Goal: Contribute content: Add original content to the website for others to see

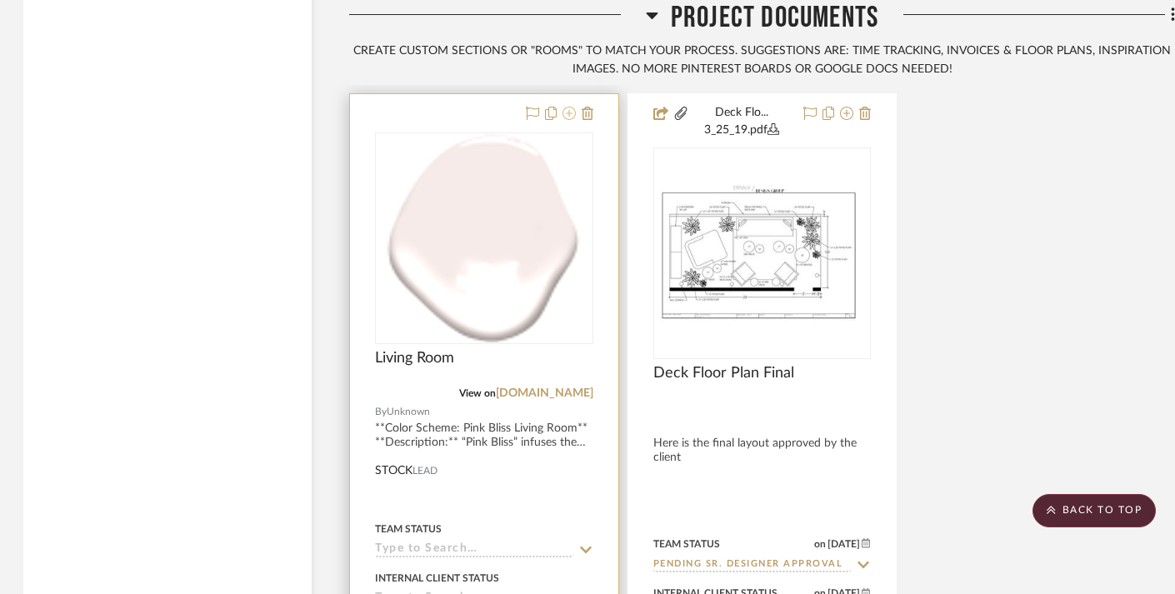
click at [567, 107] on icon at bounding box center [568, 113] width 13 height 13
click at [572, 108] on icon at bounding box center [568, 113] width 13 height 13
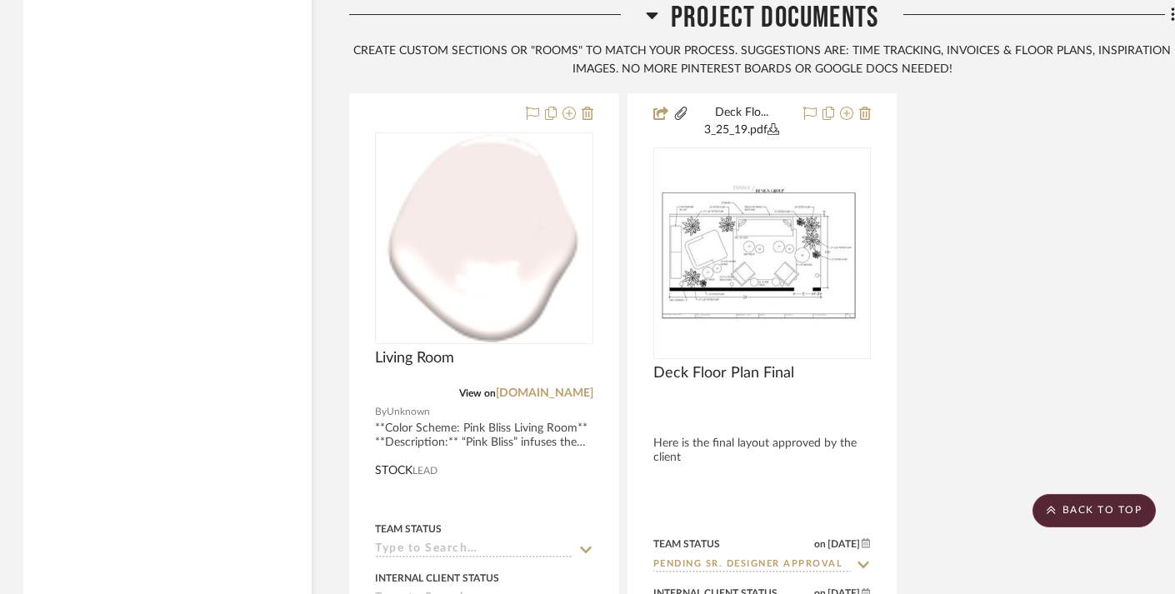
click at [951, 138] on div "Living Room View on [DOMAIN_NAME] By Unknown STOCK LEAD Team Status Internal Cl…" at bounding box center [762, 466] width 826 height 746
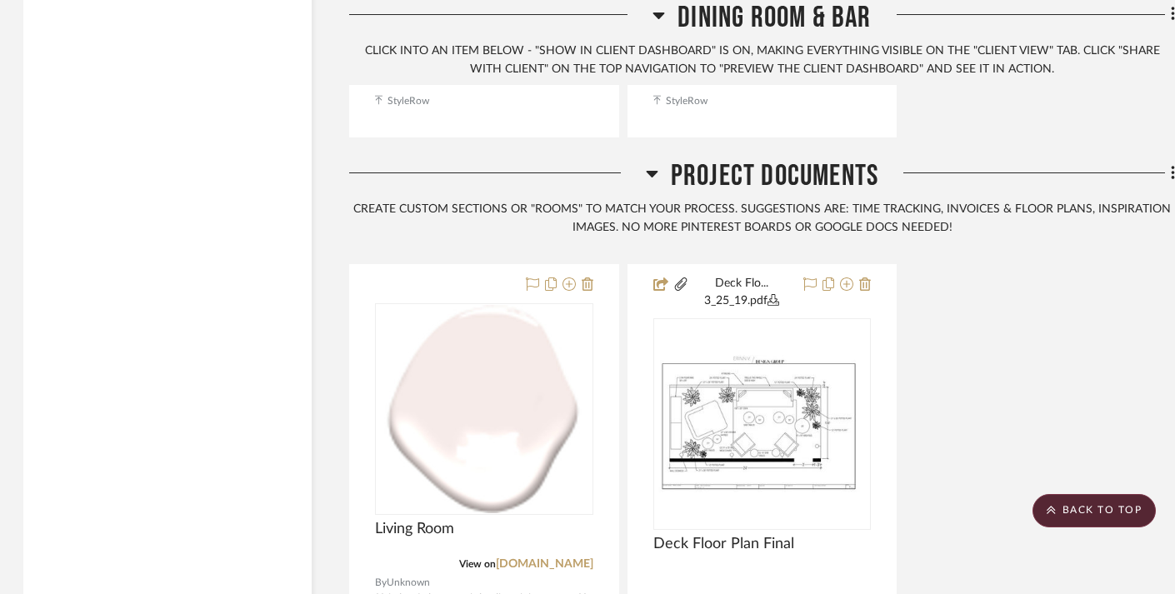
scroll to position [3518, 2]
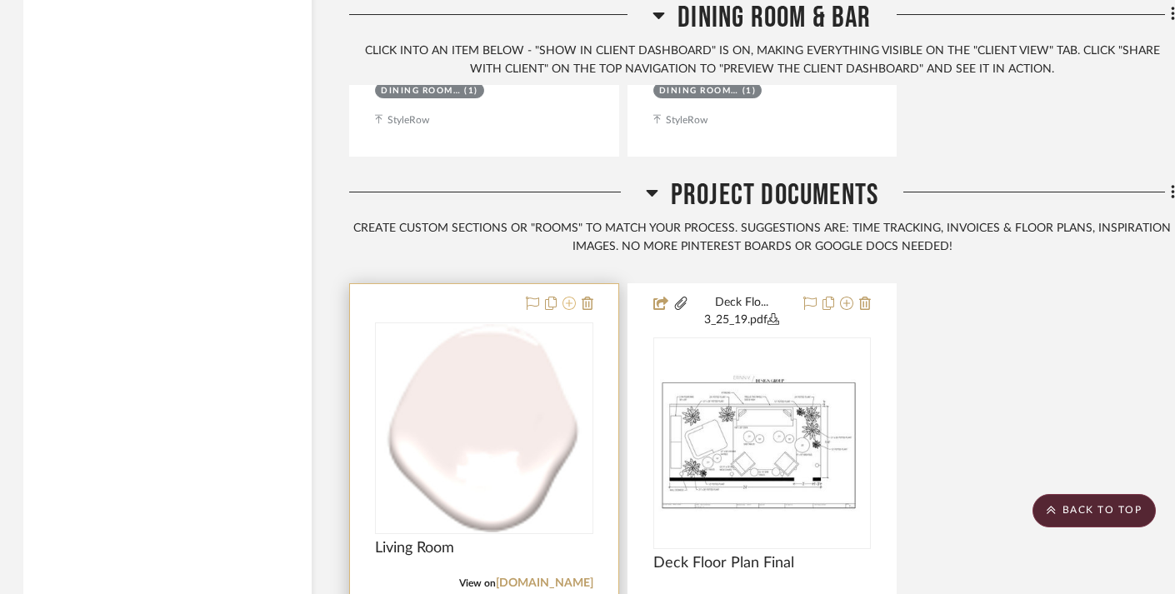
click at [569, 297] on icon at bounding box center [568, 303] width 13 height 13
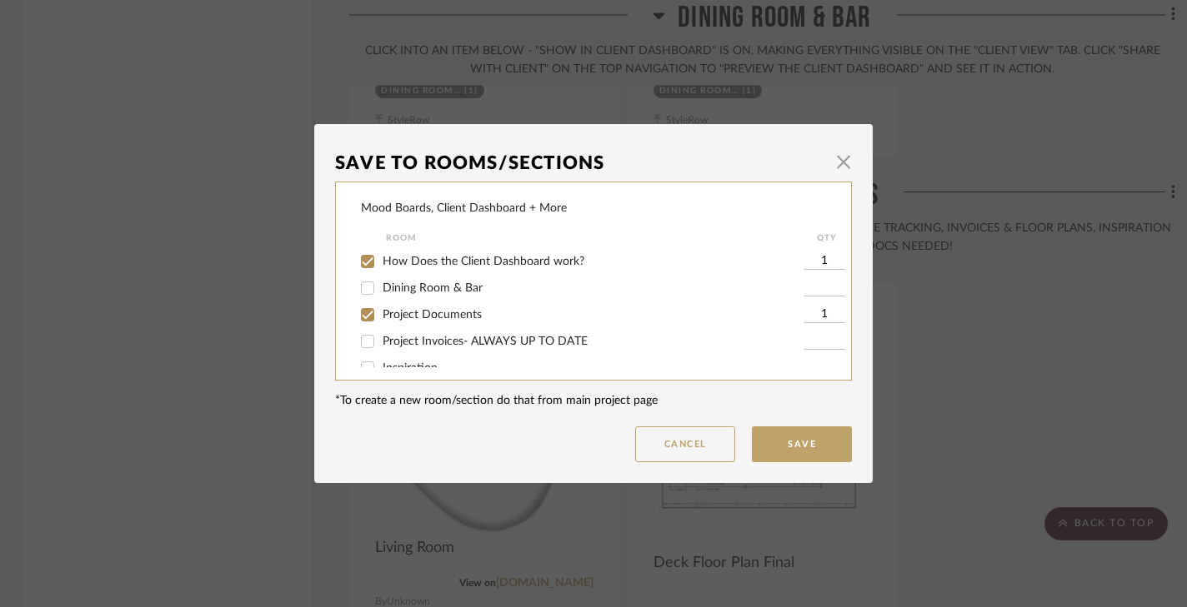
scroll to position [0, 0]
click at [792, 443] on button "Save" at bounding box center [802, 445] width 100 height 36
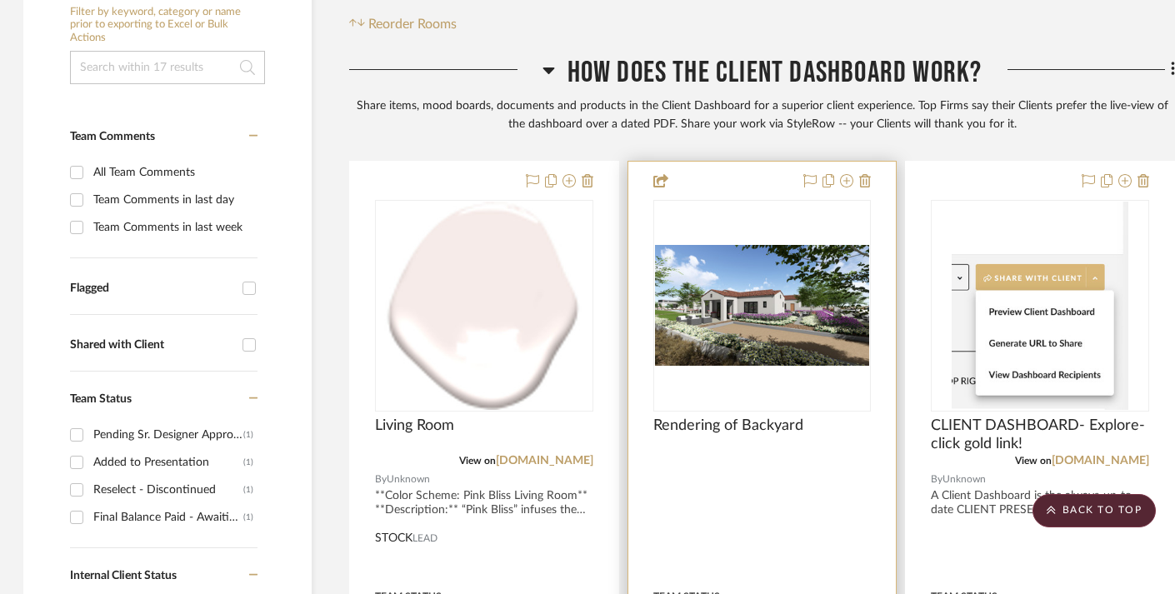
scroll to position [448, 2]
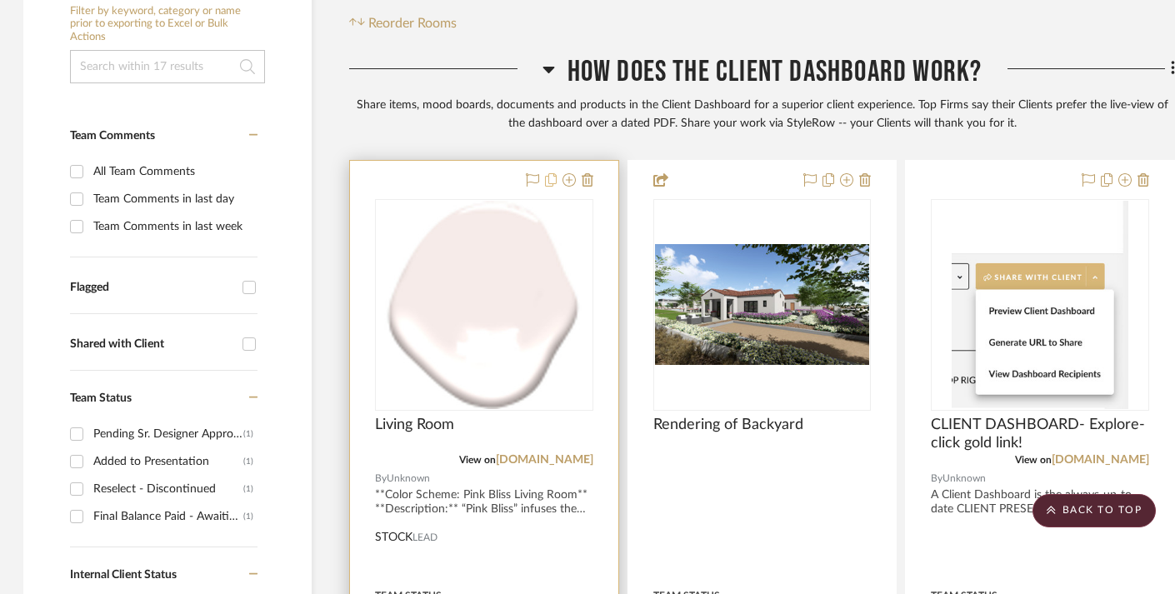
click at [553, 181] on icon at bounding box center [551, 179] width 12 height 13
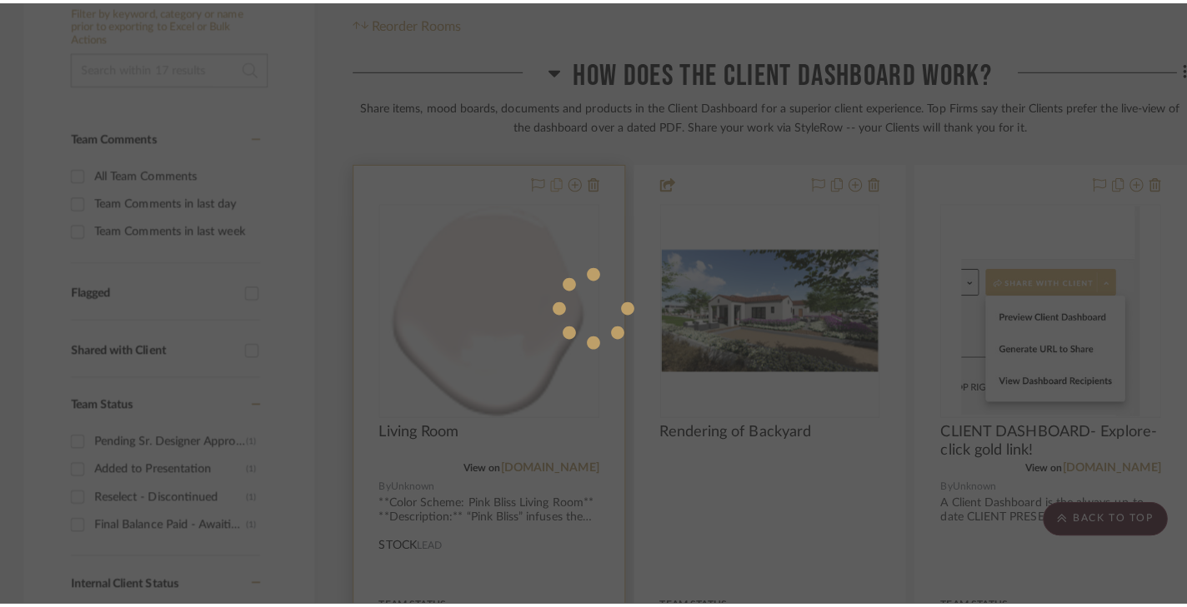
scroll to position [0, 0]
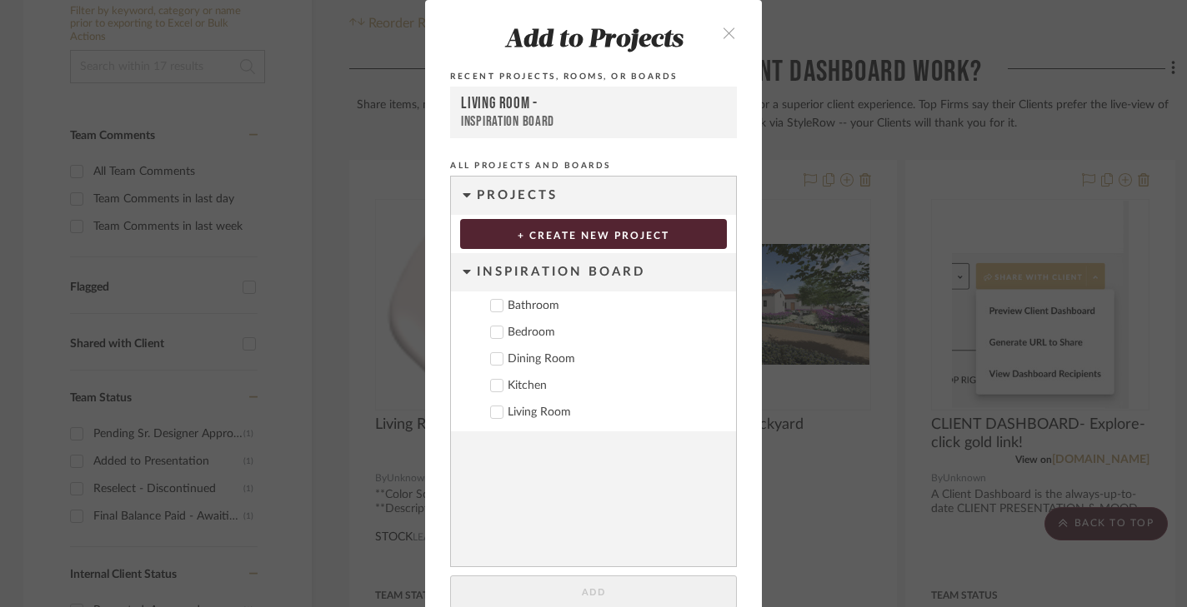
click at [523, 127] on div "Inspiration Board" at bounding box center [593, 121] width 265 height 17
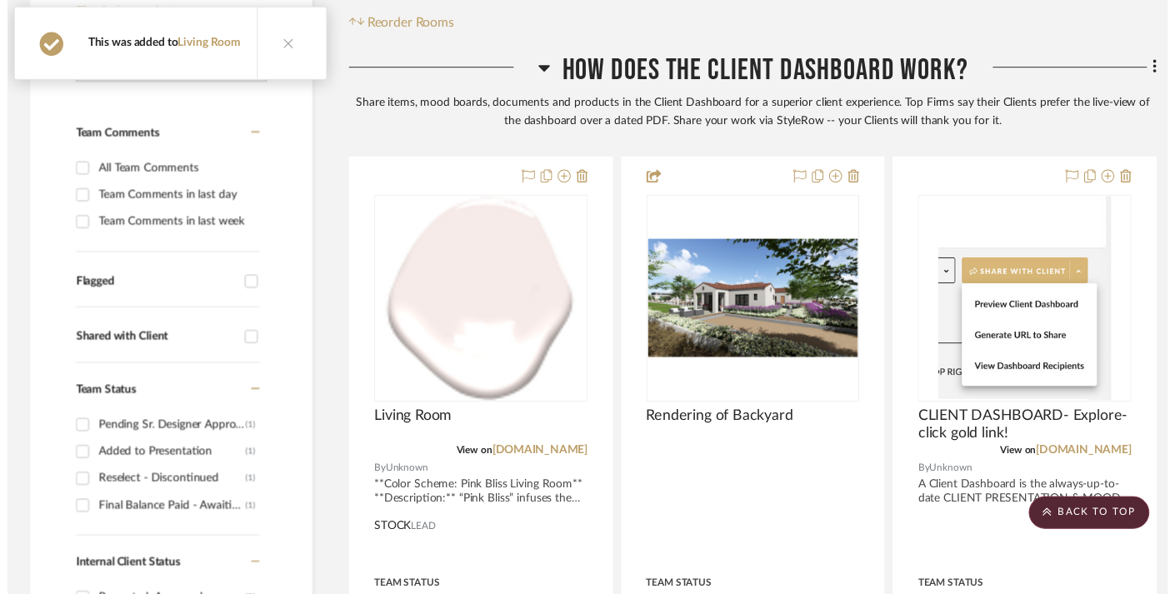
scroll to position [448, 2]
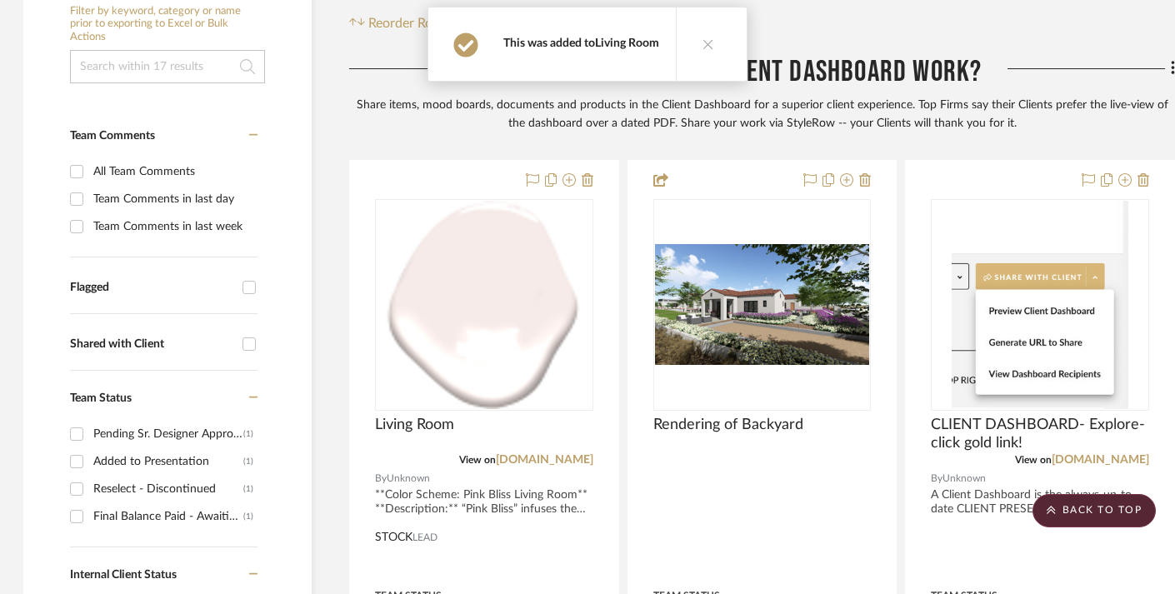
click at [617, 45] on link "Living Room" at bounding box center [627, 43] width 64 height 12
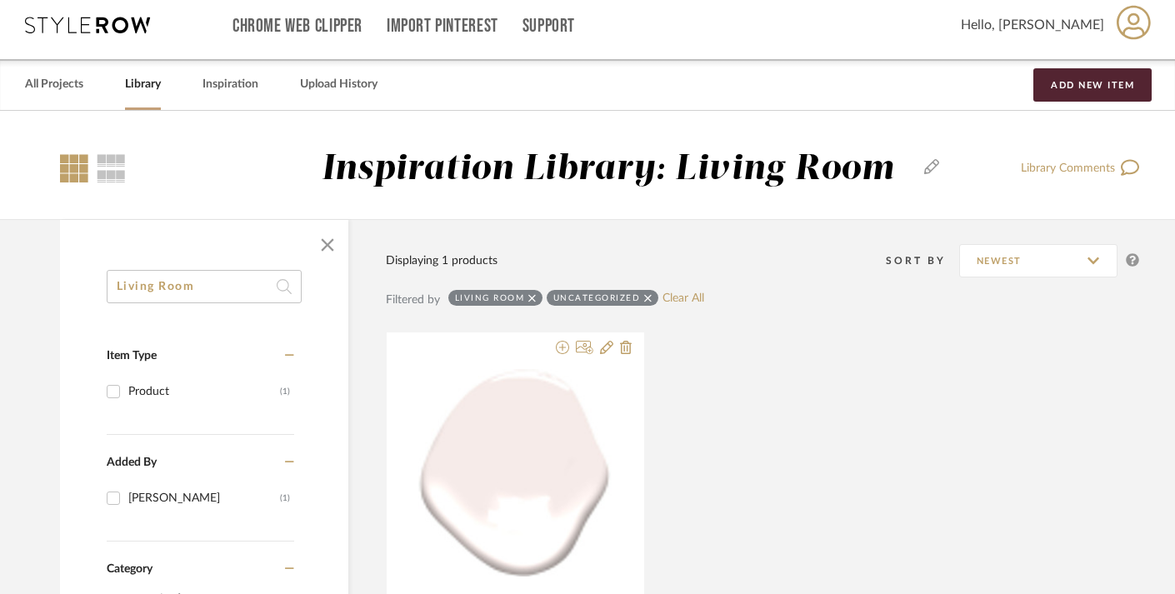
scroll to position [12, 2]
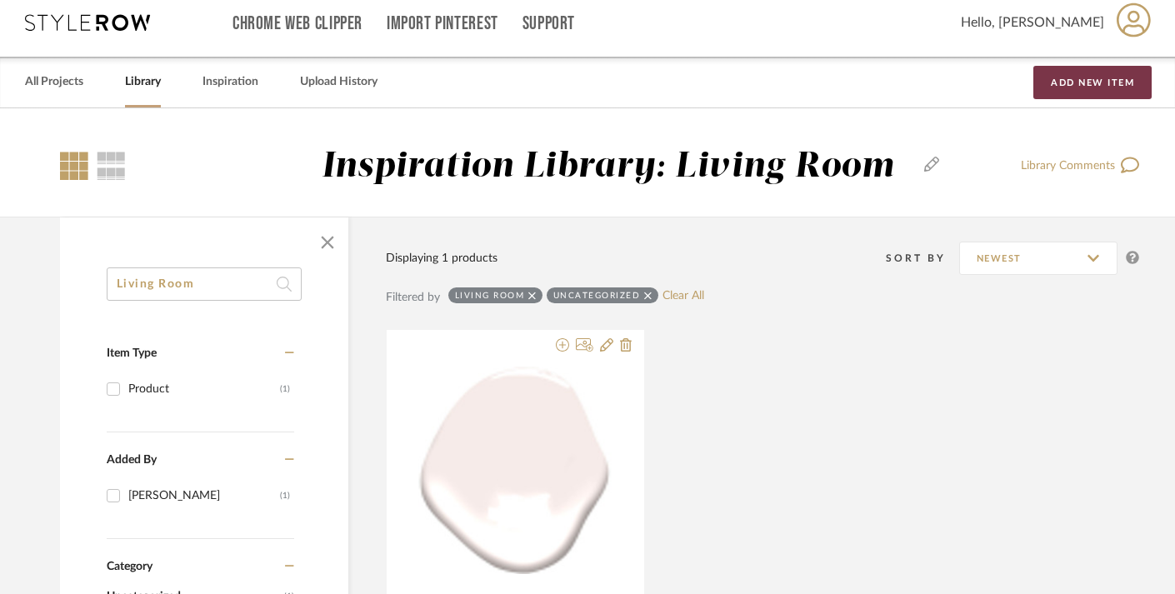
click at [1097, 79] on button "Add New Item" at bounding box center [1092, 82] width 118 height 33
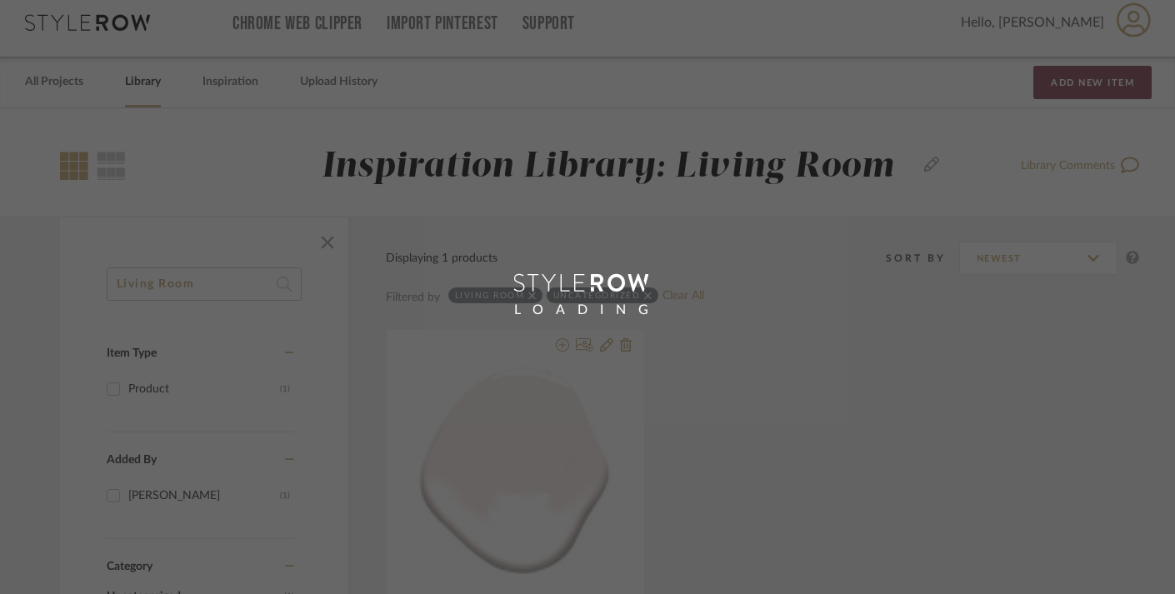
scroll to position [0, 2]
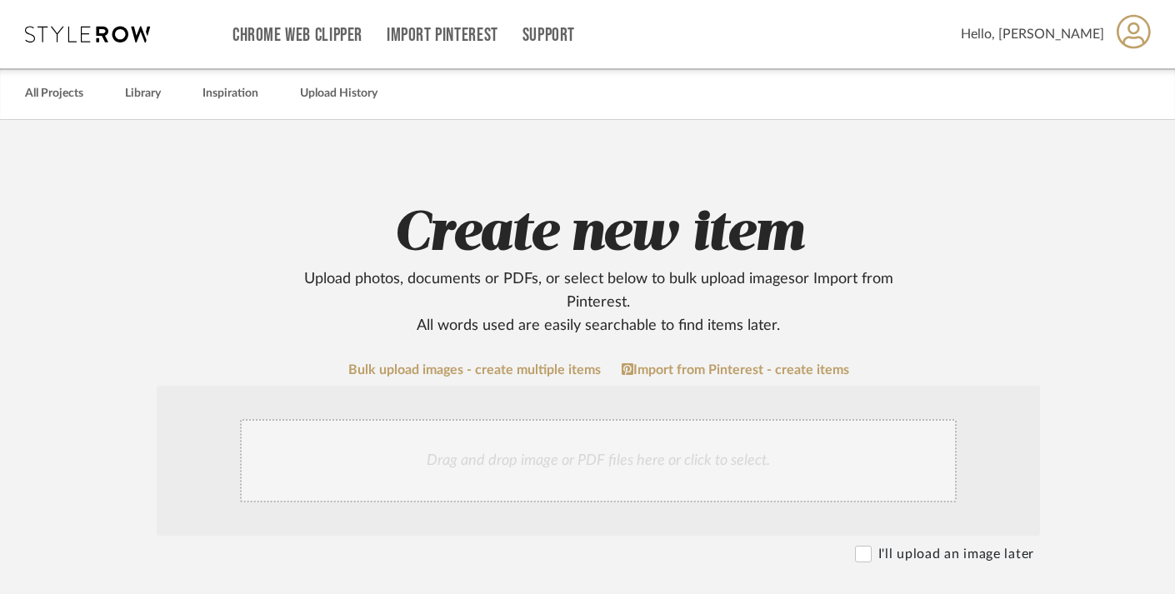
click at [553, 468] on div "Drag and drop image or PDF files here or click to select." at bounding box center [598, 460] width 717 height 83
click at [553, 460] on div "Drag and drop image or PDF files here or click to select." at bounding box center [598, 460] width 717 height 83
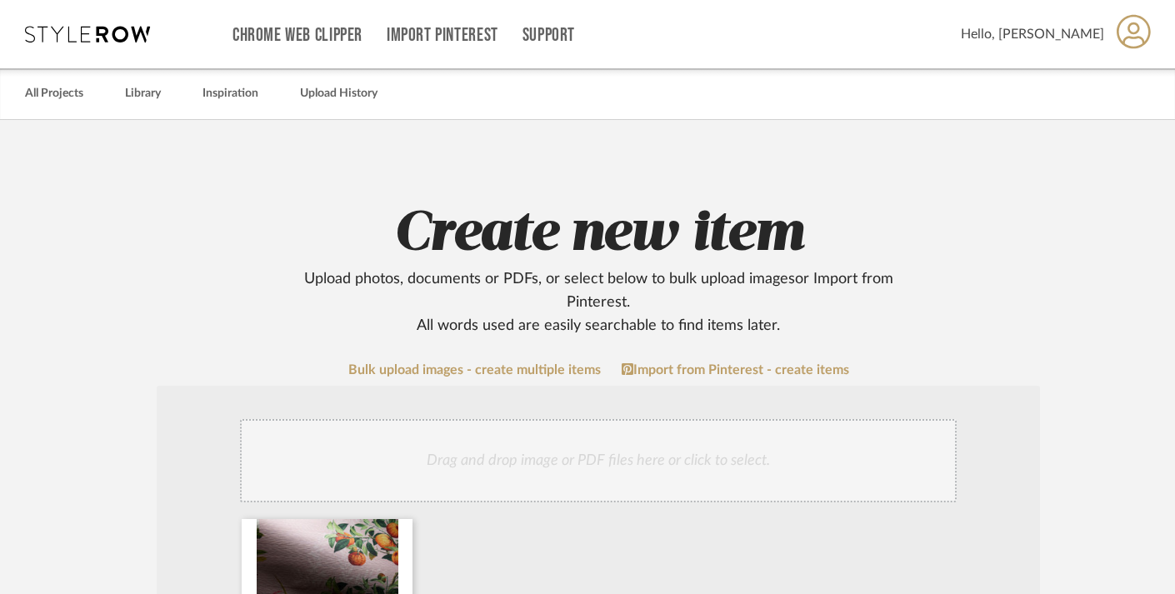
click at [1077, 267] on h2 "Create new item Upload photos, documents or PDFs, or select below to bulk uploa…" at bounding box center [598, 269] width 1062 height 137
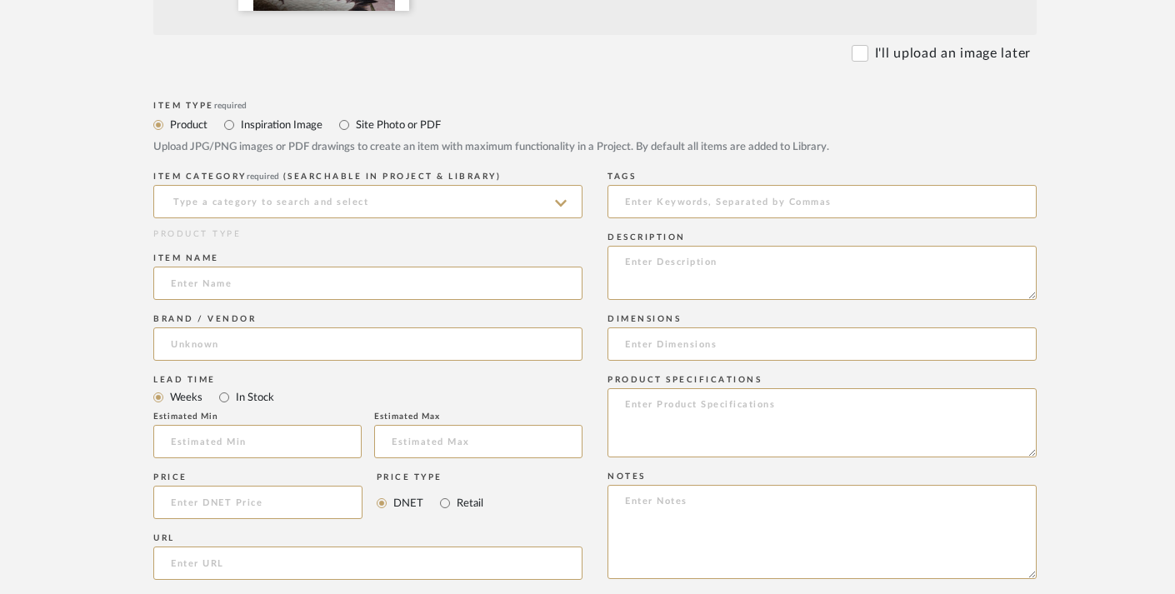
scroll to position [667, 5]
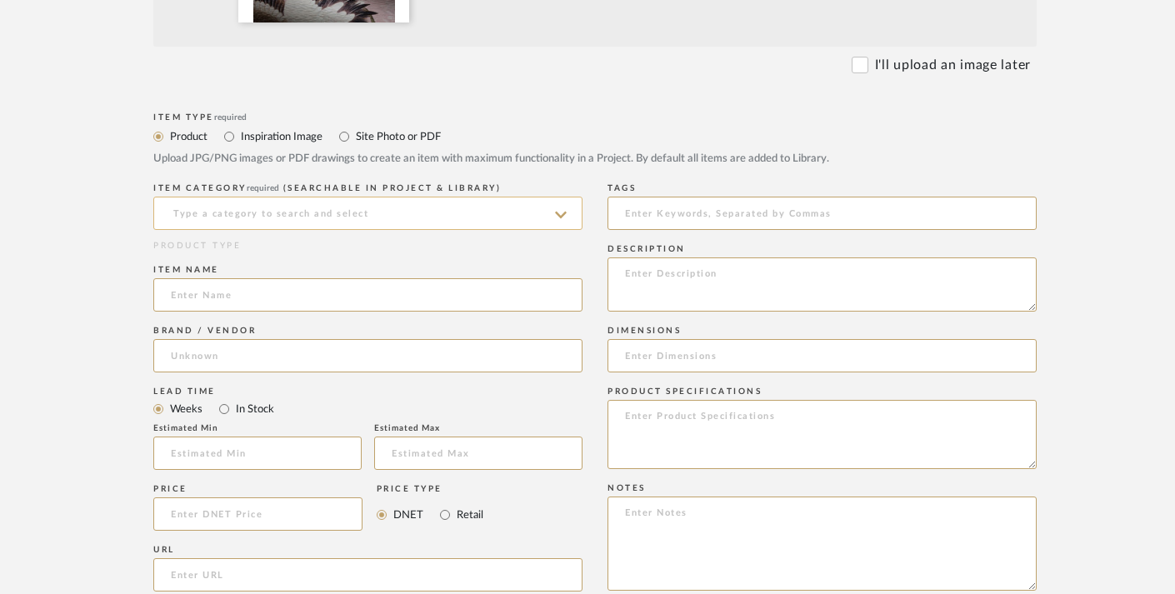
drag, startPoint x: 563, startPoint y: 215, endPoint x: 539, endPoint y: 226, distance: 26.5
click at [563, 215] on icon at bounding box center [561, 215] width 12 height 7
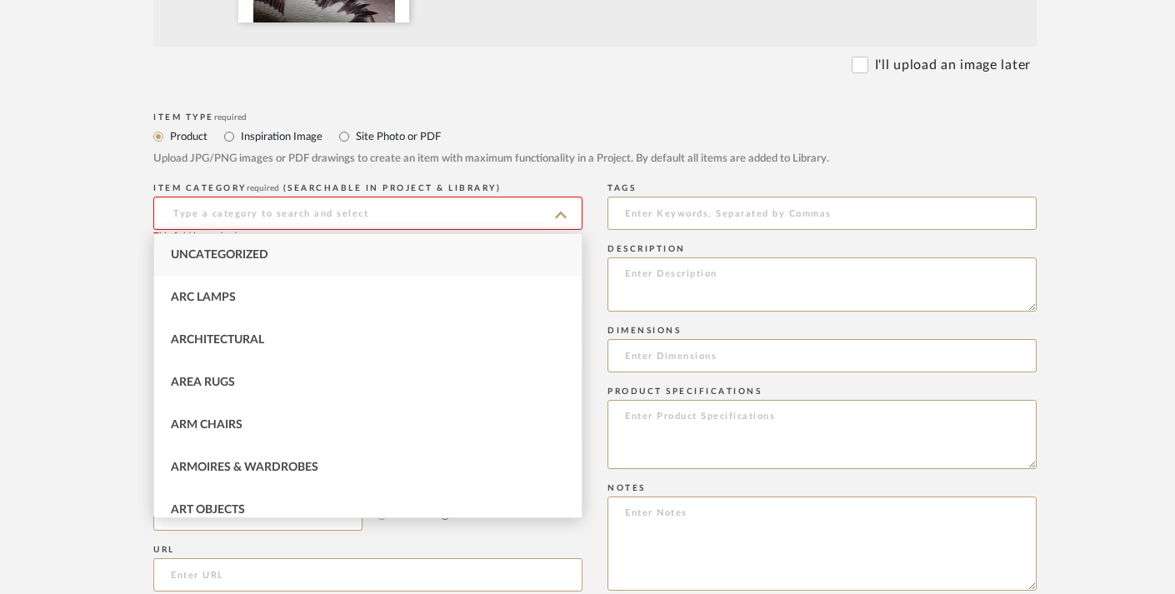
click at [333, 257] on div "Uncategorized" at bounding box center [367, 255] width 427 height 42
type input "Uncategorized"
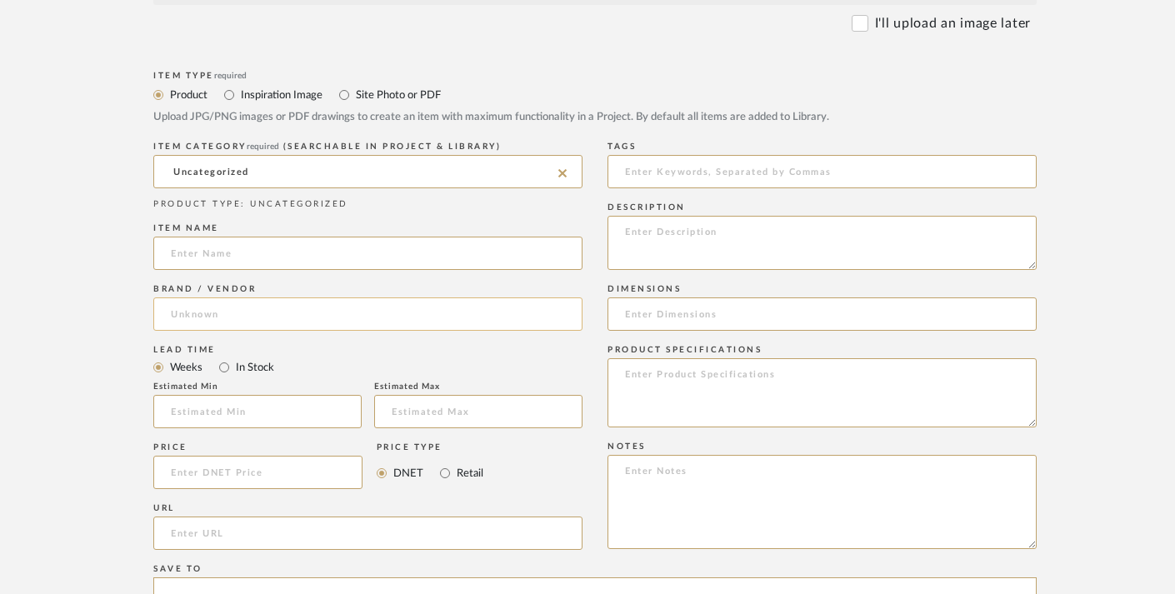
scroll to position [710, 7]
click at [235, 366] on label "In Stock" at bounding box center [252, 366] width 40 height 18
click at [232, 366] on input "In Stock" at bounding box center [222, 366] width 20 height 20
radio input "true"
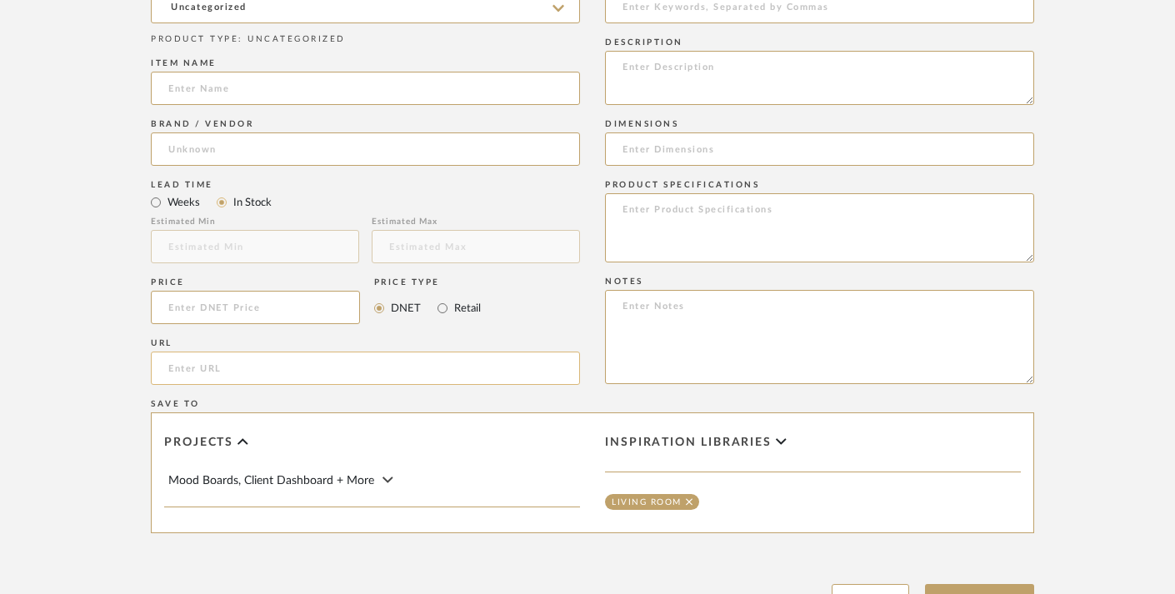
scroll to position [874, 7]
click at [242, 377] on input "url" at bounding box center [365, 367] width 429 height 33
click at [277, 378] on input "url" at bounding box center [365, 367] width 429 height 33
paste input "[URL][DOMAIN_NAME]"
type input "[URL][DOMAIN_NAME]"
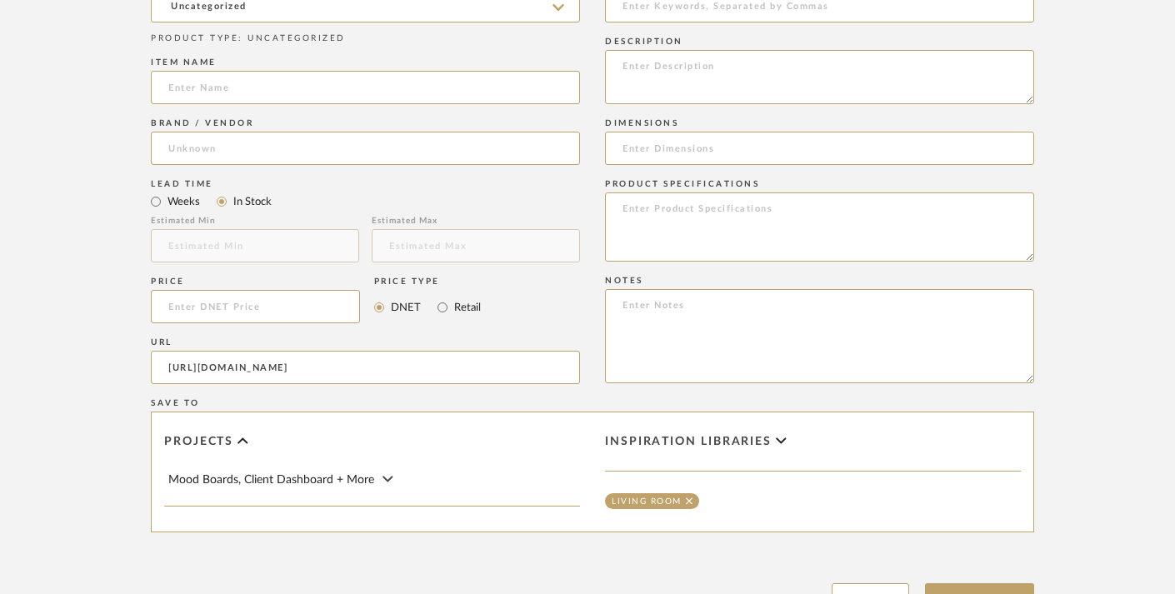
drag, startPoint x: 1132, startPoint y: 138, endPoint x: 1122, endPoint y: 142, distance: 10.8
click at [757, 442] on span "Inspiration libraries" at bounding box center [688, 442] width 167 height 14
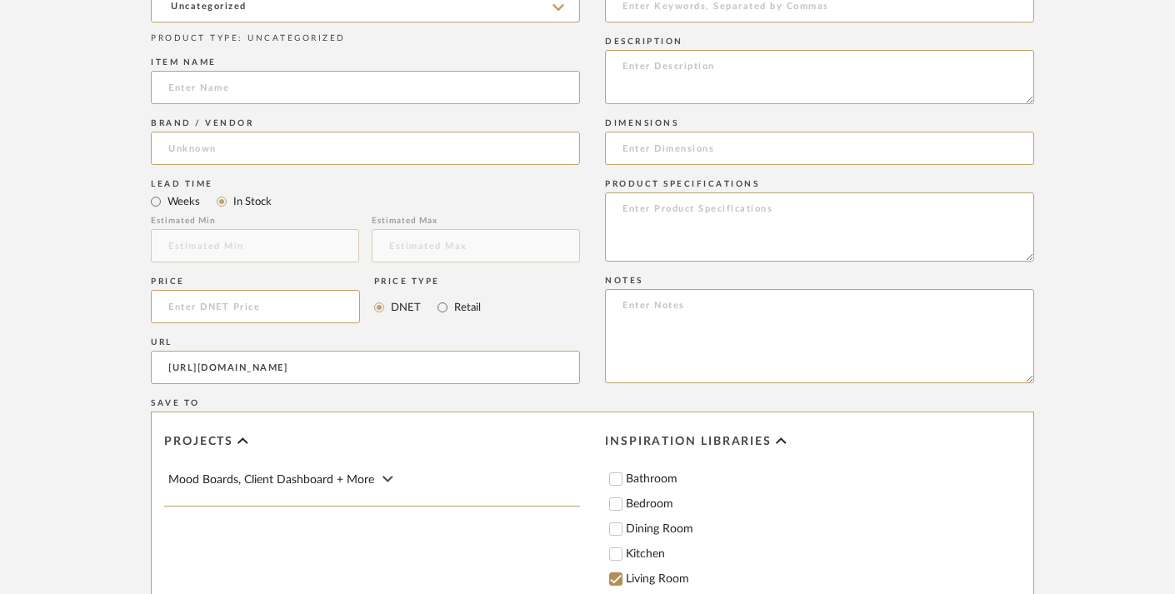
click at [662, 473] on label "Bathroom" at bounding box center [823, 479] width 395 height 12
click at [624, 473] on input "Bathroom" at bounding box center [615, 479] width 17 height 17
checkbox input "true"
click at [1105, 368] on form "Bulk upload images - create multiple items Import from Pinterest - create items…" at bounding box center [593, 115] width 1062 height 1254
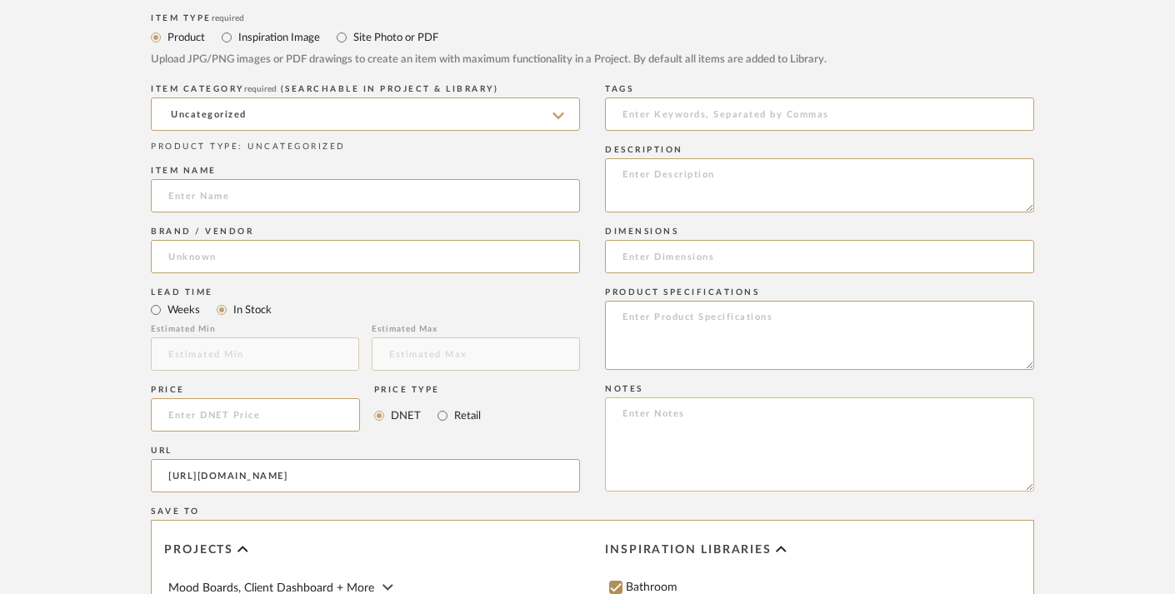
scroll to position [762, 7]
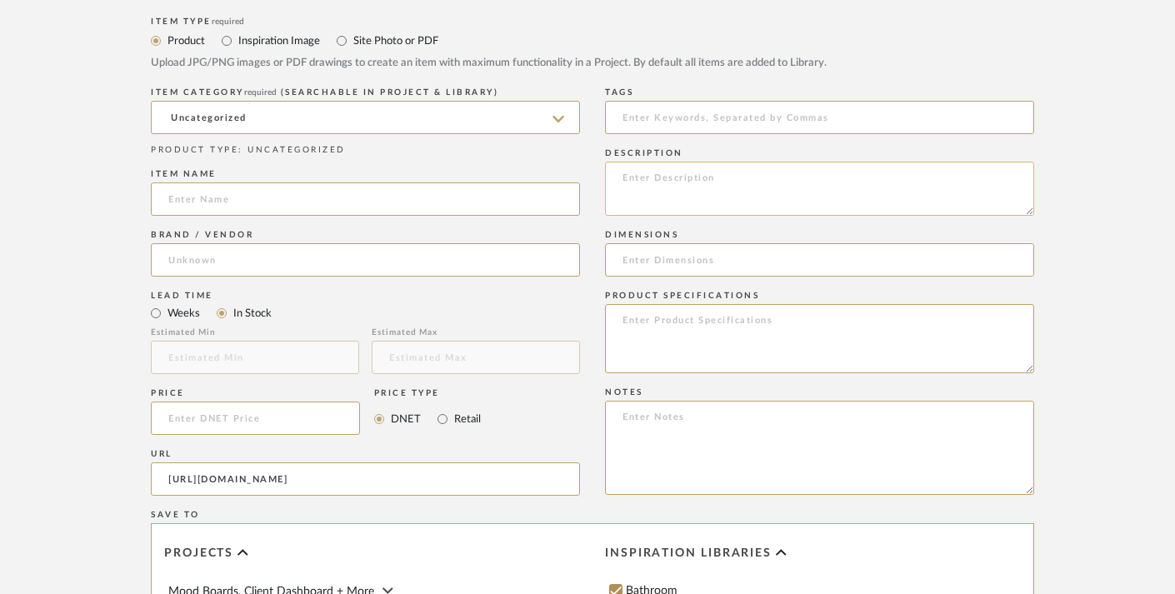
click at [657, 185] on textarea at bounding box center [819, 189] width 429 height 54
click at [663, 181] on textarea at bounding box center [819, 189] width 429 height 54
paste textarea "The Oriental Garden mural from Kingdom Home is a richly layered Chinoiserie-sty…"
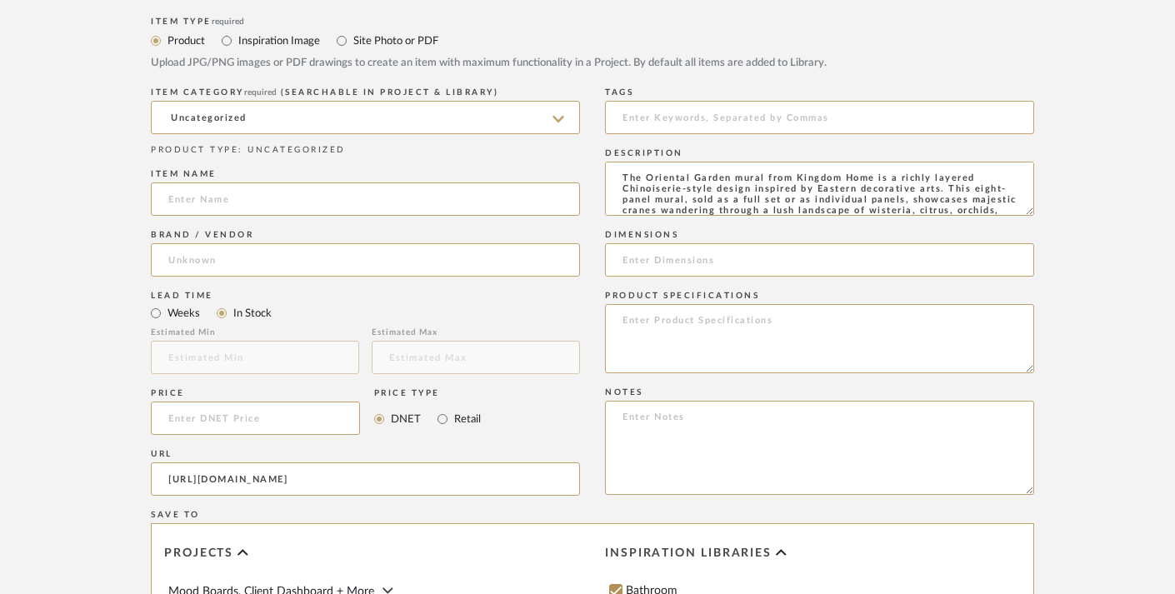
scroll to position [167, 0]
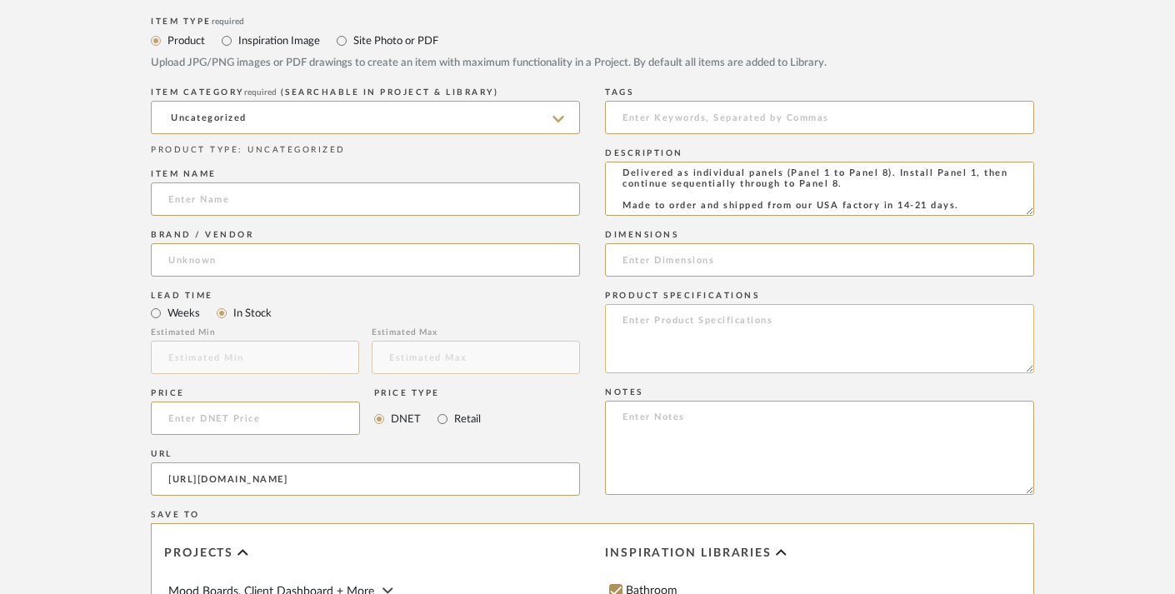
type textarea "The Oriental Garden mural from Kingdom Home is a richly layered Chinoiserie-sty…"
click at [683, 338] on textarea at bounding box center [819, 338] width 429 height 69
click at [672, 339] on textarea at bounding box center [819, 338] width 429 height 69
paste textarea "Loremipsum do s ametcon adipiscingel sed do eiu tempori utlabore etdoloremag al…"
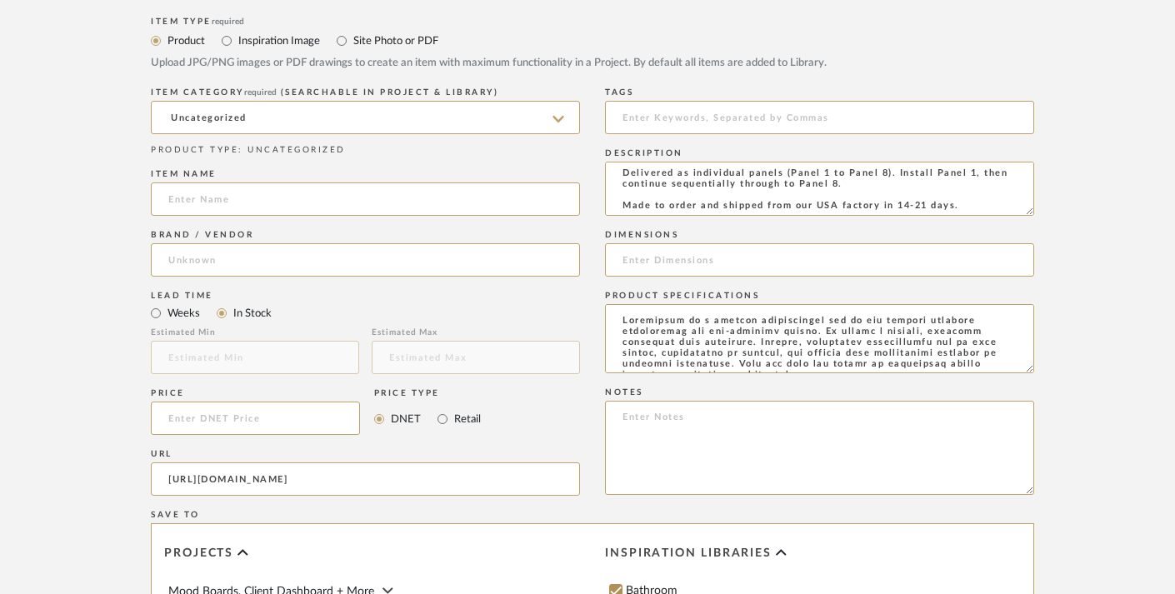
scroll to position [369, 0]
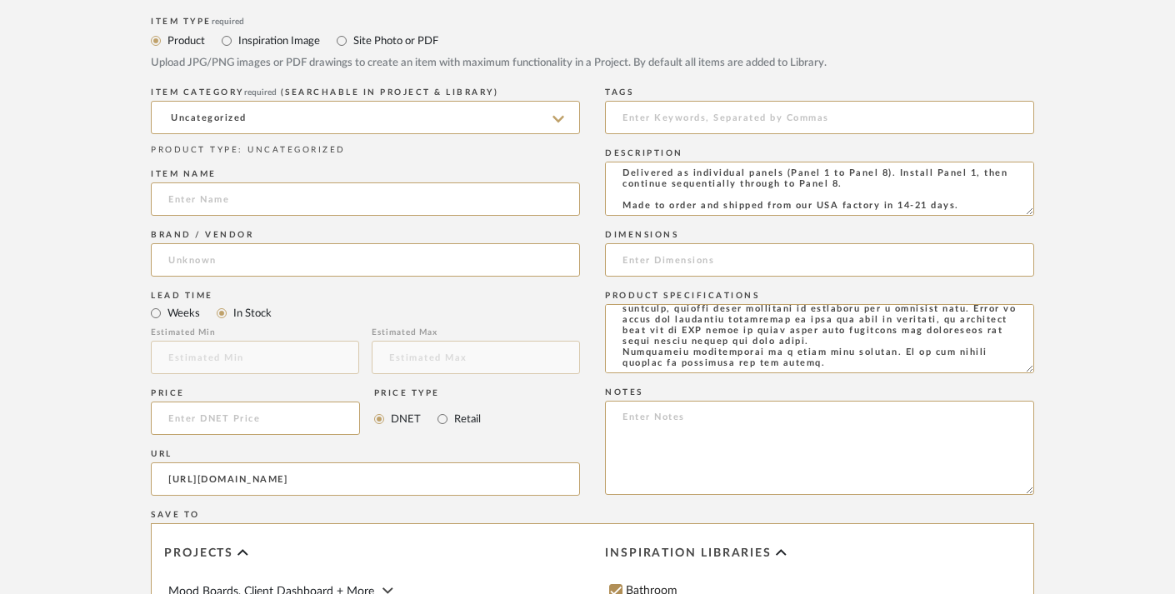
type textarea "Loremipsum do s ametcon adipiscingel sed do eiu tempori utlabore etdoloremag al…"
click at [1061, 217] on form "Bulk upload images - create multiple items Import from Pinterest - create items…" at bounding box center [593, 227] width 1062 height 1254
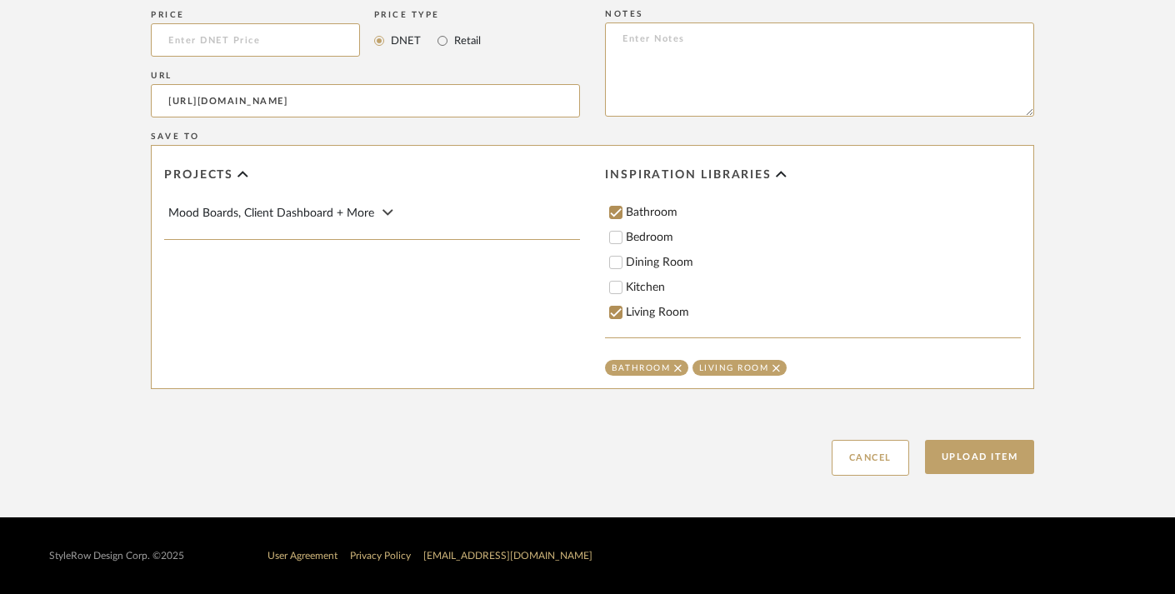
scroll to position [1142, 7]
click at [962, 460] on button "Upload Item" at bounding box center [980, 457] width 110 height 34
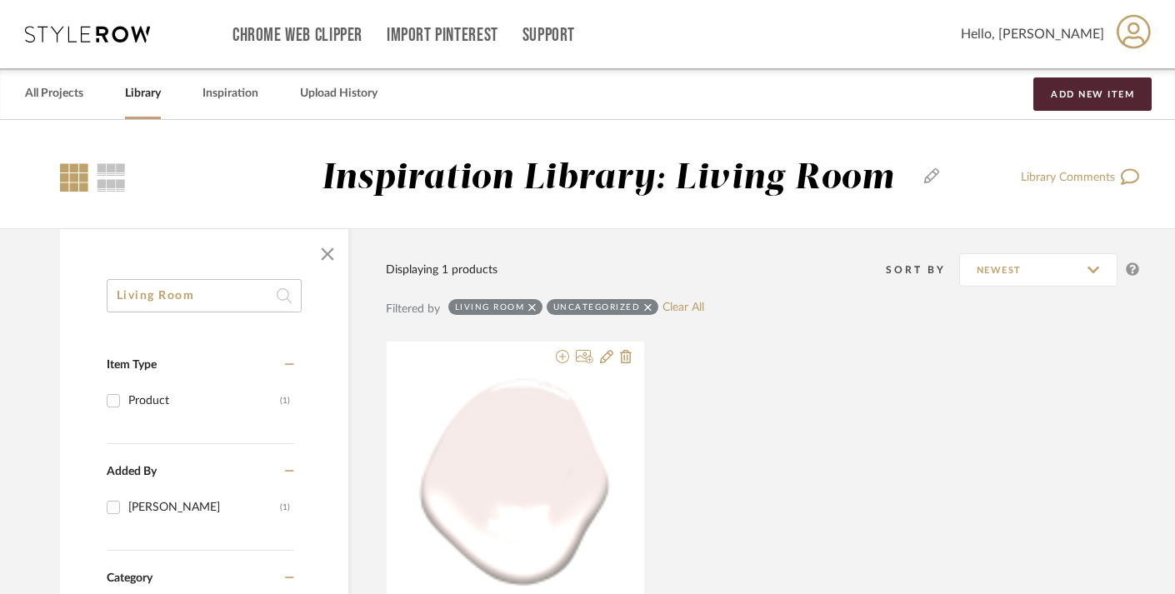
scroll to position [0, 2]
click at [117, 175] on div at bounding box center [111, 177] width 29 height 28
click at [73, 179] on div at bounding box center [74, 177] width 28 height 28
click at [119, 177] on div at bounding box center [111, 177] width 29 height 28
click at [75, 187] on div at bounding box center [74, 177] width 28 height 28
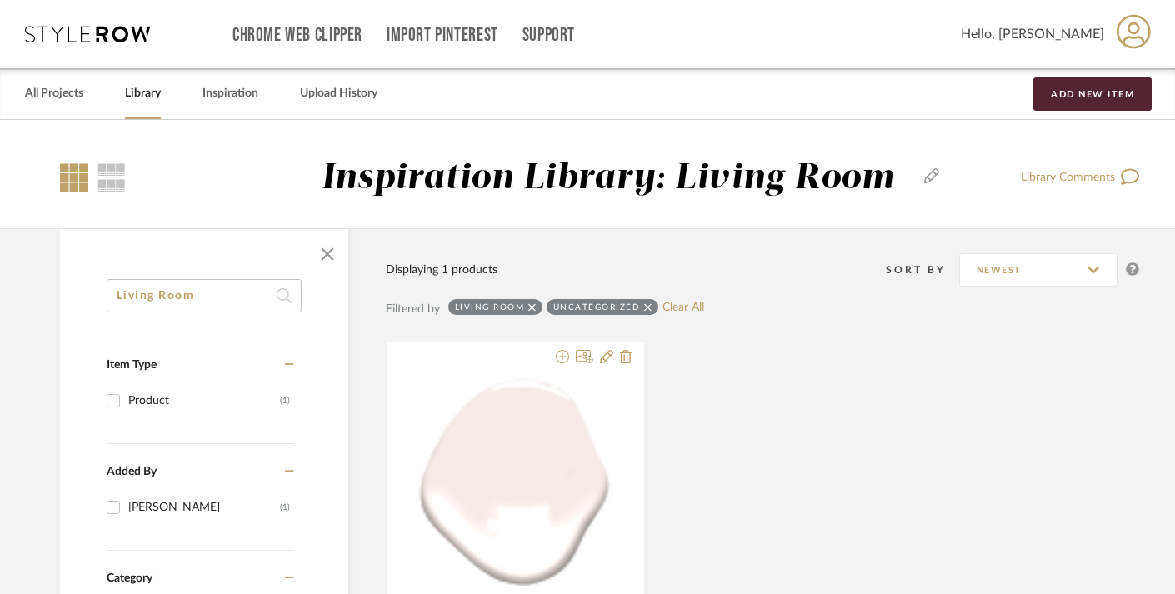
click at [231, 239] on div at bounding box center [204, 254] width 288 height 50
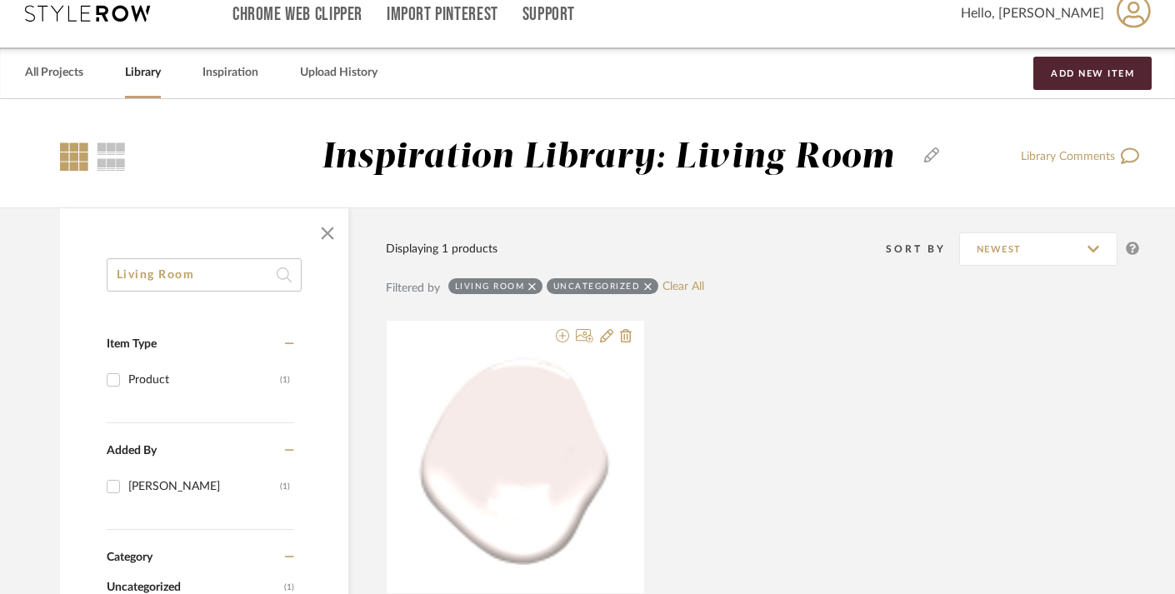
scroll to position [-2, 2]
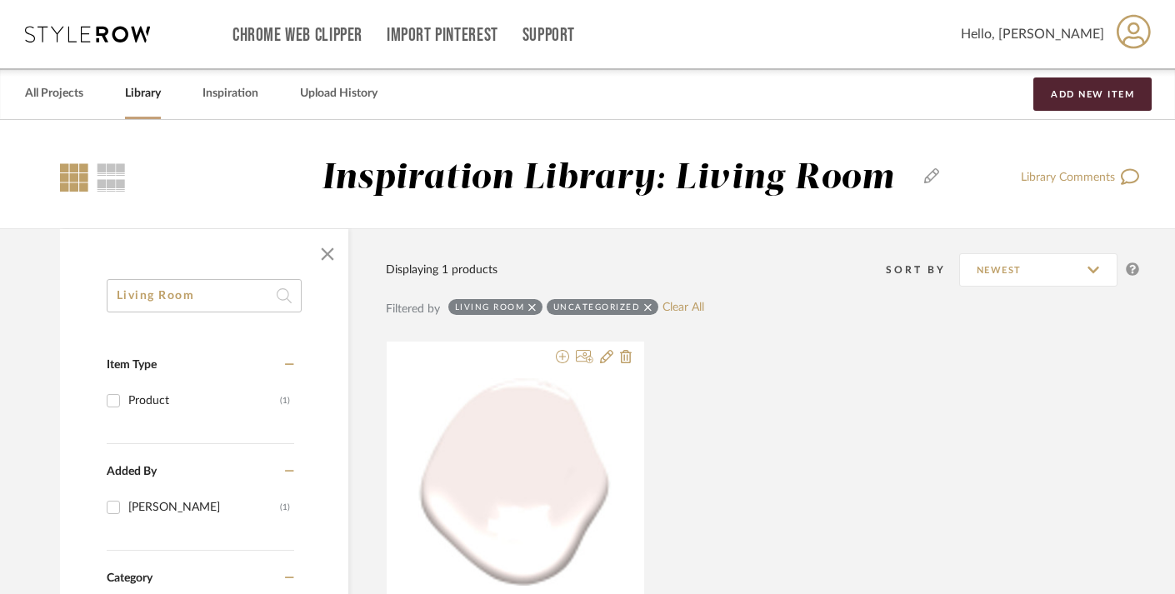
click at [217, 296] on input "Living Room" at bounding box center [204, 295] width 195 height 33
click at [211, 297] on input "Living Room" at bounding box center [204, 295] width 195 height 33
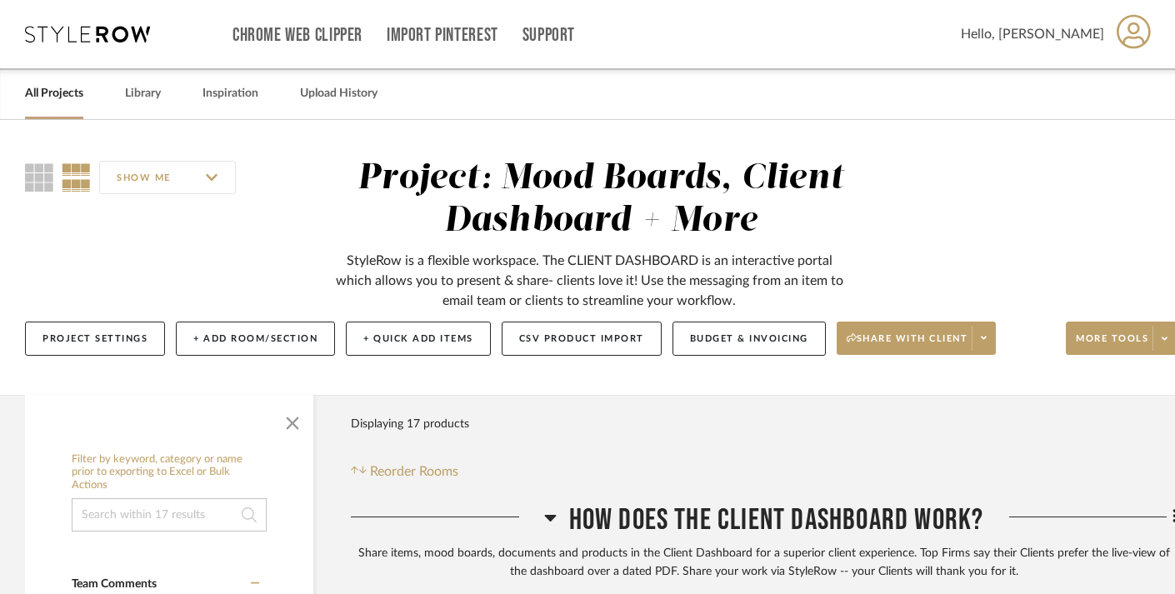
click at [951, 231] on div "SHOW ME Project: Mood Boards, Client Dashboard + More StyleRow is a flexible wo…" at bounding box center [600, 261] width 1200 height 209
click at [135, 328] on button "Project Settings" at bounding box center [95, 339] width 140 height 34
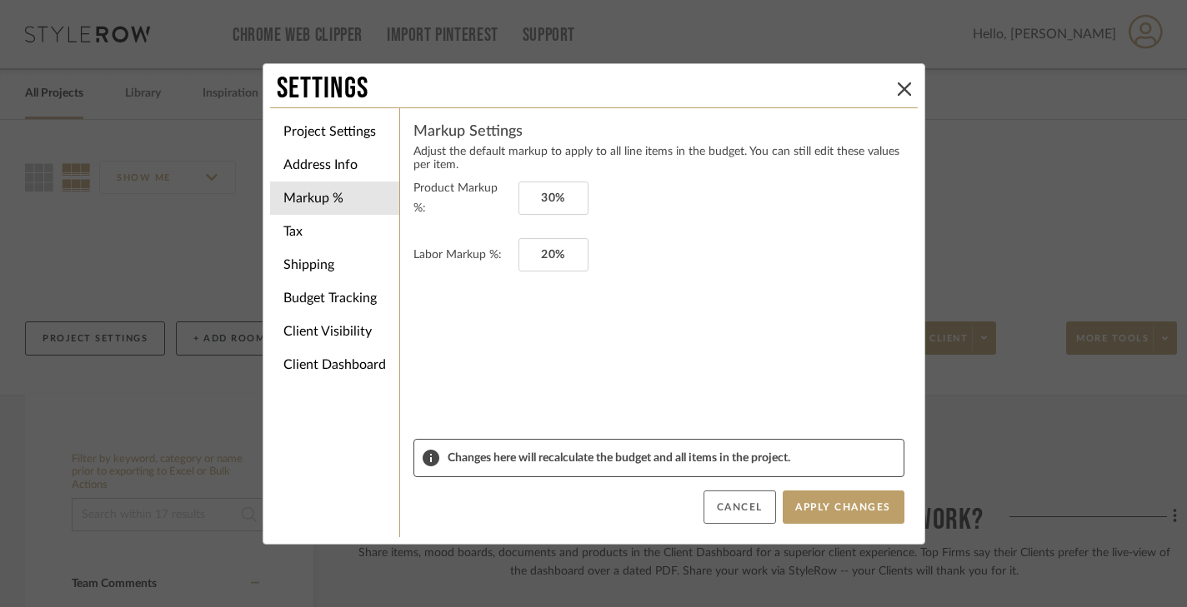
click at [748, 506] on button "Cancel" at bounding box center [739, 507] width 72 height 33
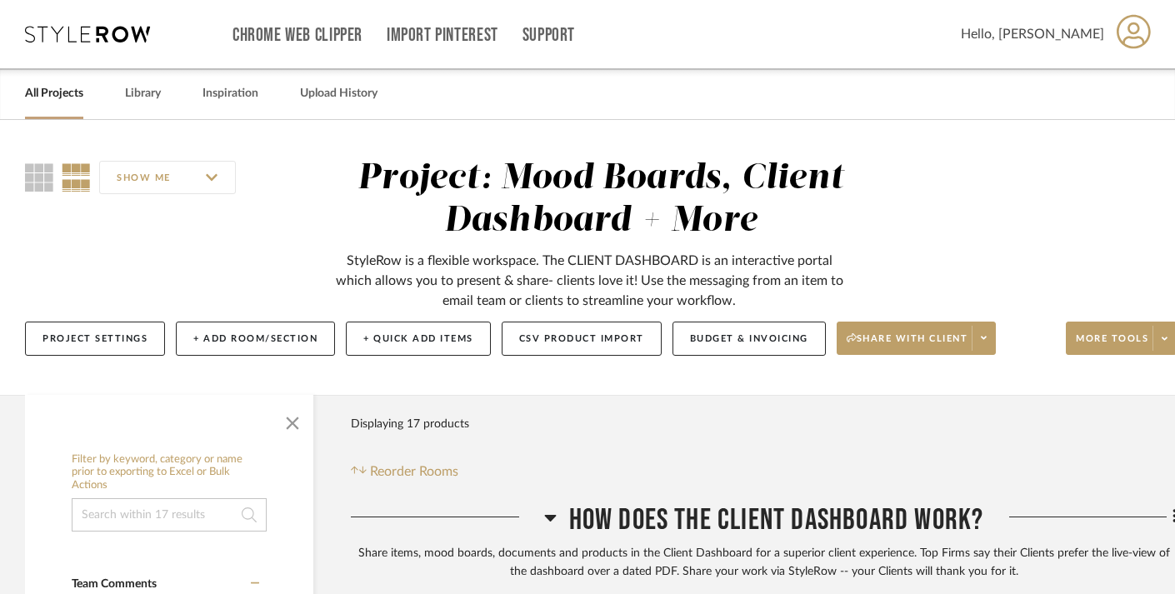
click at [917, 216] on div "SHOW ME Project: Mood Boards, Client Dashboard + More StyleRow is a flexible wo…" at bounding box center [600, 261] width 1200 height 209
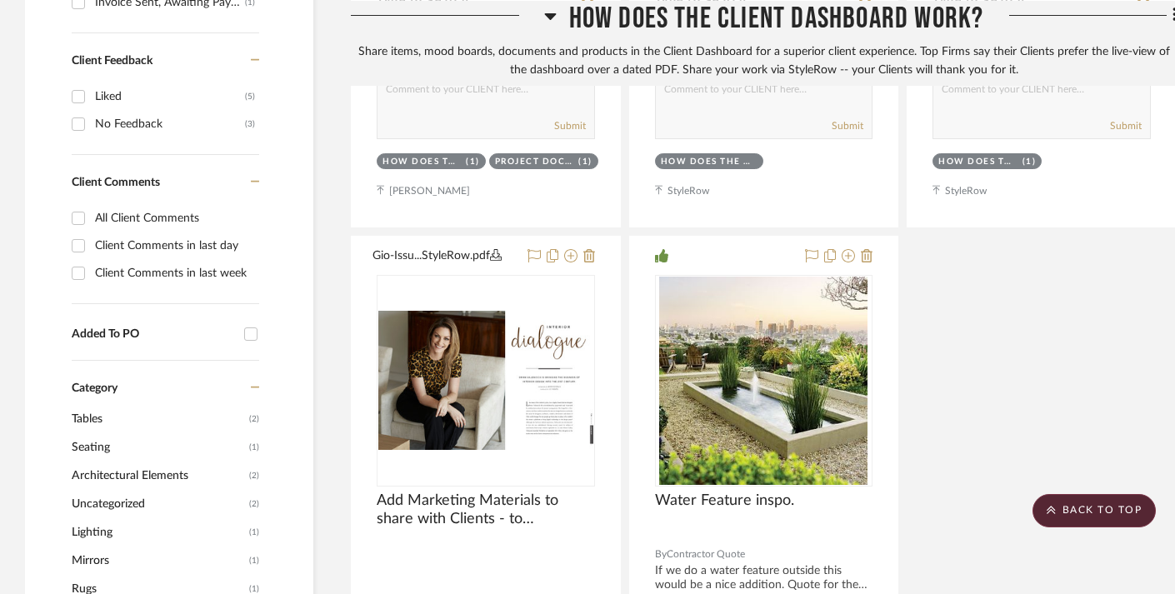
scroll to position [1110, 0]
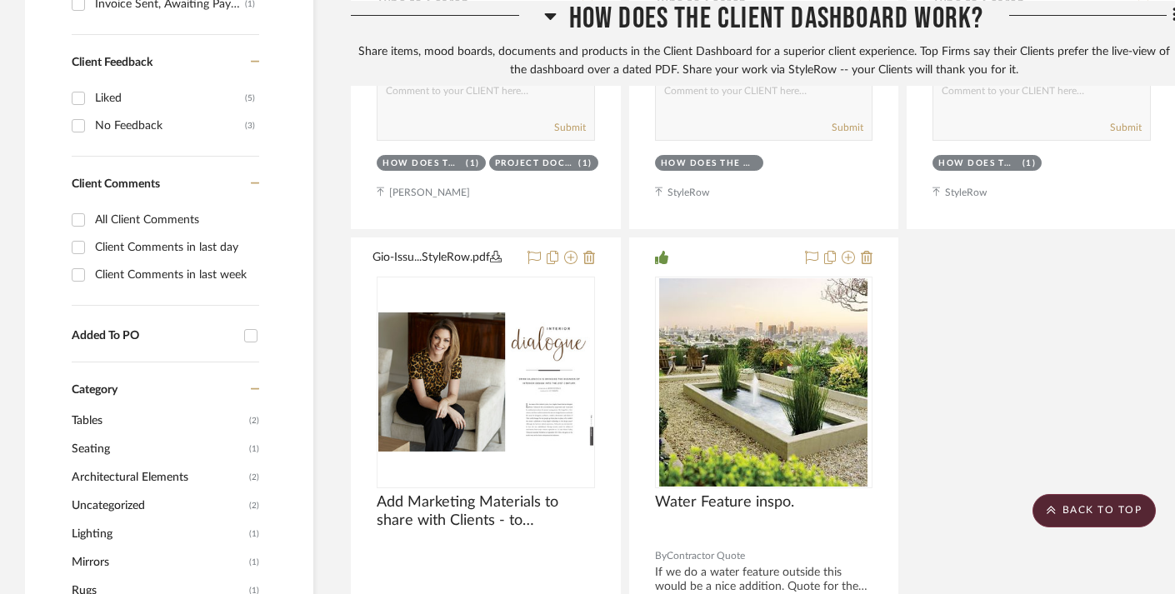
click at [304, 402] on div "Filter by keyword, category or name prior to exporting to Excel or Bulk Actions…" at bounding box center [169, 516] width 288 height 2362
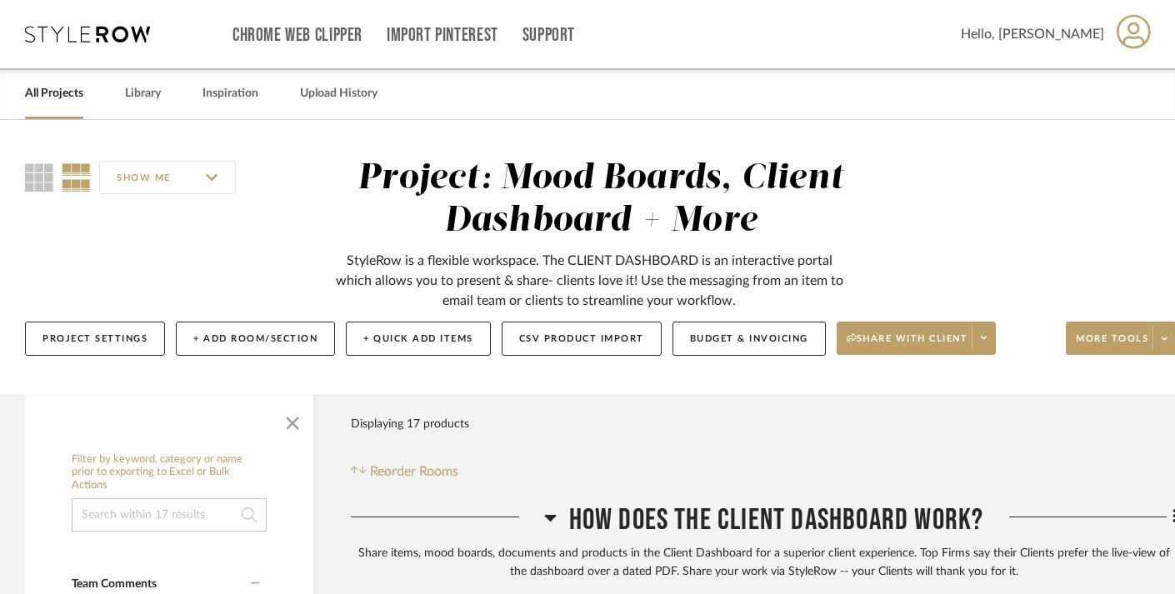
scroll to position [0, 0]
click at [959, 344] on span "Share with client" at bounding box center [908, 344] width 122 height 25
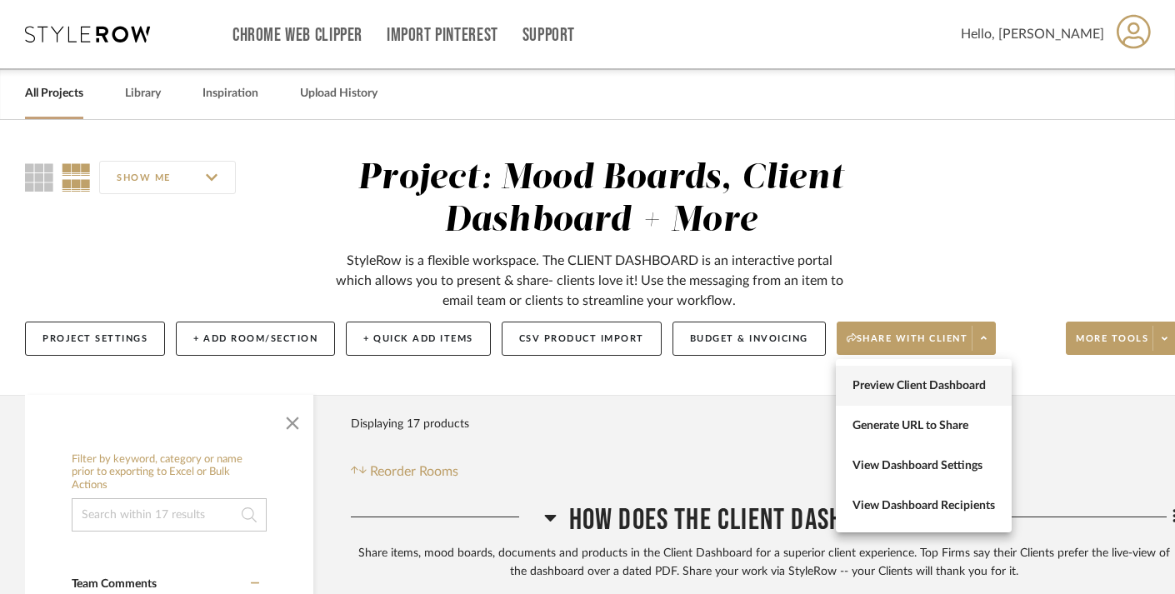
click at [948, 388] on span "Preview Client Dashboard" at bounding box center [923, 386] width 142 height 14
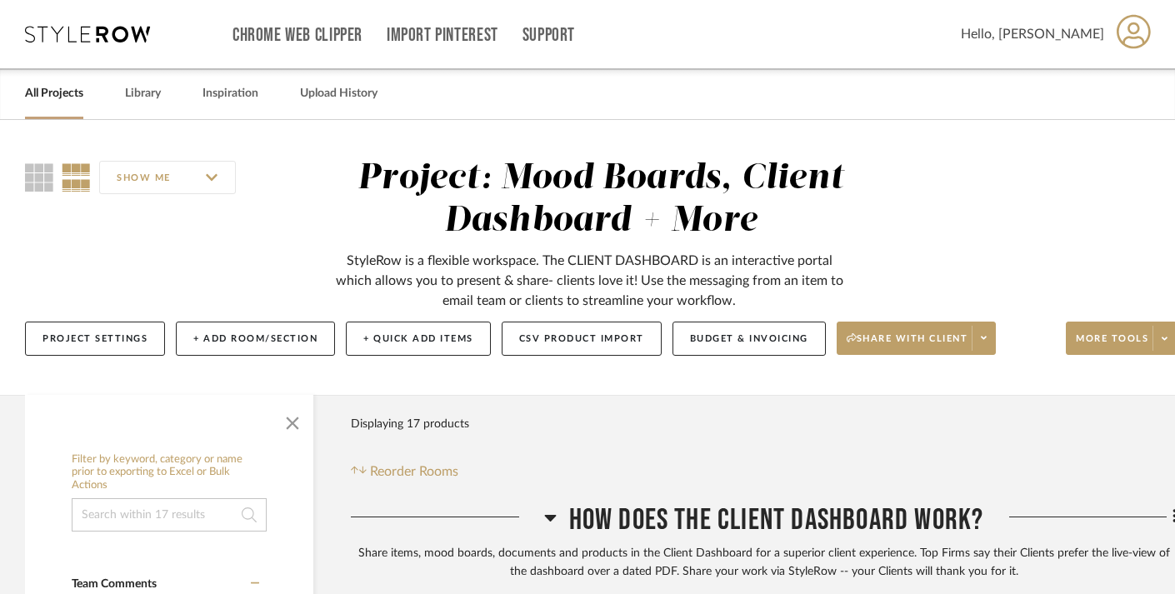
click at [1001, 261] on div "SHOW ME Project: Mood Boards, Client Dashboard + More StyleRow is a flexible wo…" at bounding box center [600, 261] width 1200 height 209
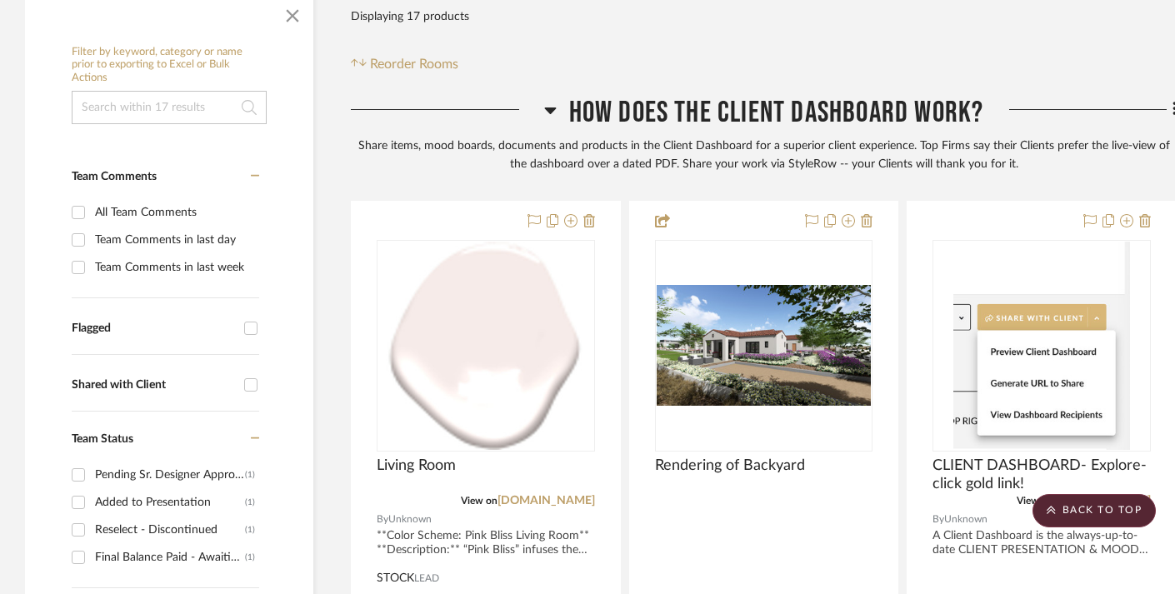
scroll to position [472, 0]
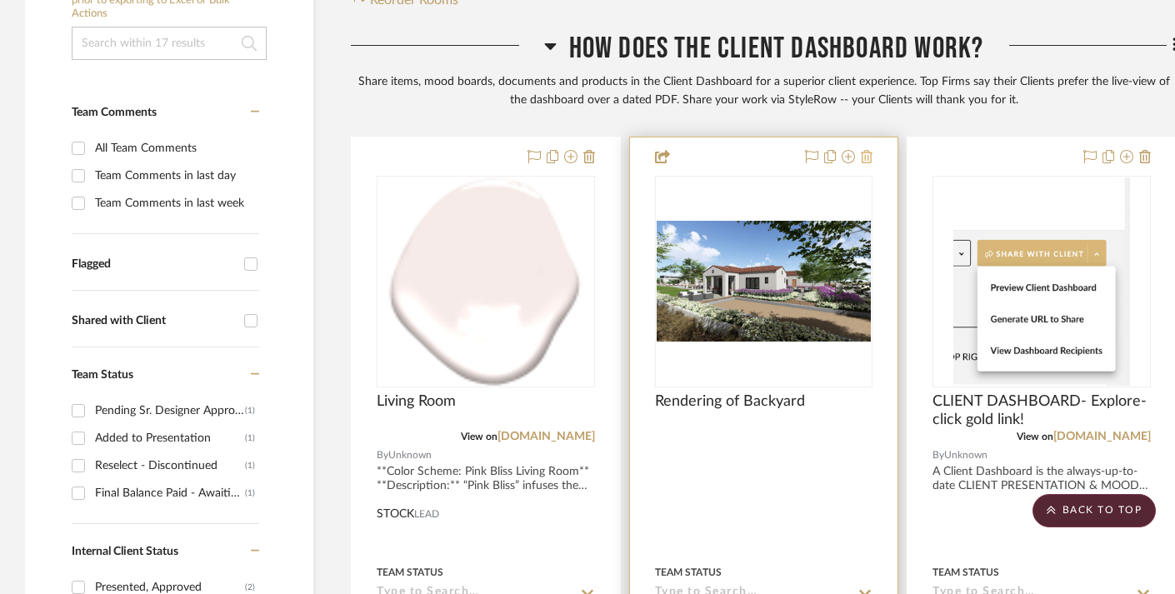
click at [872, 151] on icon at bounding box center [867, 156] width 12 height 13
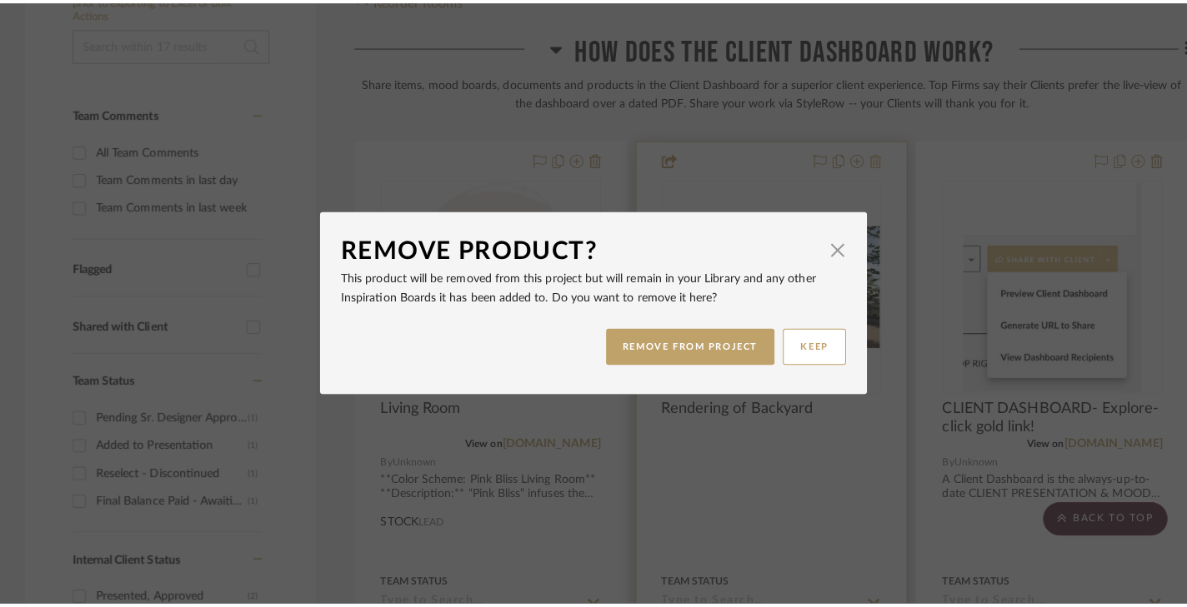
scroll to position [0, 0]
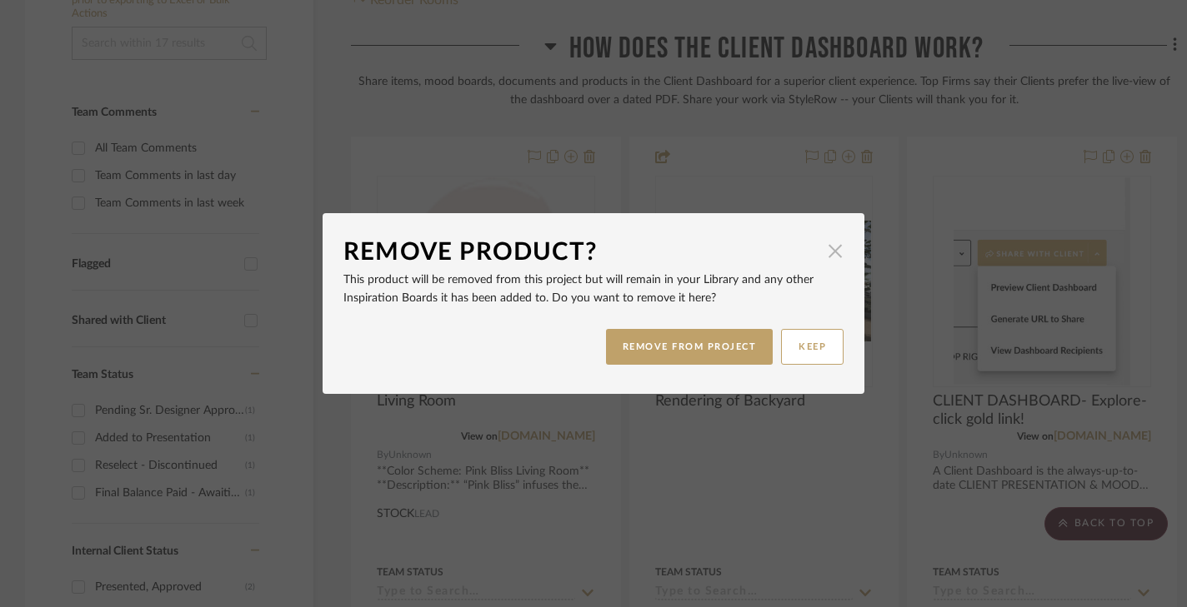
click at [836, 256] on span "button" at bounding box center [834, 250] width 33 height 33
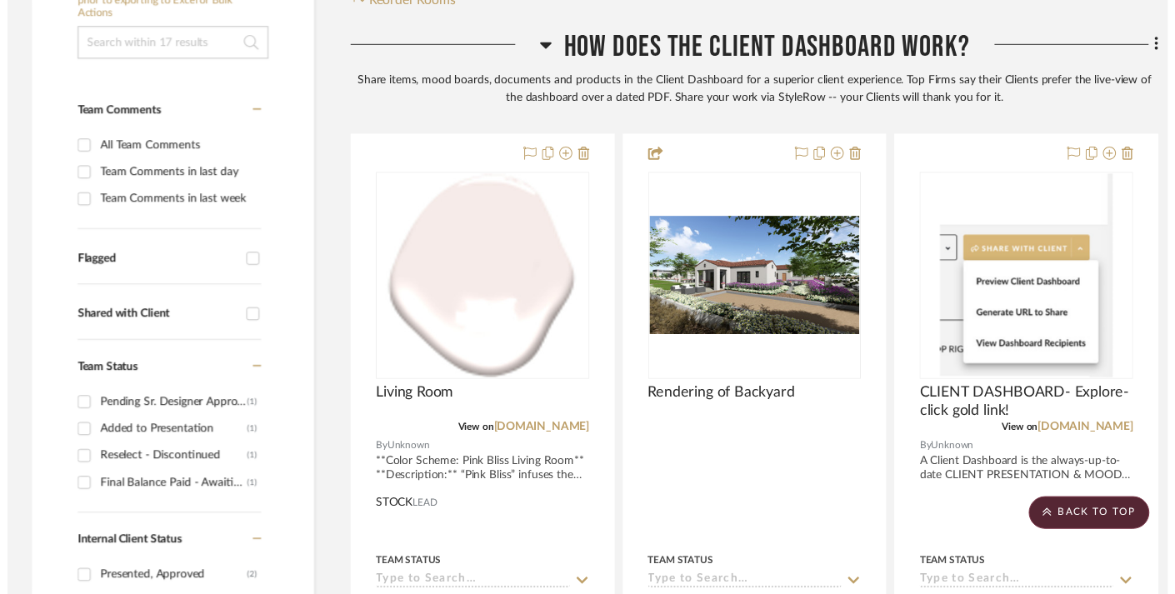
scroll to position [472, 0]
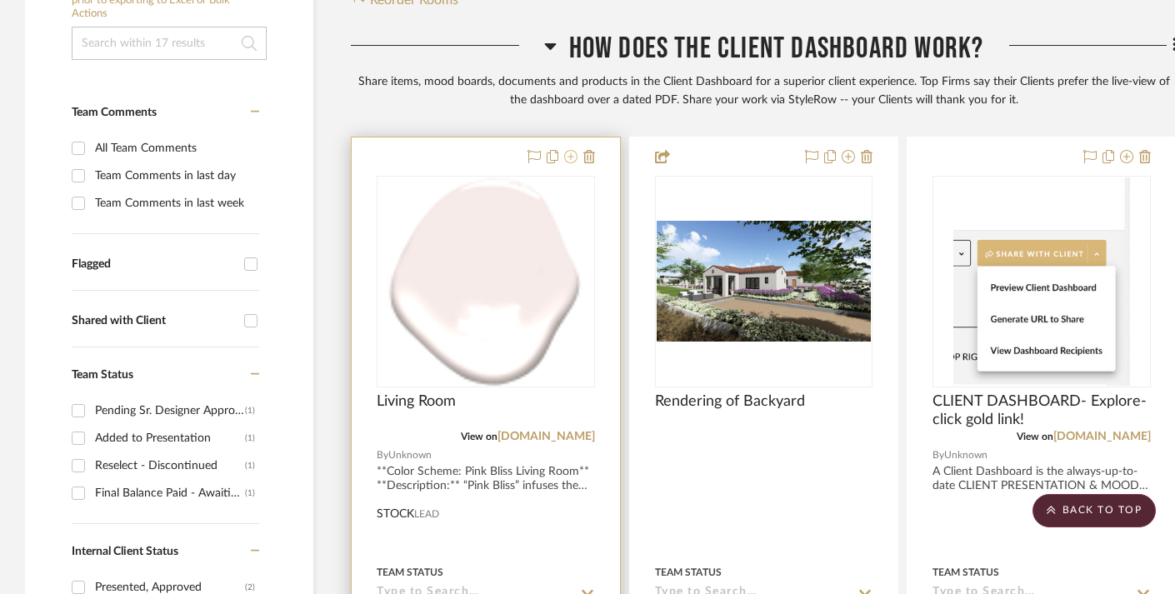
click at [570, 155] on icon at bounding box center [570, 156] width 13 height 13
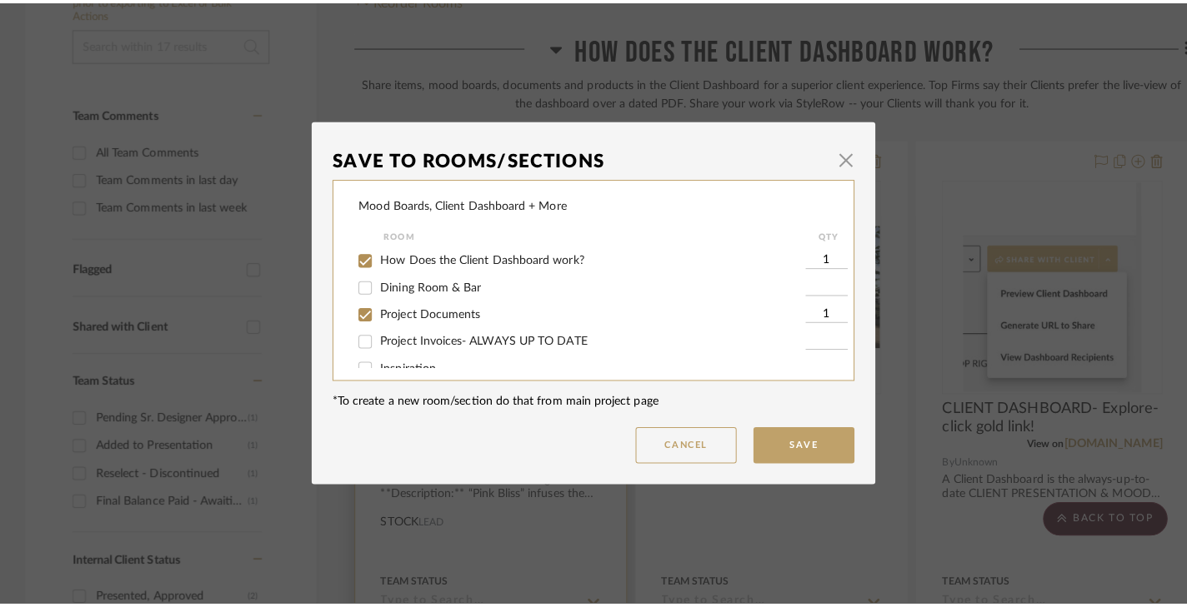
scroll to position [0, 0]
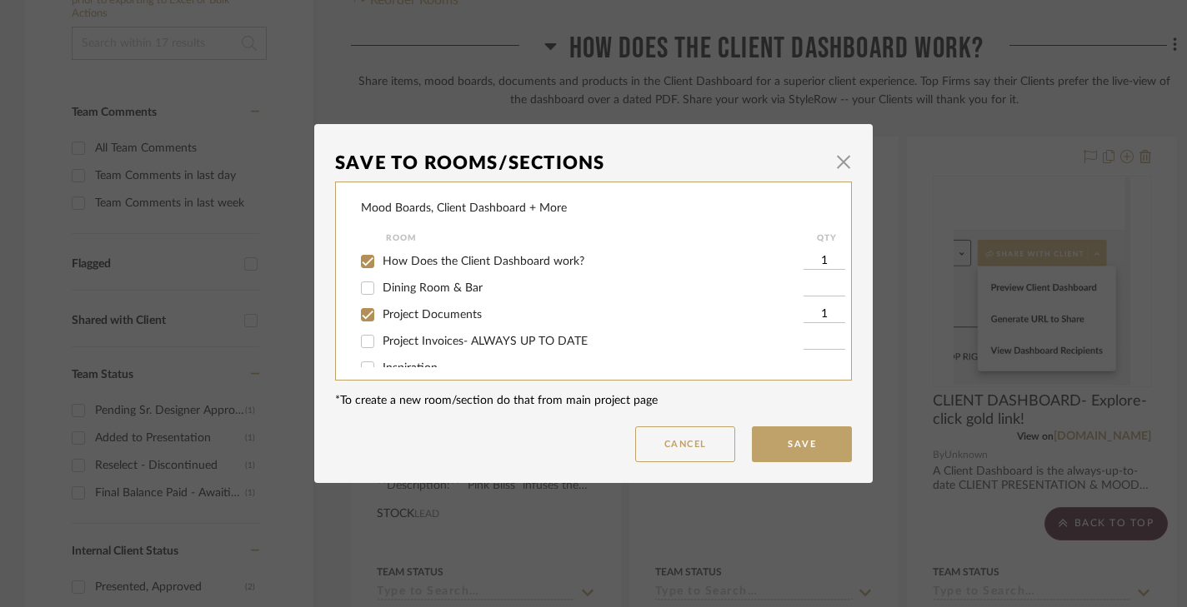
click at [527, 257] on span "How Does the Client Dashboard work?" at bounding box center [483, 262] width 202 height 12
click at [381, 257] on input "How Does the Client Dashboard work?" at bounding box center [367, 261] width 27 height 27
checkbox input "false"
click at [679, 443] on button "Cancel" at bounding box center [685, 445] width 100 height 36
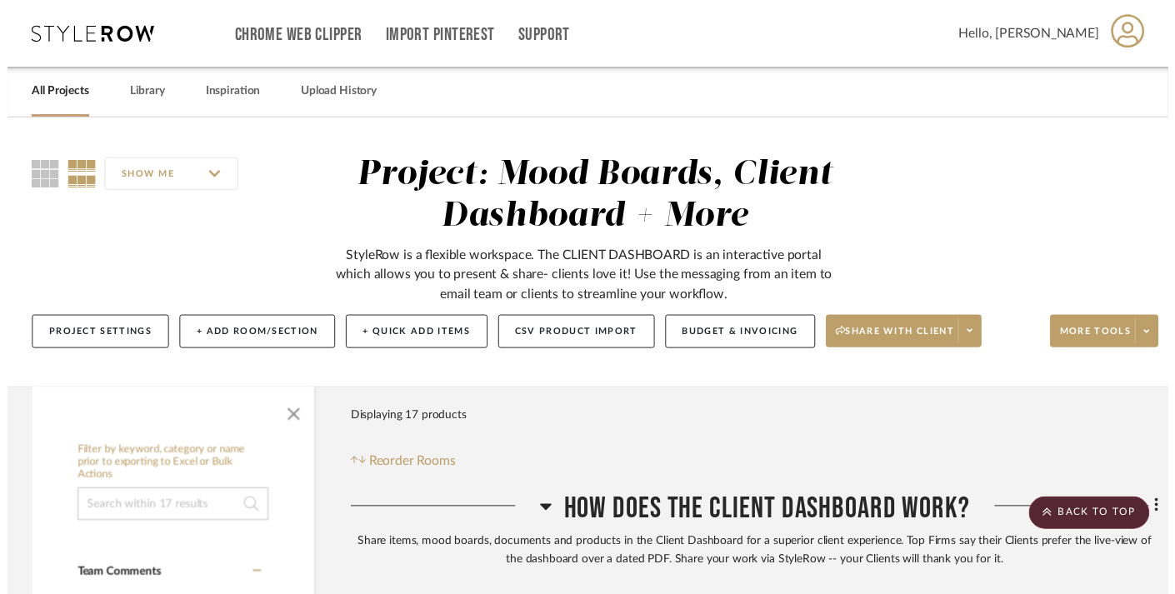
scroll to position [472, 0]
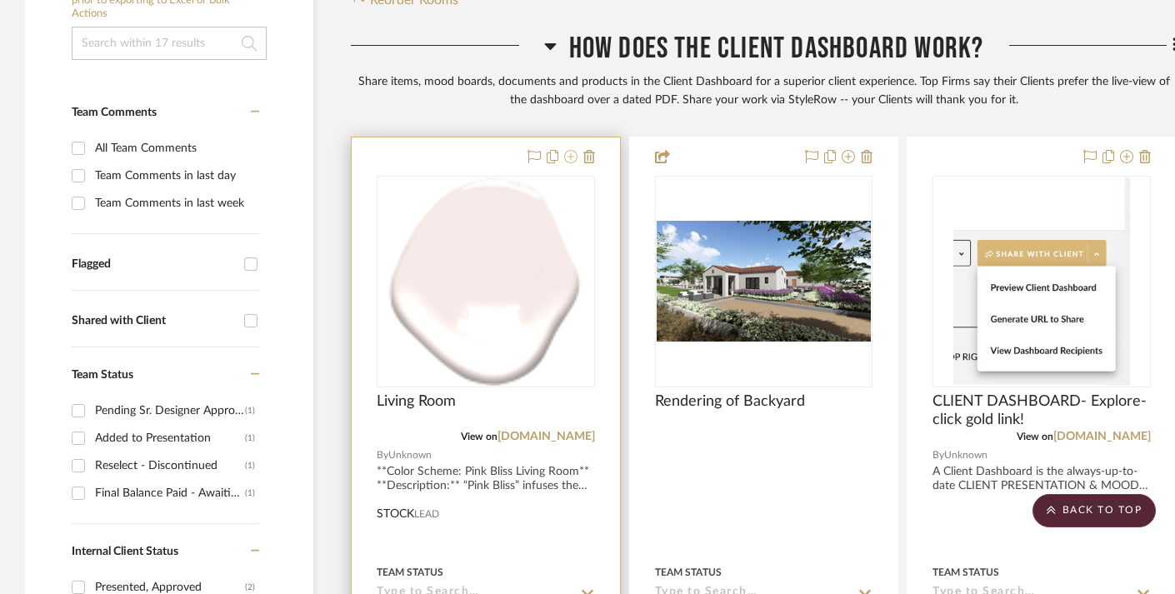
click at [572, 150] on icon at bounding box center [570, 156] width 13 height 13
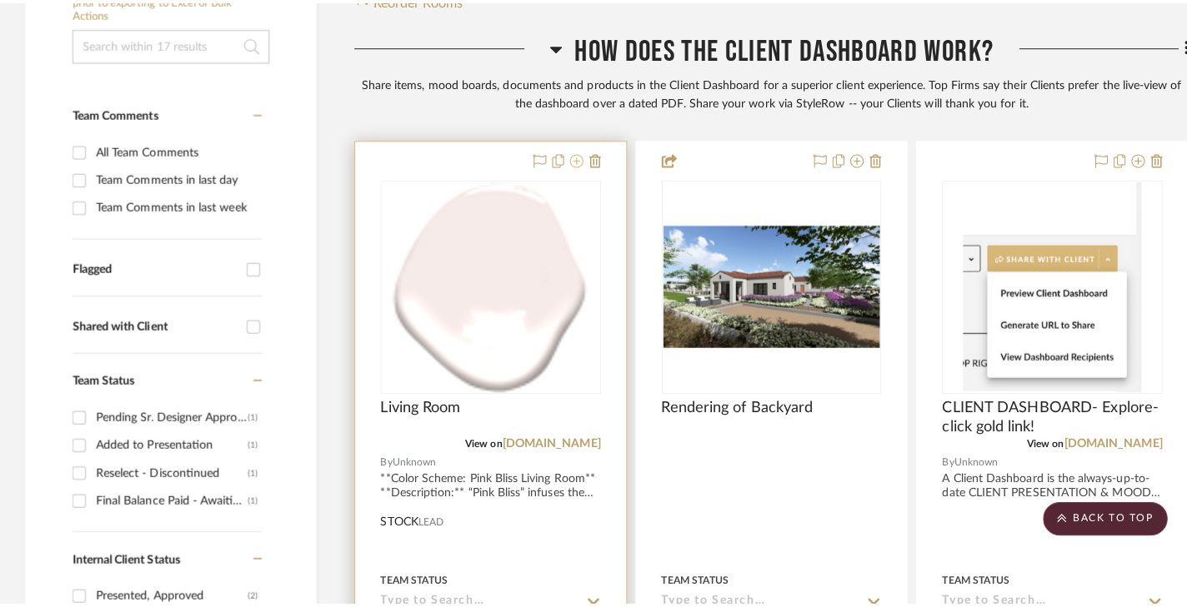
scroll to position [0, 0]
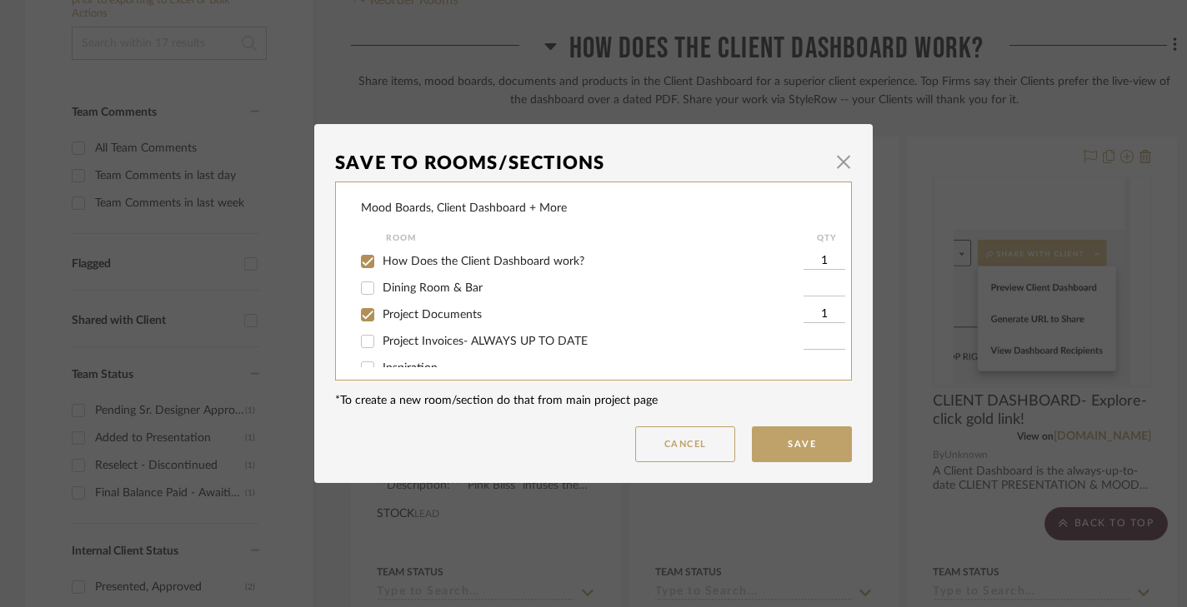
click at [442, 262] on span "How Does the Client Dashboard work?" at bounding box center [483, 262] width 202 height 12
click at [381, 262] on input "How Does the Client Dashboard work?" at bounding box center [367, 261] width 27 height 27
checkbox input "false"
click at [796, 448] on button "Save" at bounding box center [802, 445] width 100 height 36
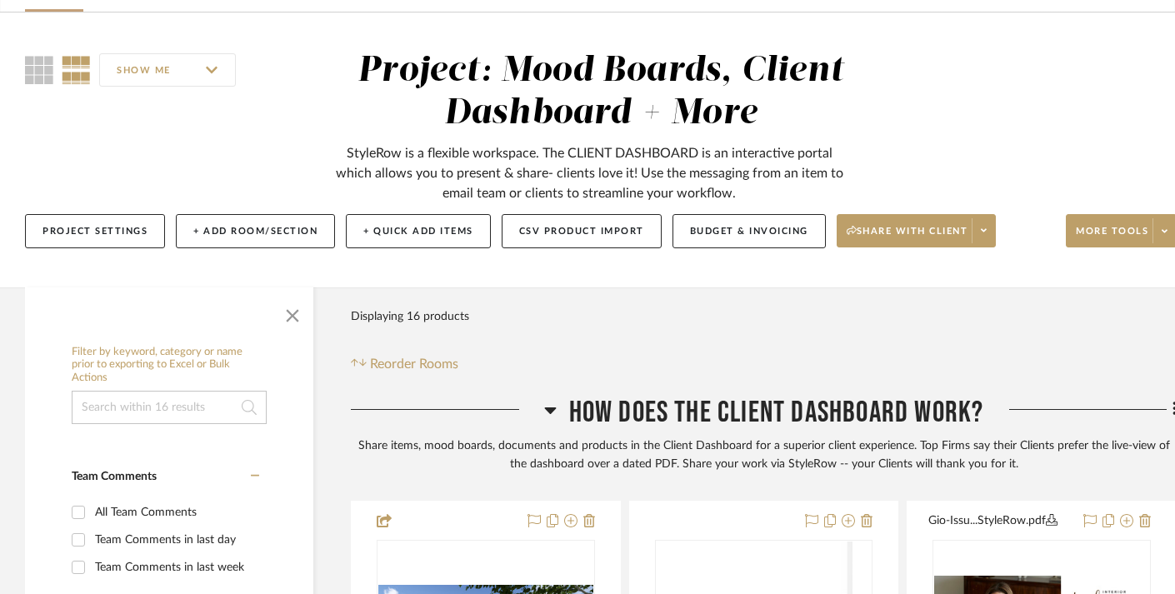
scroll to position [147, 0]
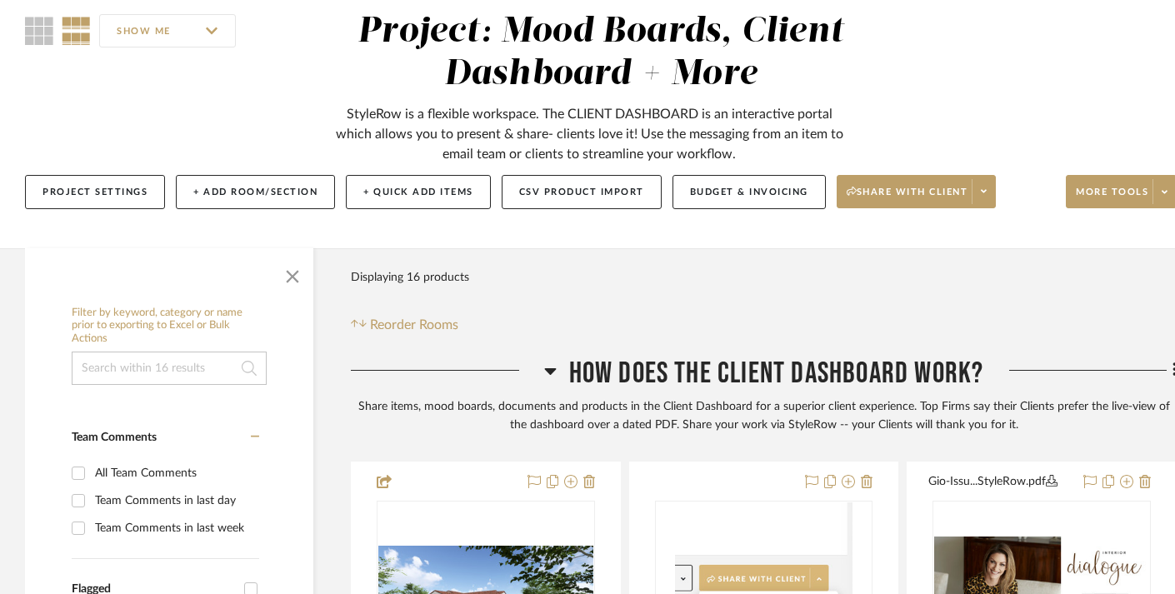
click at [615, 299] on div "Filter Products Displaying 16 products Reorder Rooms" at bounding box center [764, 298] width 826 height 74
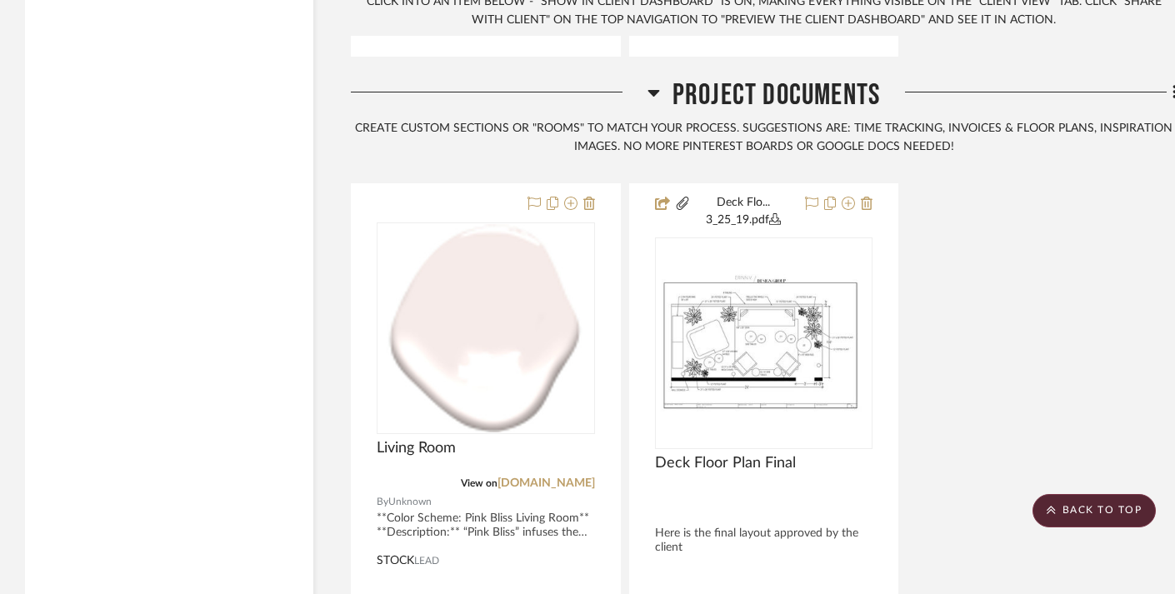
scroll to position [3607, 0]
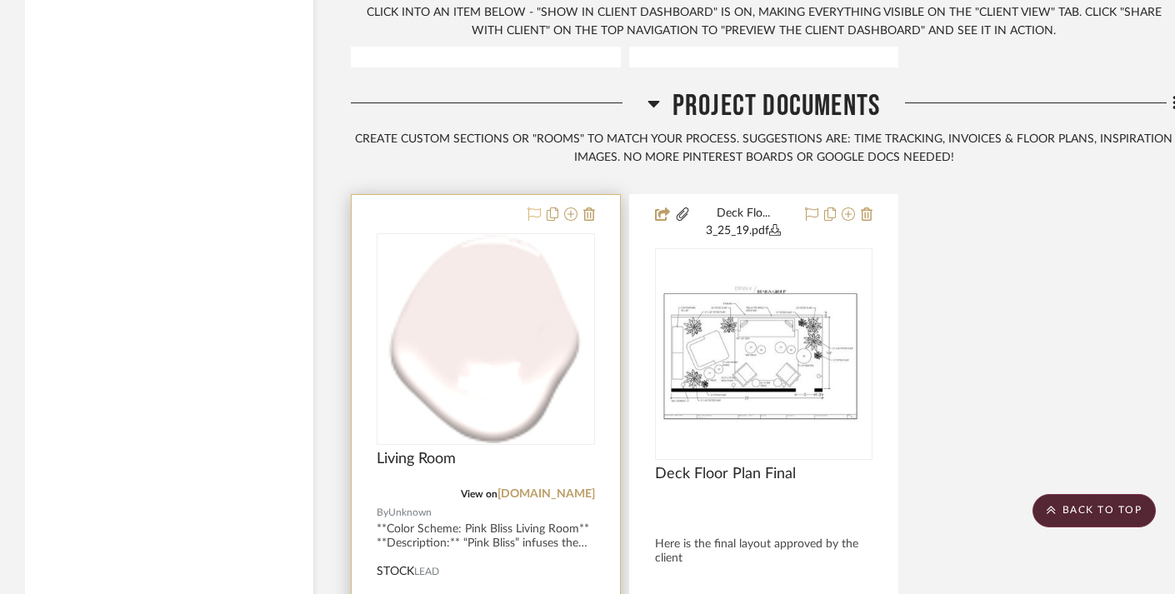
click at [532, 207] on icon at bounding box center [533, 213] width 13 height 13
click at [556, 207] on icon at bounding box center [553, 213] width 12 height 13
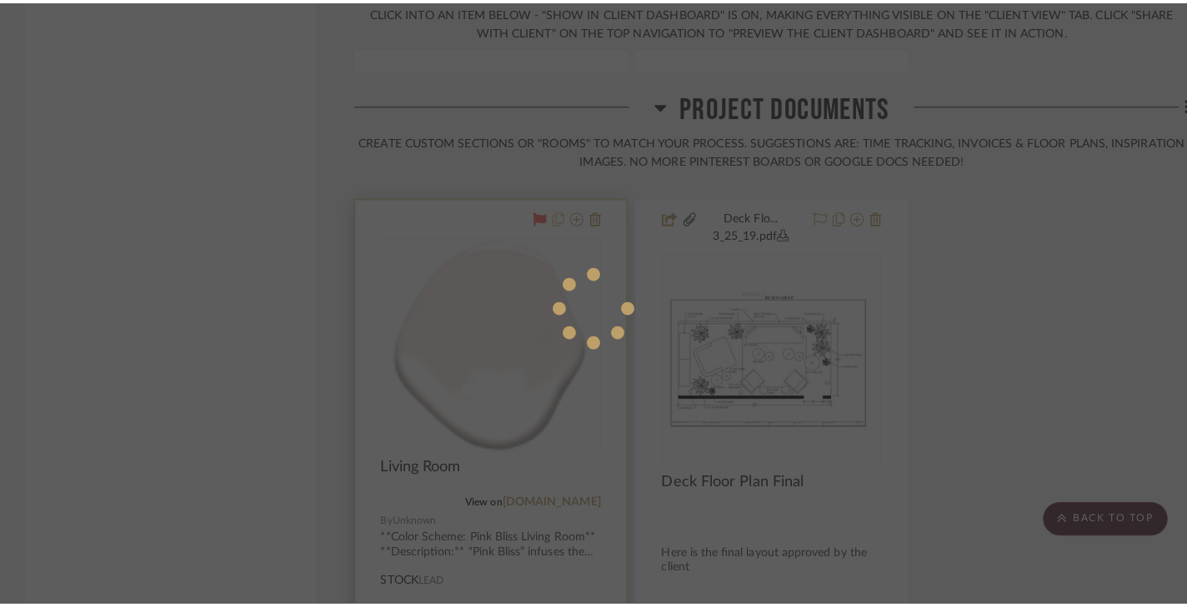
scroll to position [0, 0]
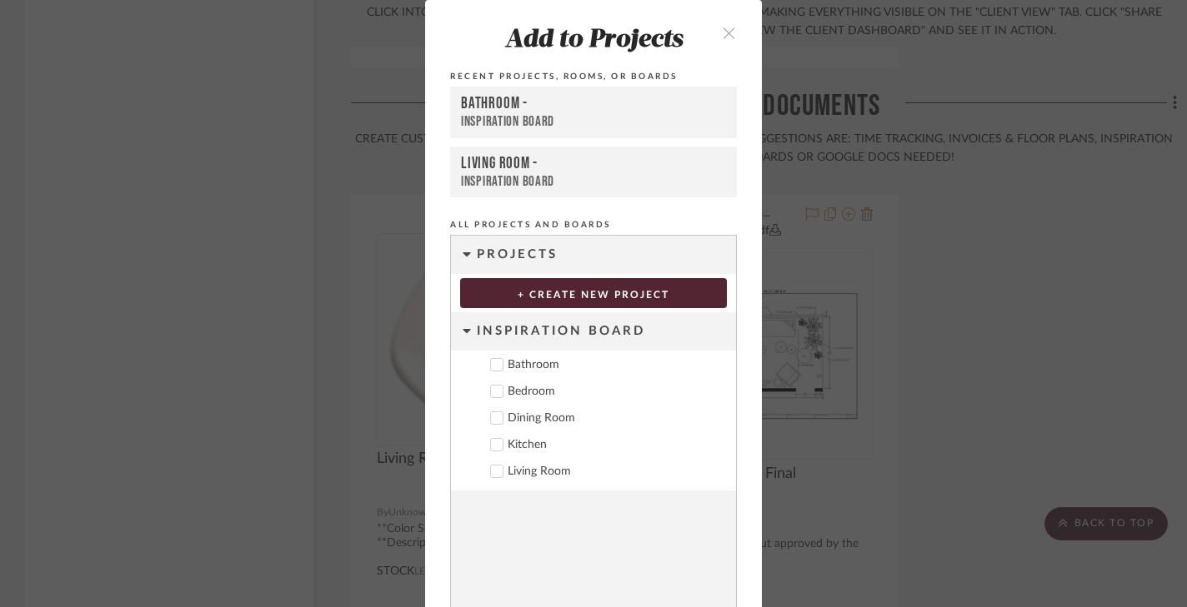
click at [516, 101] on div "Bathroom -" at bounding box center [593, 104] width 265 height 20
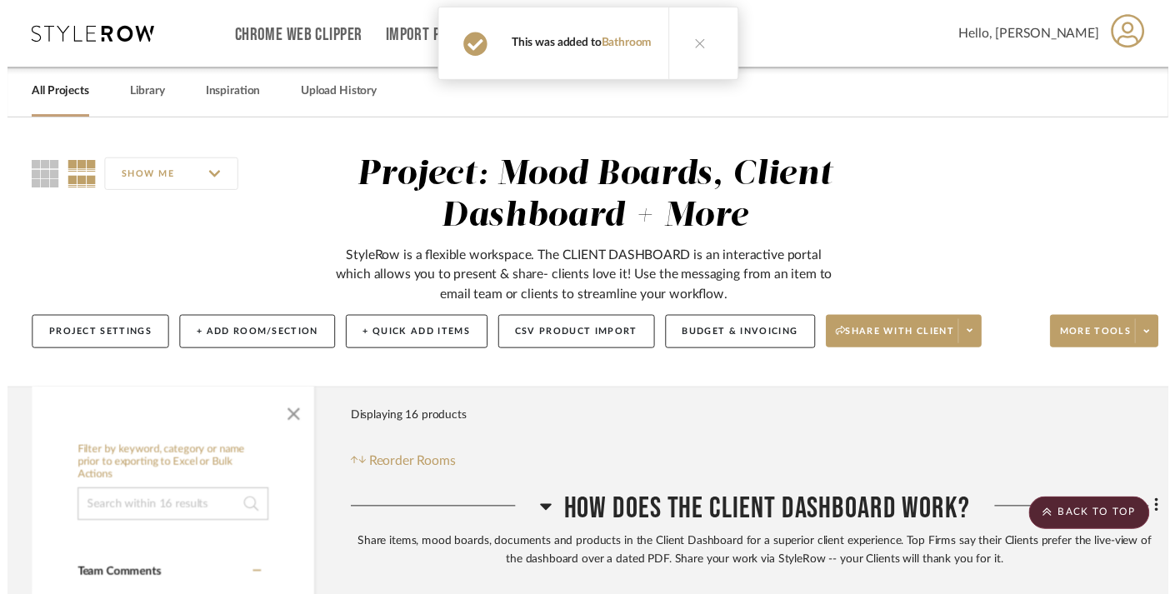
scroll to position [3607, 0]
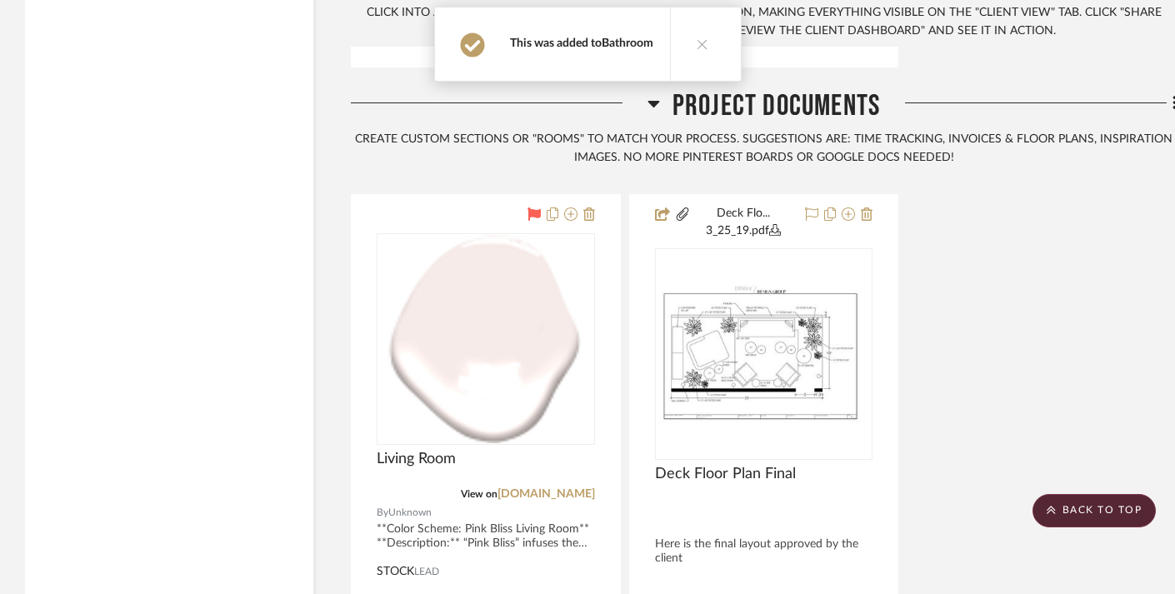
click at [624, 47] on link "Bathroom" at bounding box center [628, 43] width 52 height 12
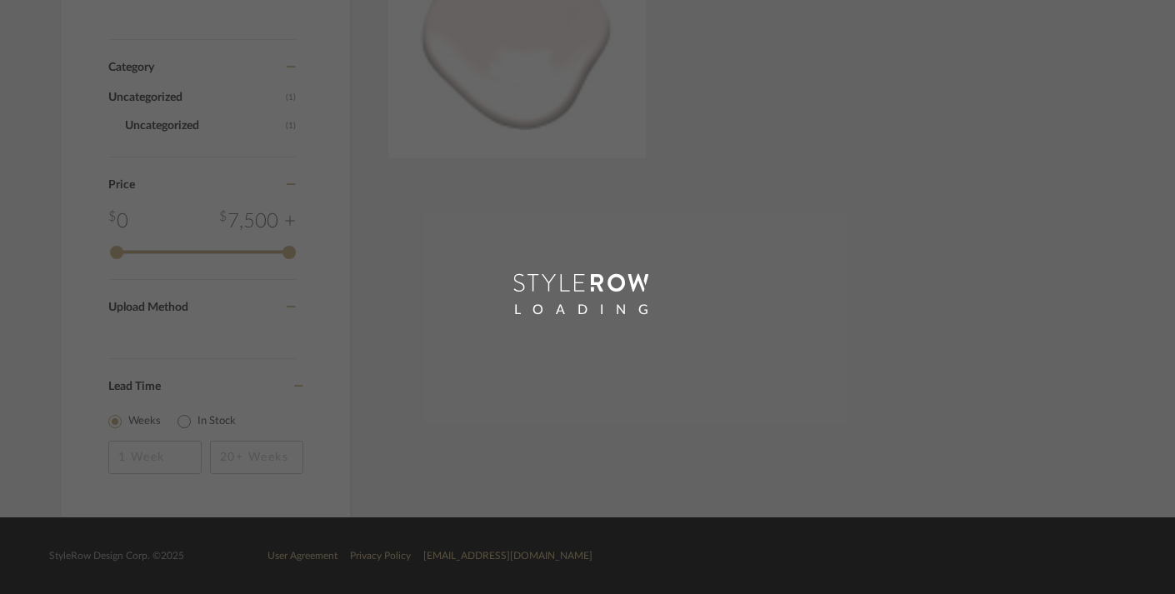
scroll to position [456, 0]
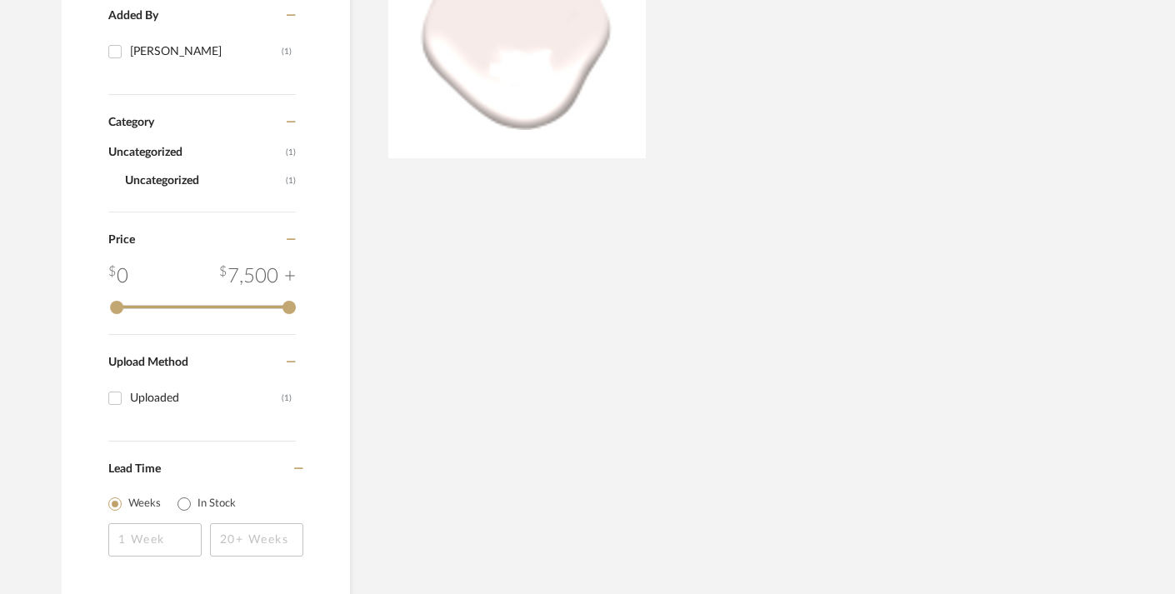
click at [756, 219] on div "Displaying 1 products Sort By Newest Filtered by Living Room Uncategorized Clea…" at bounding box center [745, 186] width 791 height 827
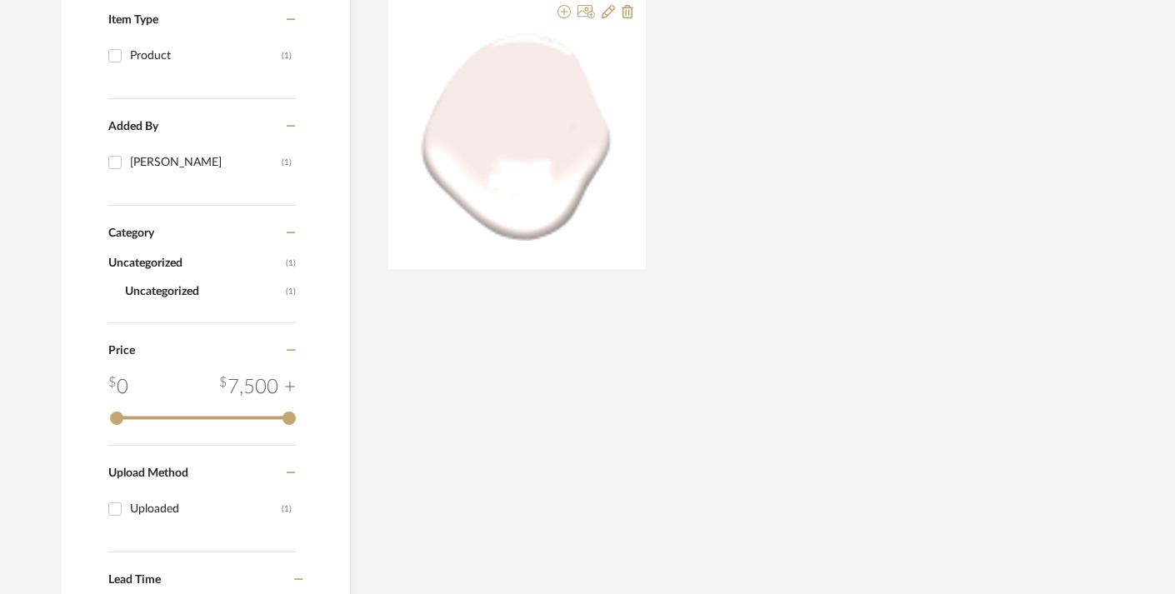
scroll to position [341, 0]
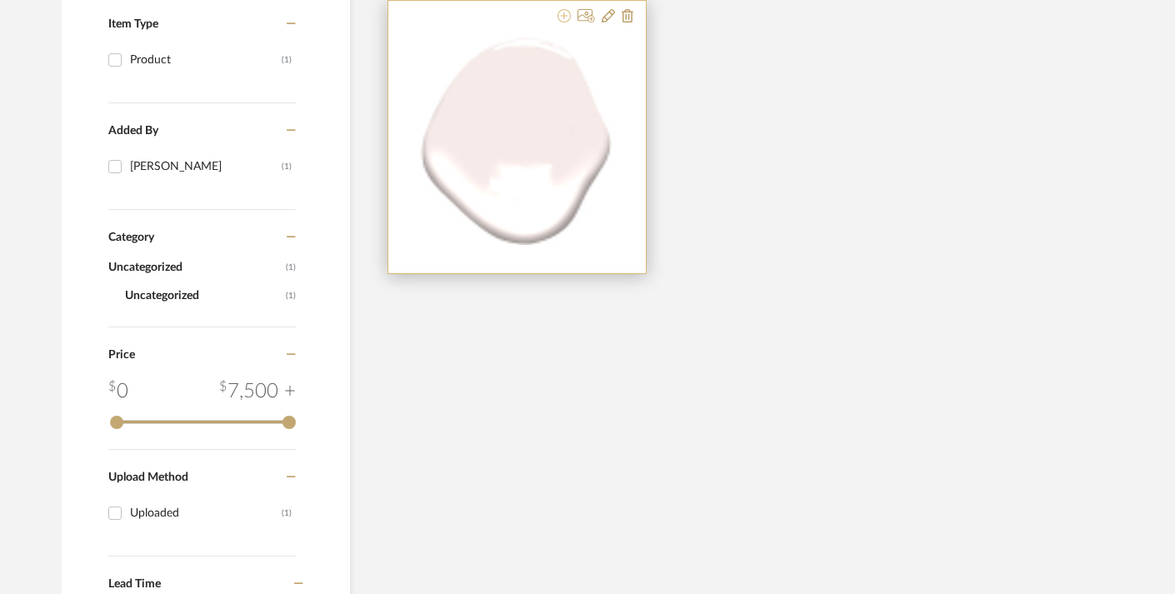
click at [563, 18] on icon at bounding box center [563, 15] width 13 height 13
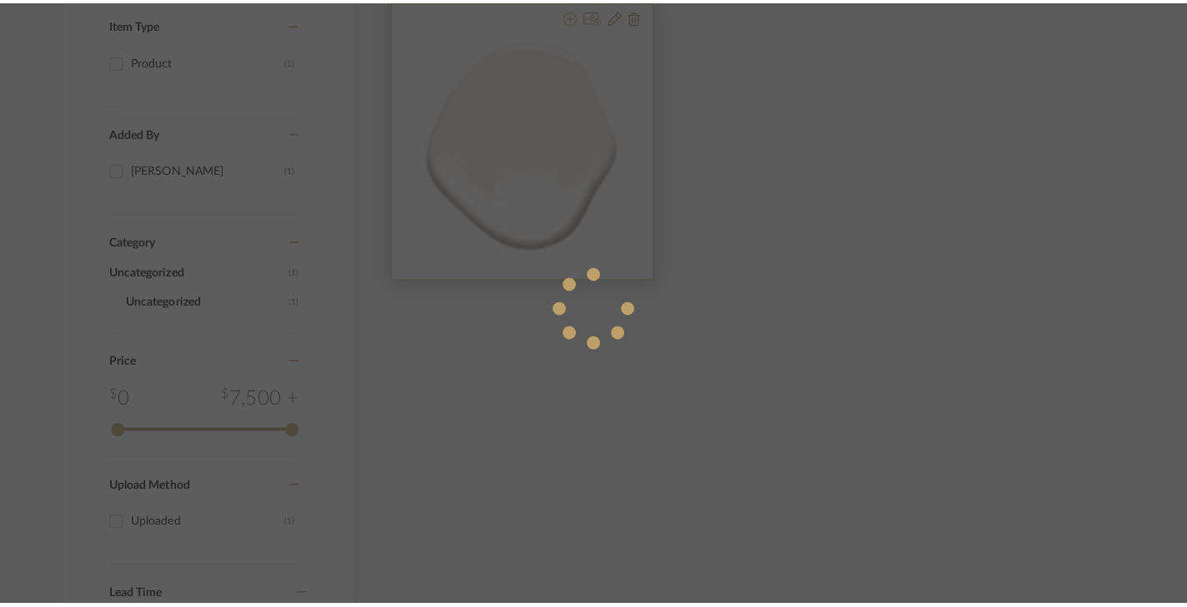
scroll to position [0, 0]
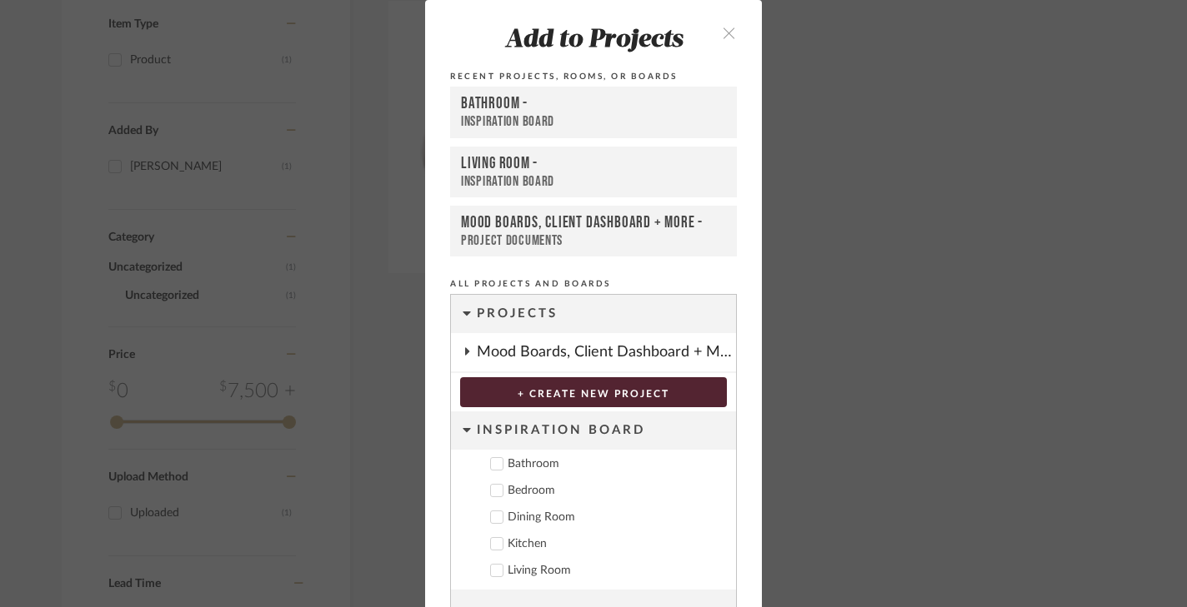
click at [582, 175] on div "Inspiration Board" at bounding box center [593, 181] width 265 height 17
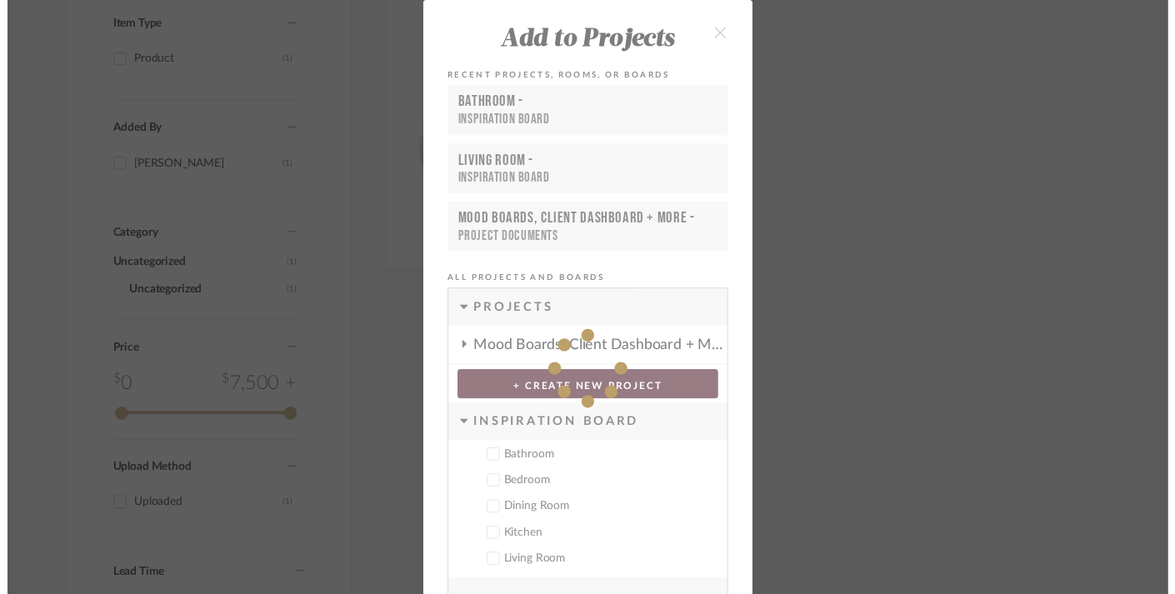
scroll to position [341, 0]
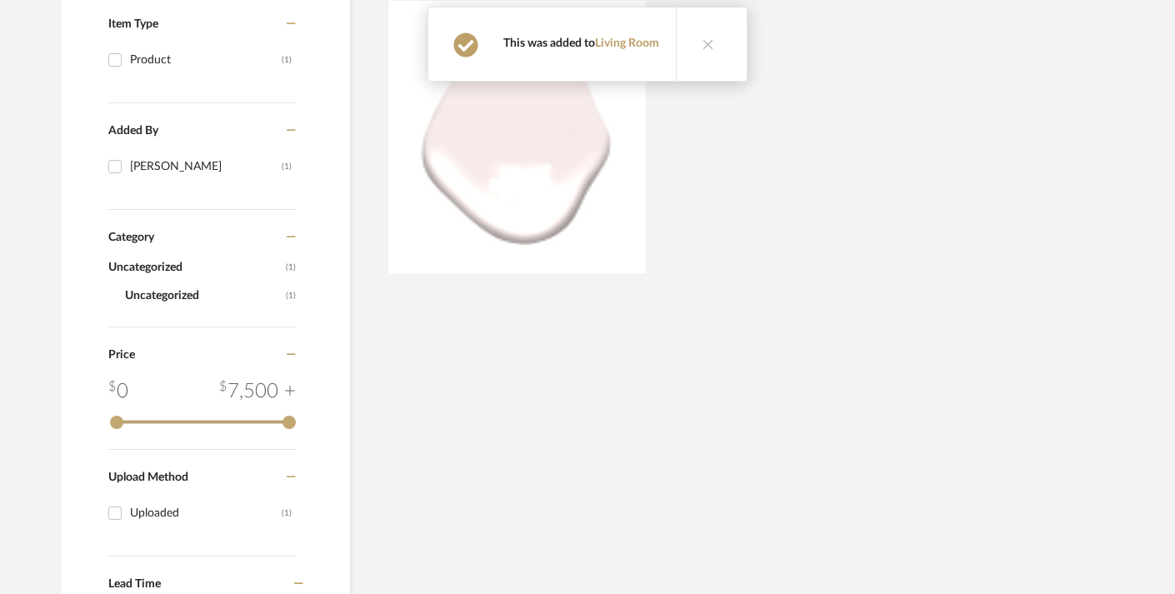
click at [708, 45] on icon at bounding box center [708, 44] width 12 height 12
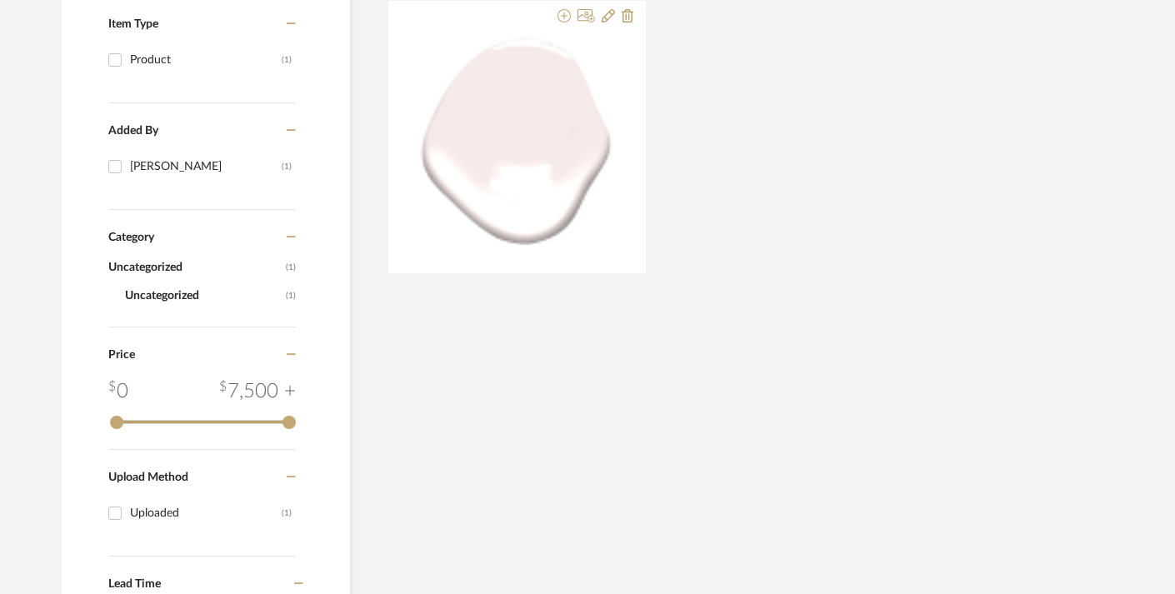
click at [774, 142] on div at bounding box center [763, 137] width 753 height 274
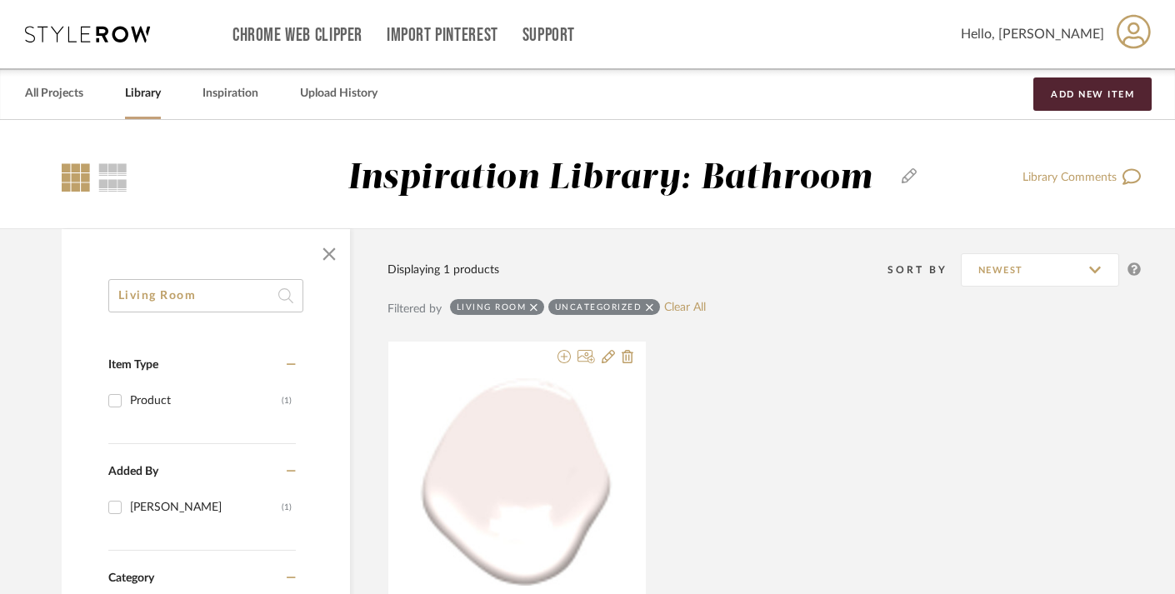
scroll to position [0, 0]
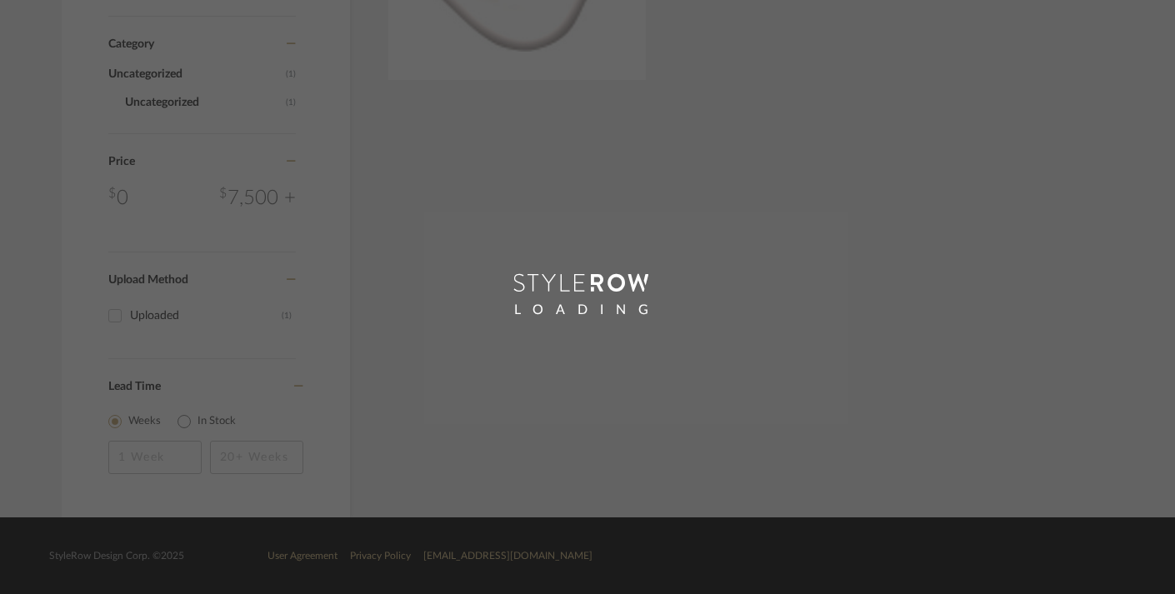
scroll to position [164, 0]
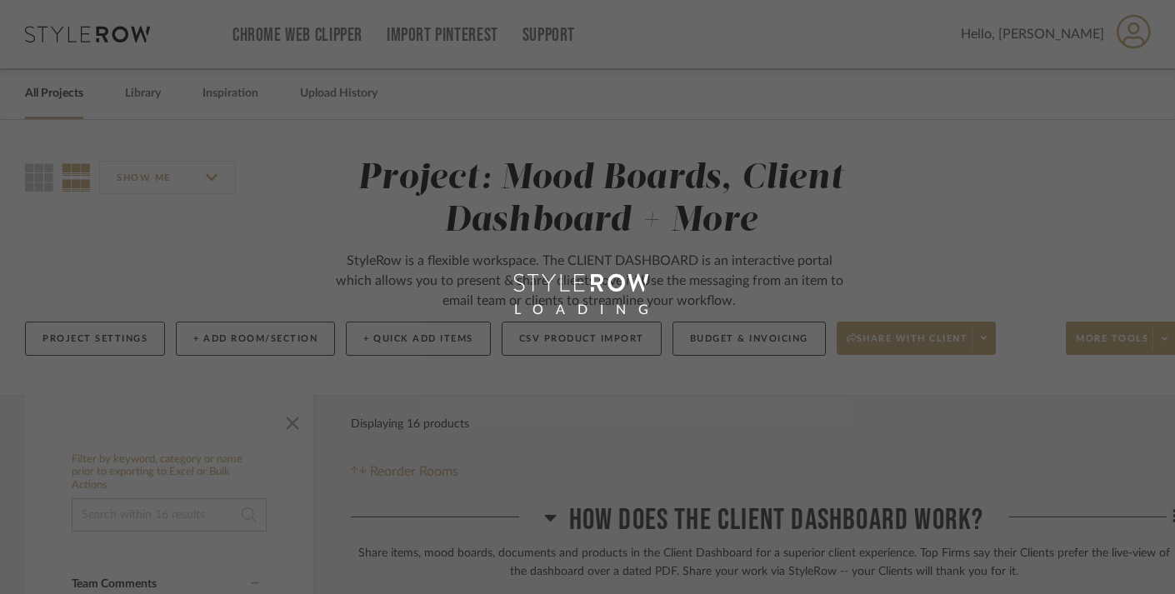
scroll to position [137, 7]
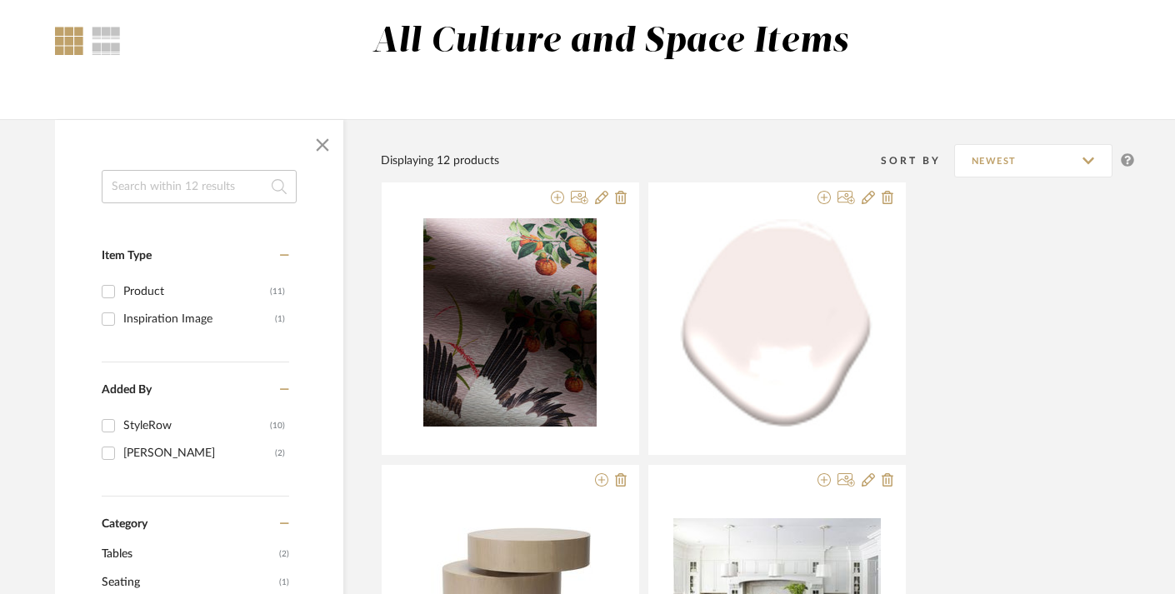
click at [670, 140] on div "Sort By Newest" at bounding box center [820, 161] width 627 height 42
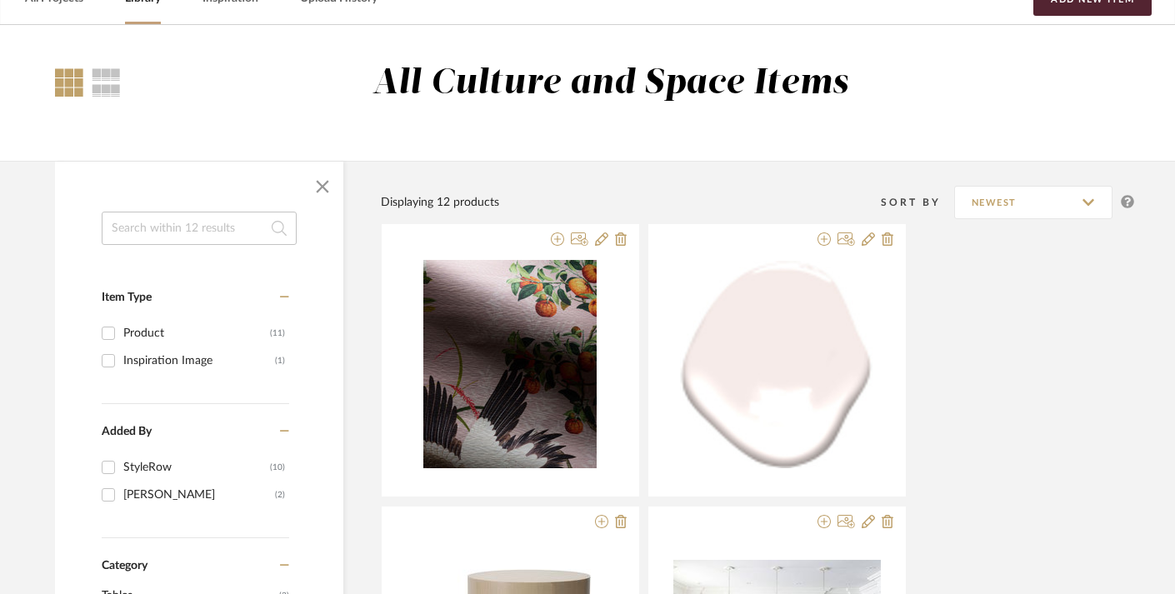
scroll to position [76, 7]
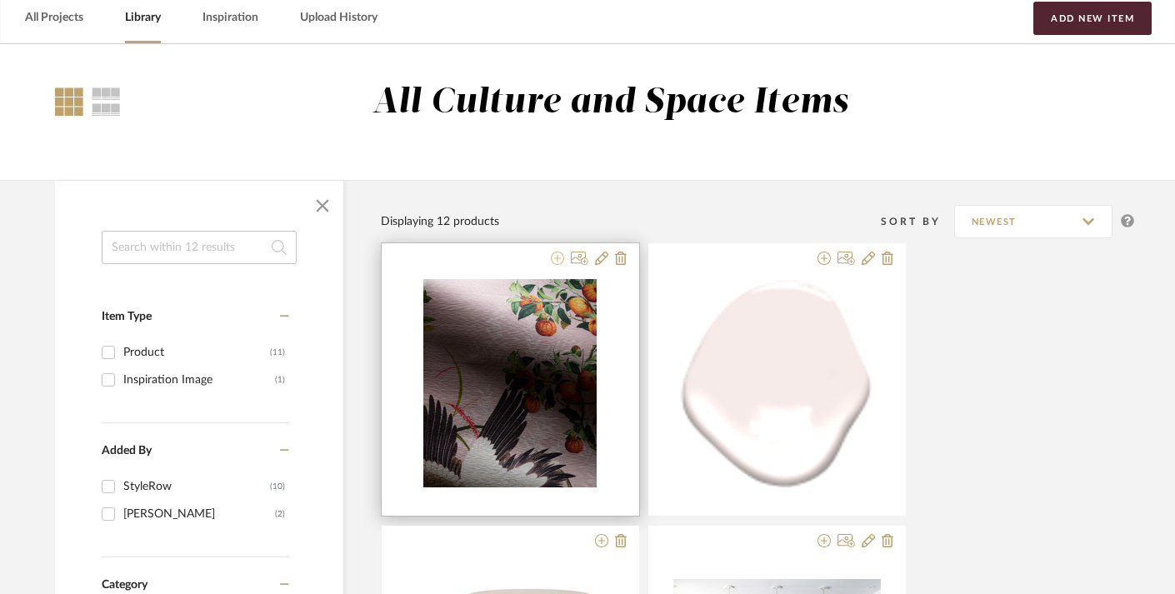
click at [555, 261] on icon at bounding box center [557, 258] width 13 height 13
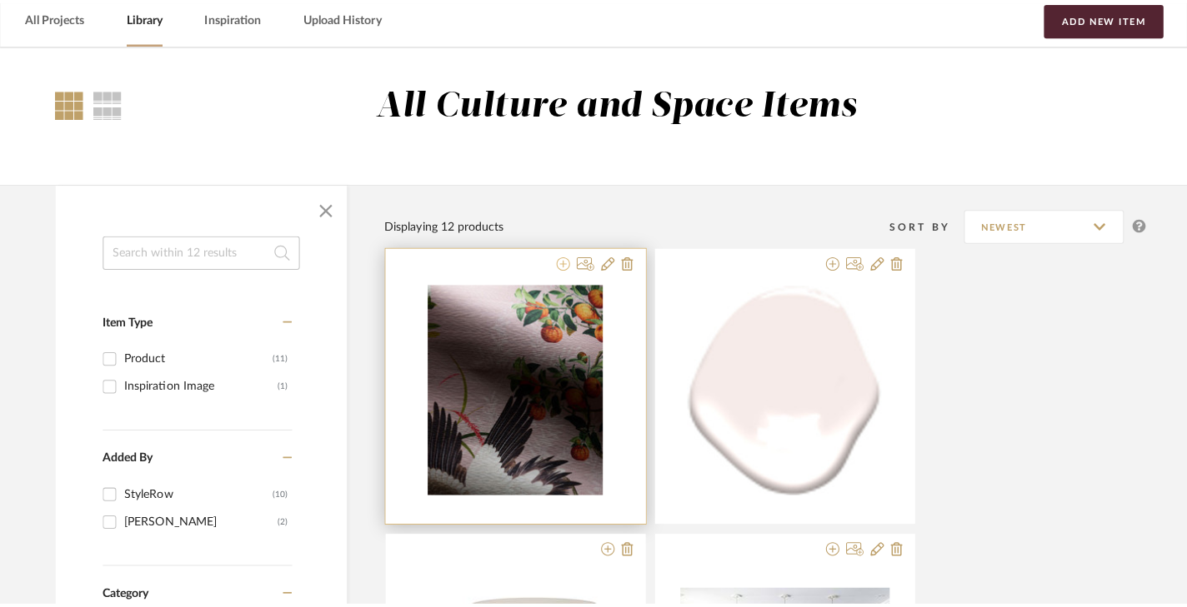
scroll to position [0, 0]
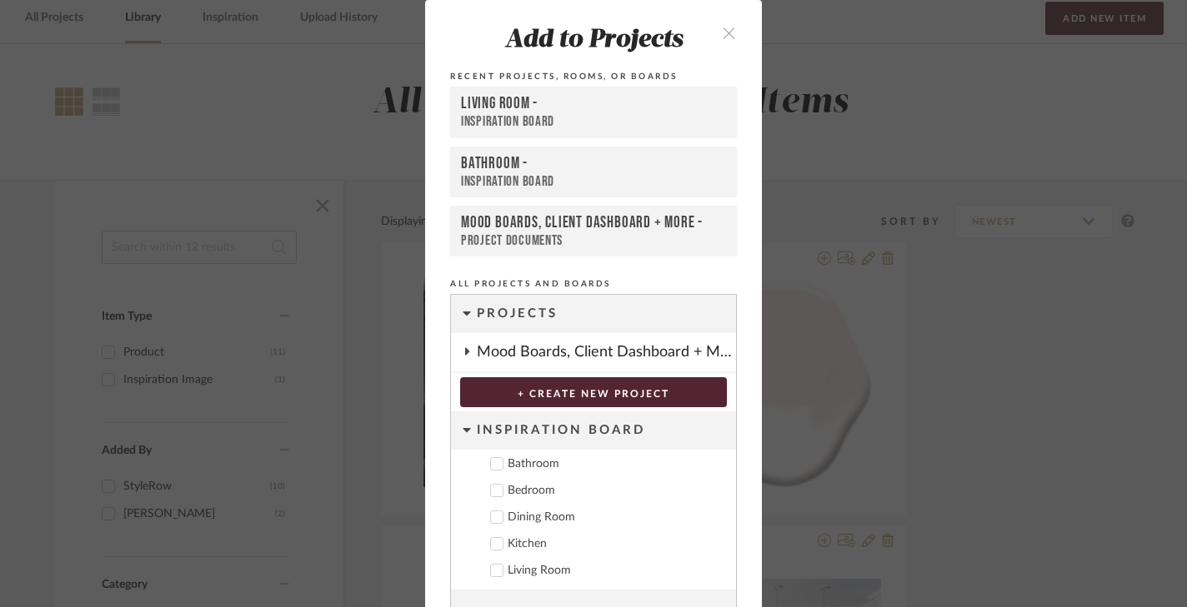
click at [494, 570] on icon at bounding box center [497, 571] width 12 height 12
click at [674, 286] on div "All Projects and Boards" at bounding box center [593, 284] width 287 height 15
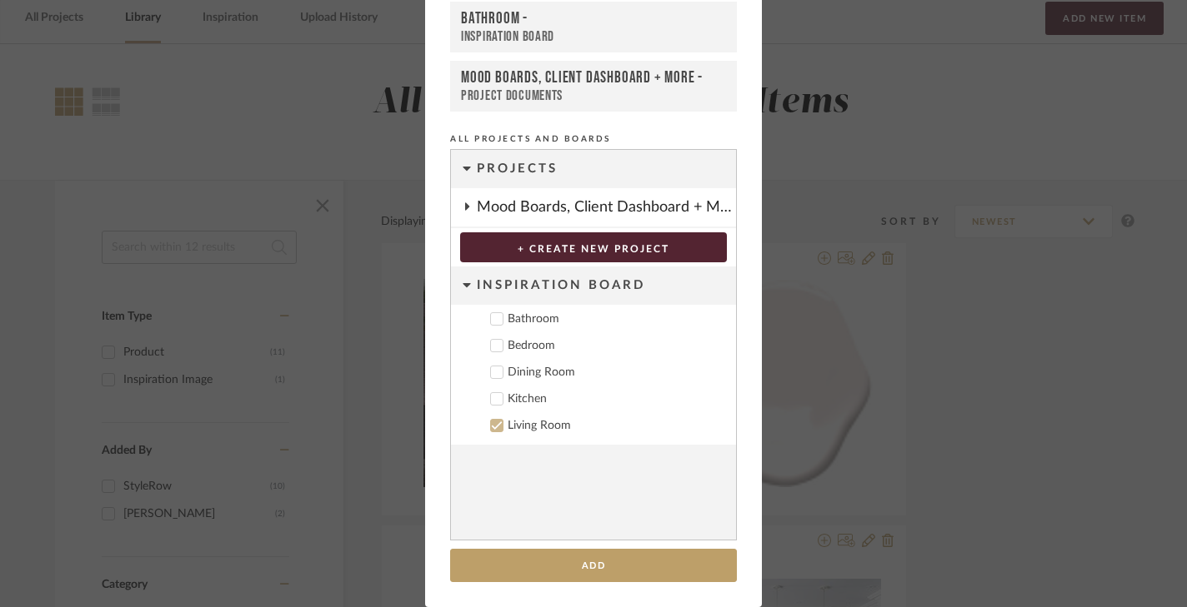
scroll to position [144, 0]
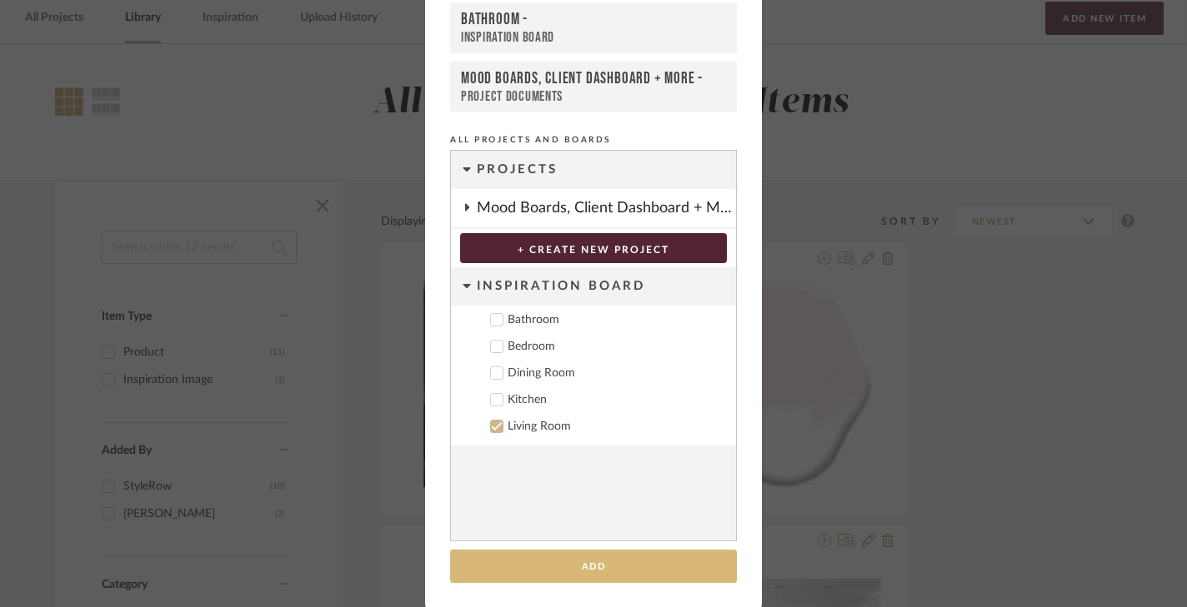
click at [592, 566] on button "Add" at bounding box center [593, 567] width 287 height 34
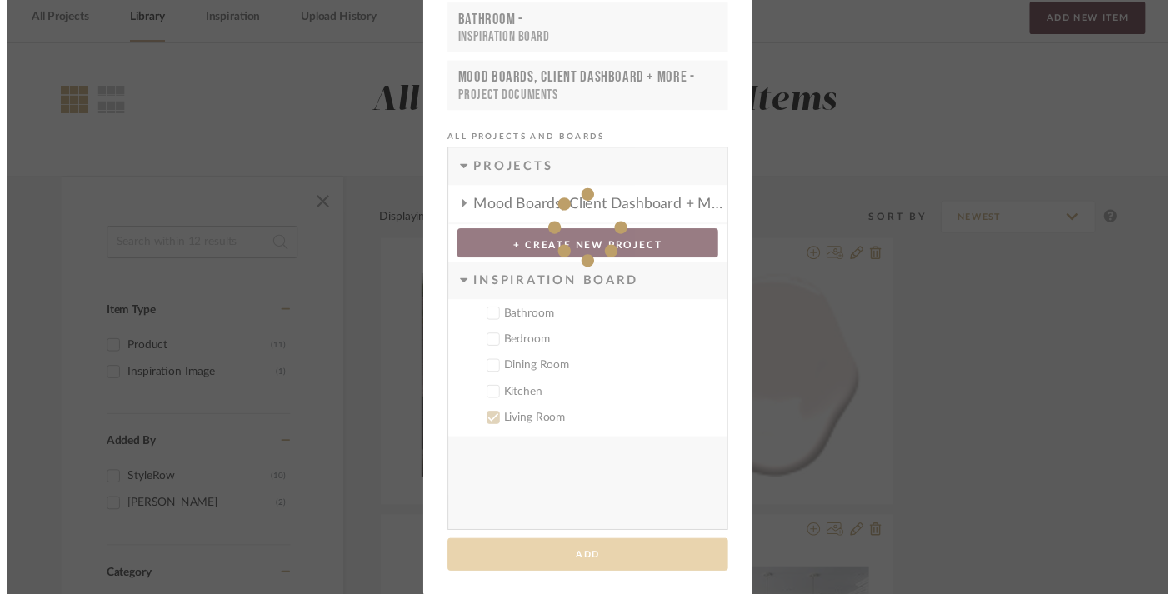
scroll to position [76, 7]
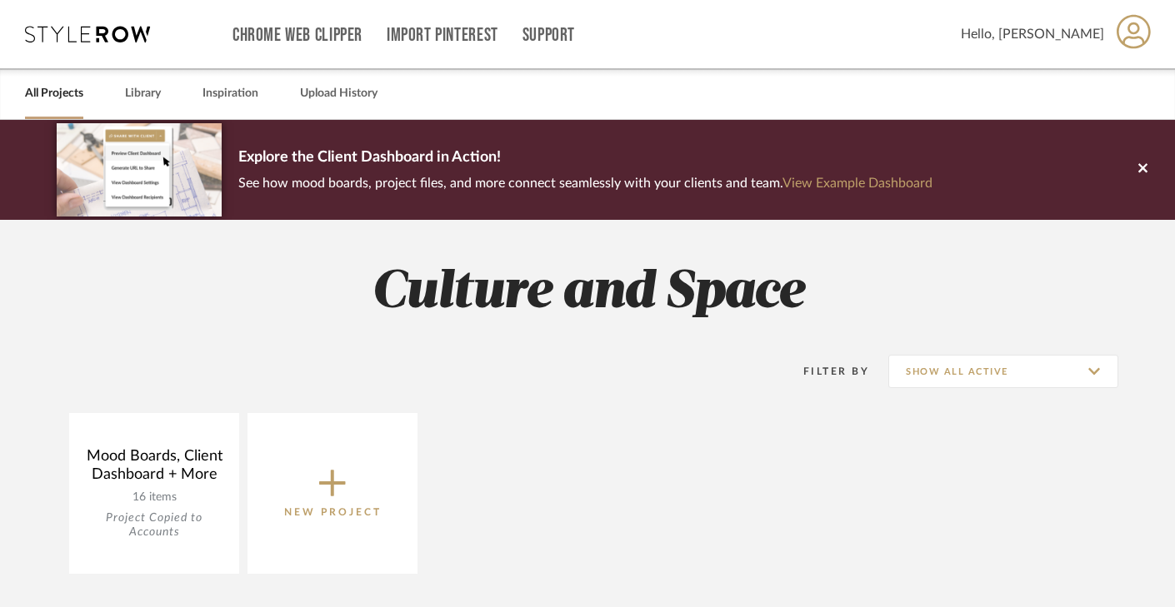
click at [256, 289] on h2 "Culture and Space" at bounding box center [587, 293] width 1175 height 62
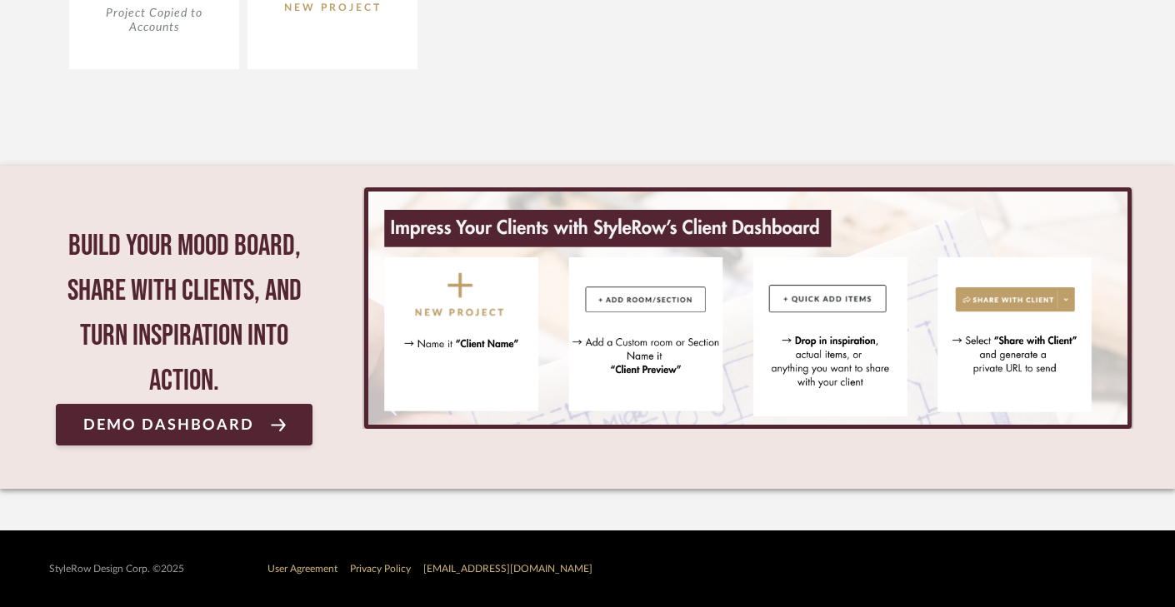
scroll to position [505, 0]
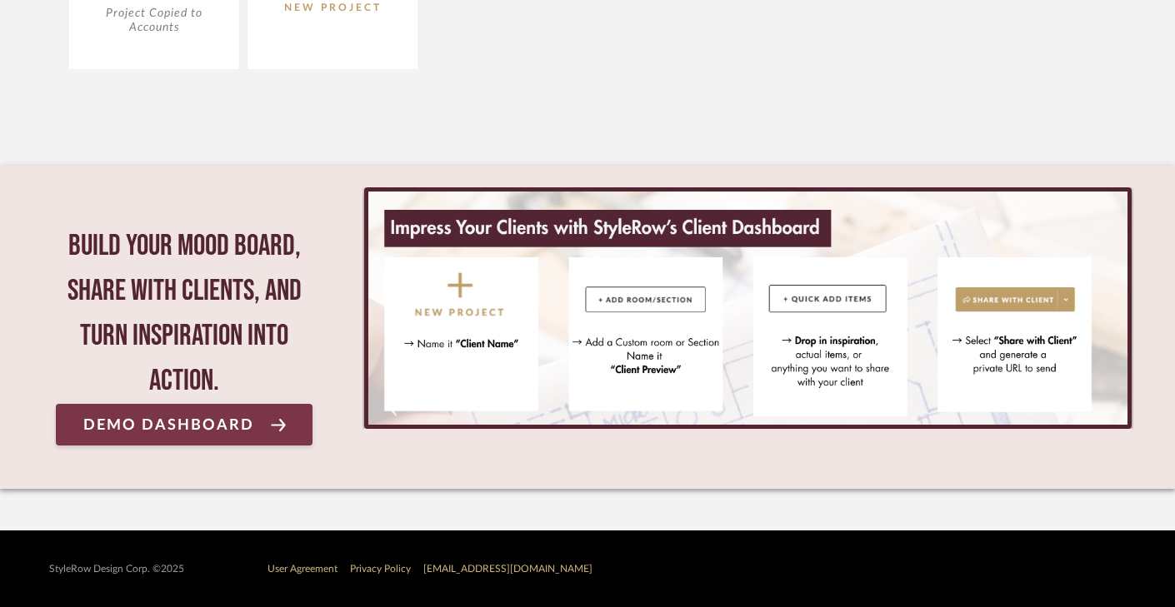
click at [170, 427] on span "Demo Dashboard" at bounding box center [168, 425] width 171 height 16
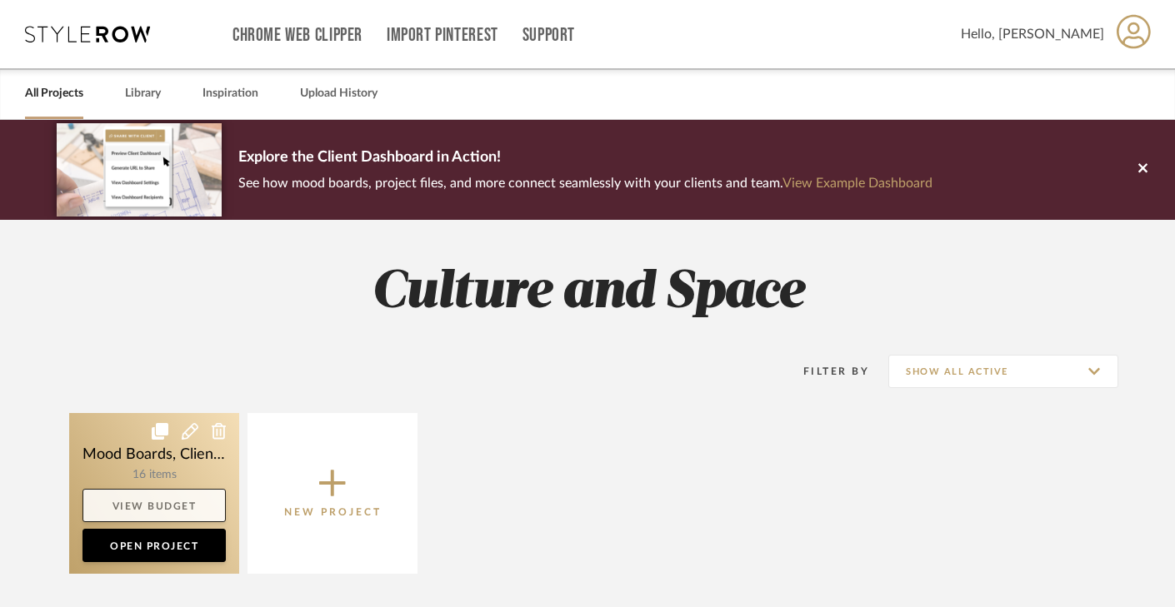
click at [172, 497] on link "View Budget" at bounding box center [153, 505] width 143 height 33
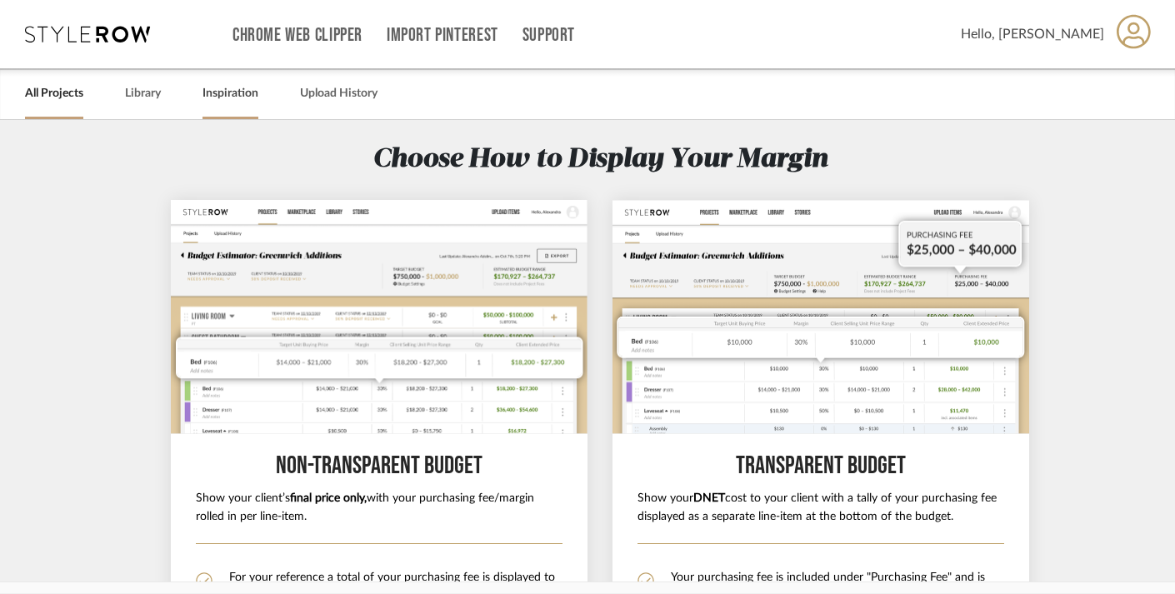
click at [232, 97] on link "Inspiration" at bounding box center [230, 93] width 56 height 22
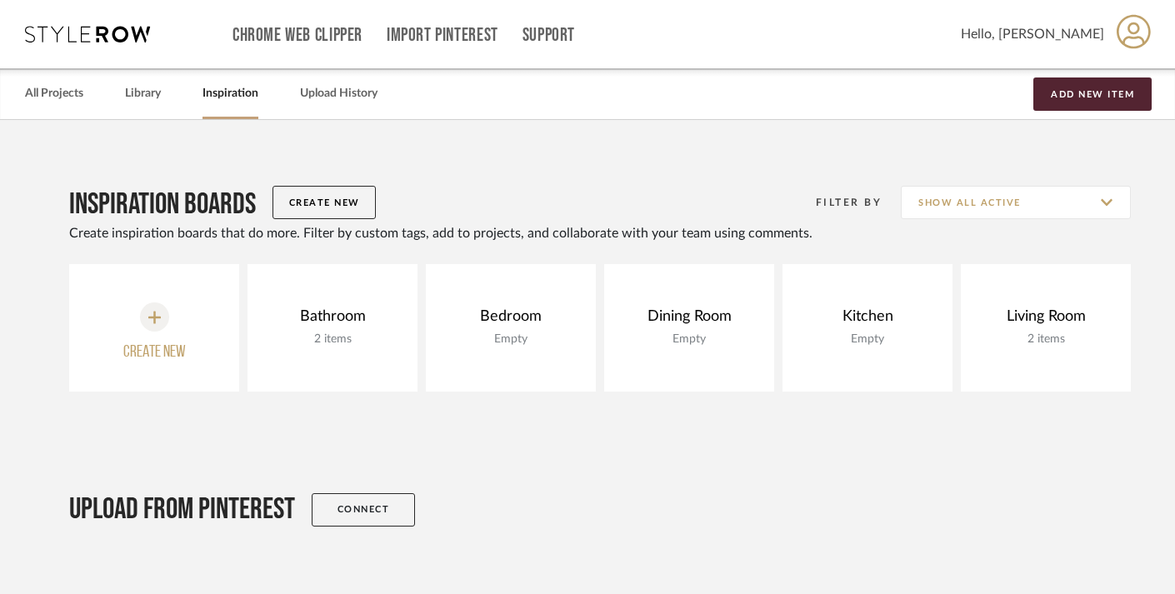
click at [657, 168] on div "Inspiration Boards Create New Filter By Show All Active Create inspiration boar…" at bounding box center [600, 213] width 1062 height 102
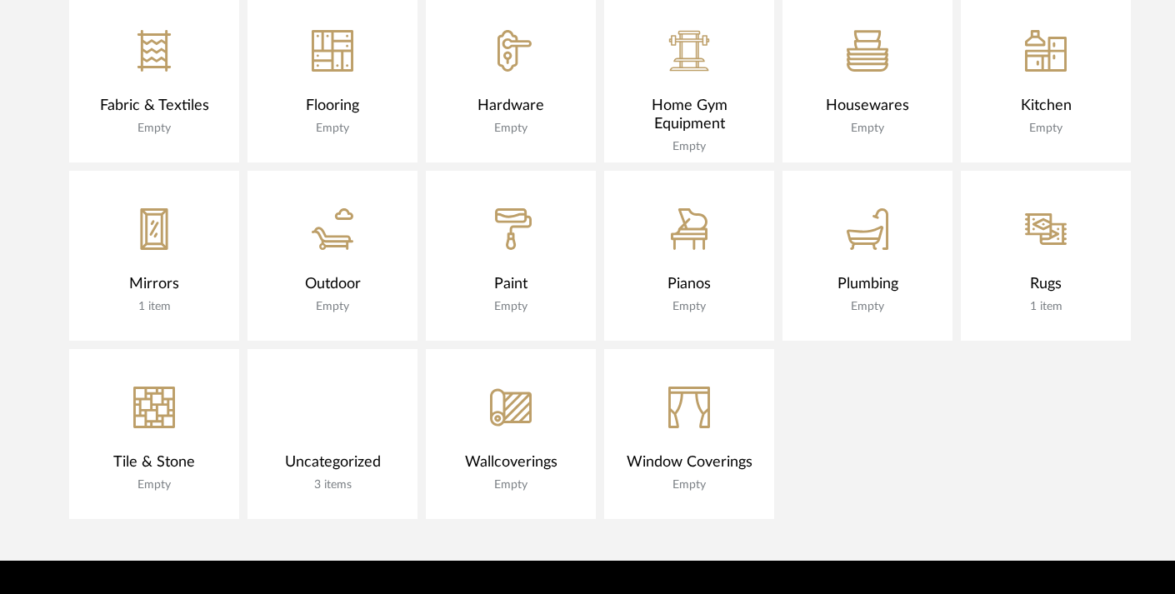
scroll to position [1401, 0]
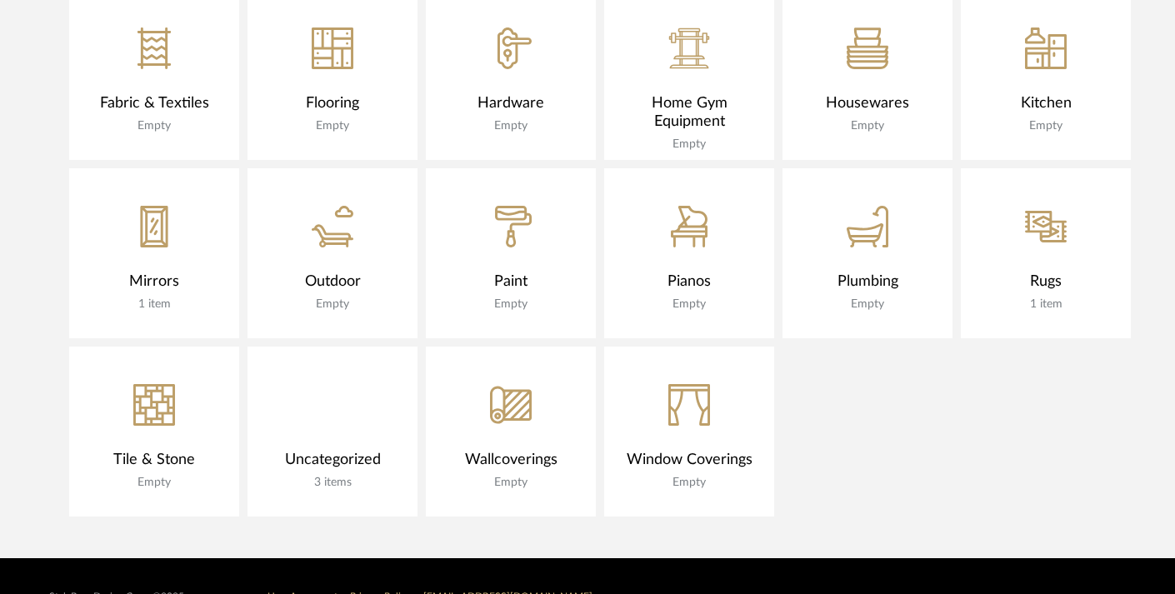
click at [502, 252] on div "CategoryIconPaint Created with Sketch." at bounding box center [511, 216] width 170 height 96
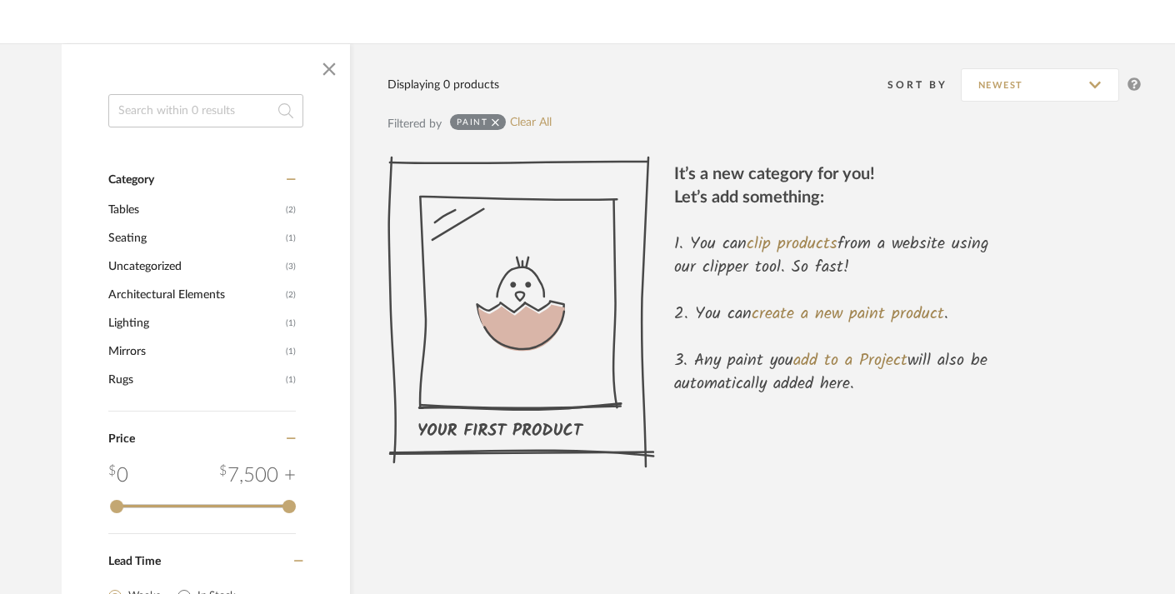
scroll to position [217, 0]
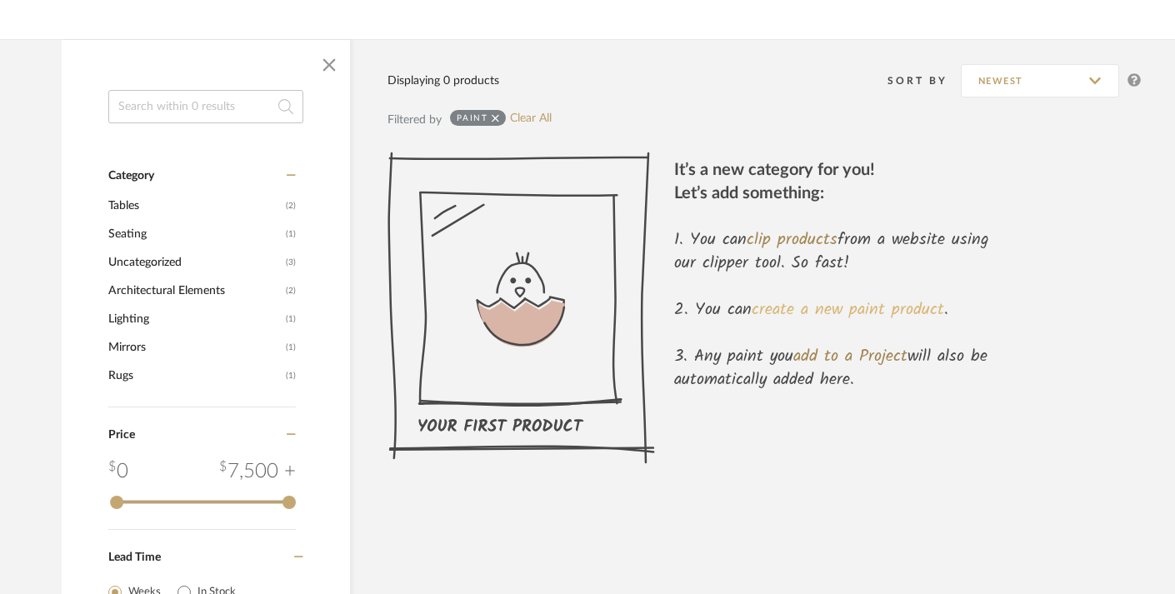
click at [817, 312] on link "create a new paint product" at bounding box center [848, 310] width 192 height 27
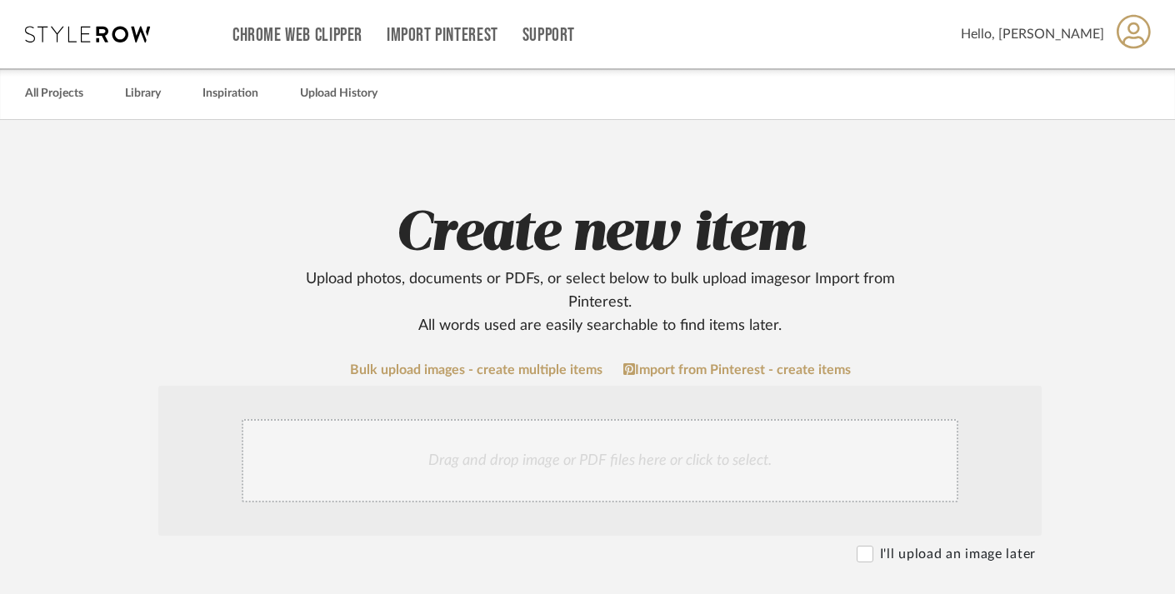
click at [603, 461] on div "Drag and drop image or PDF files here or click to select." at bounding box center [600, 460] width 717 height 83
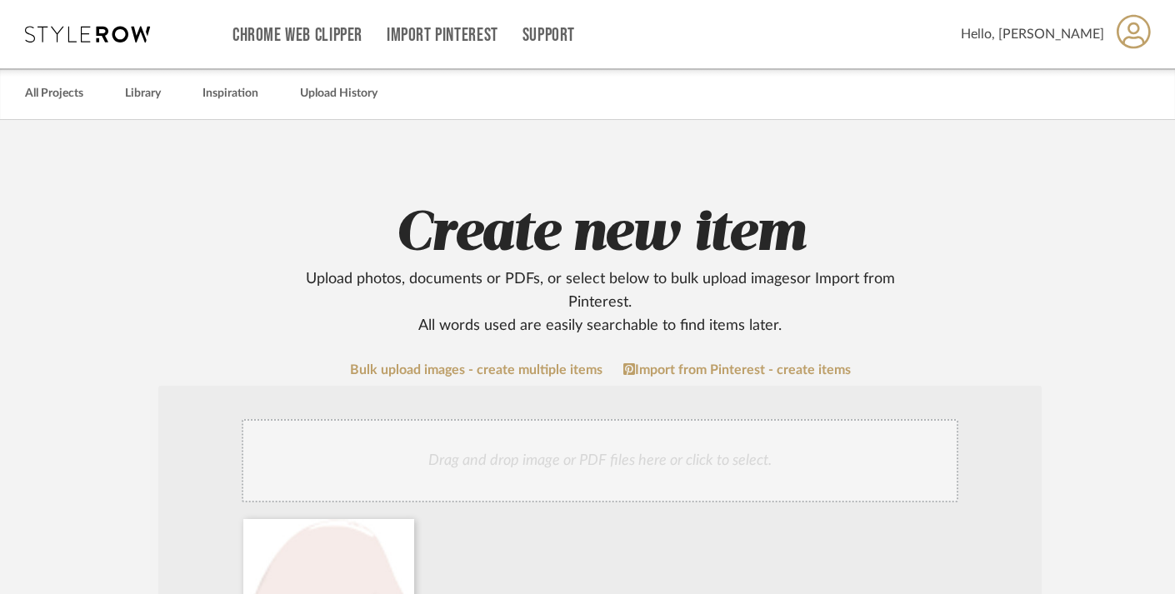
click at [469, 460] on div "Drag and drop image or PDF files here or click to select." at bounding box center [600, 460] width 717 height 83
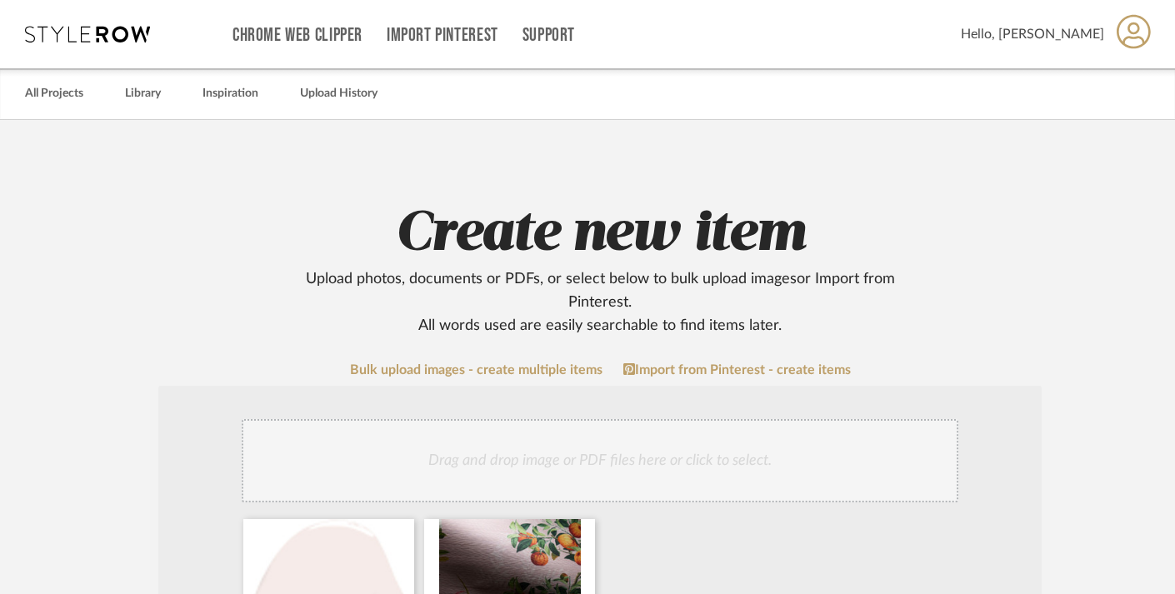
click at [1124, 309] on h2 "Create new item Upload photos, documents or PDFs, or select below to bulk uploa…" at bounding box center [600, 269] width 1062 height 137
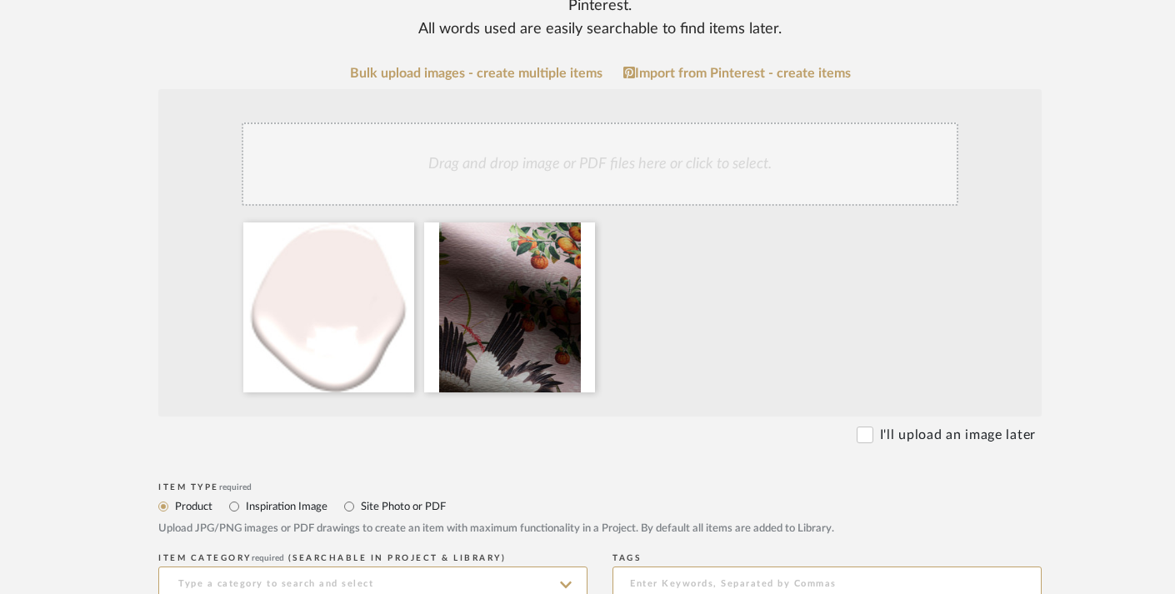
scroll to position [290, 0]
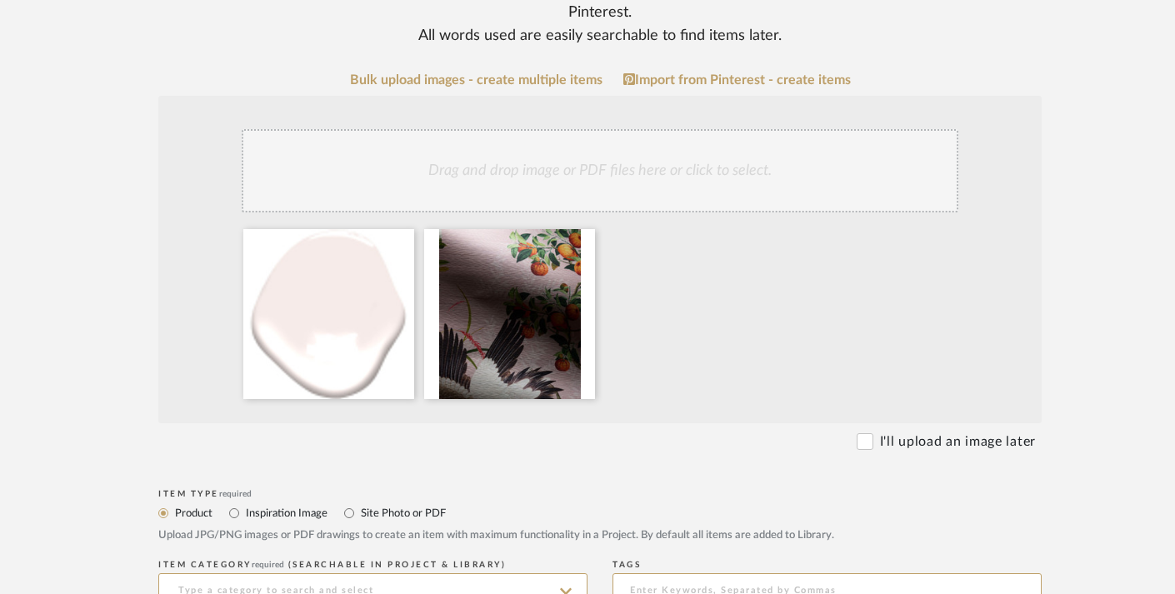
click at [668, 168] on div "Drag and drop image or PDF files here or click to select." at bounding box center [600, 170] width 717 height 83
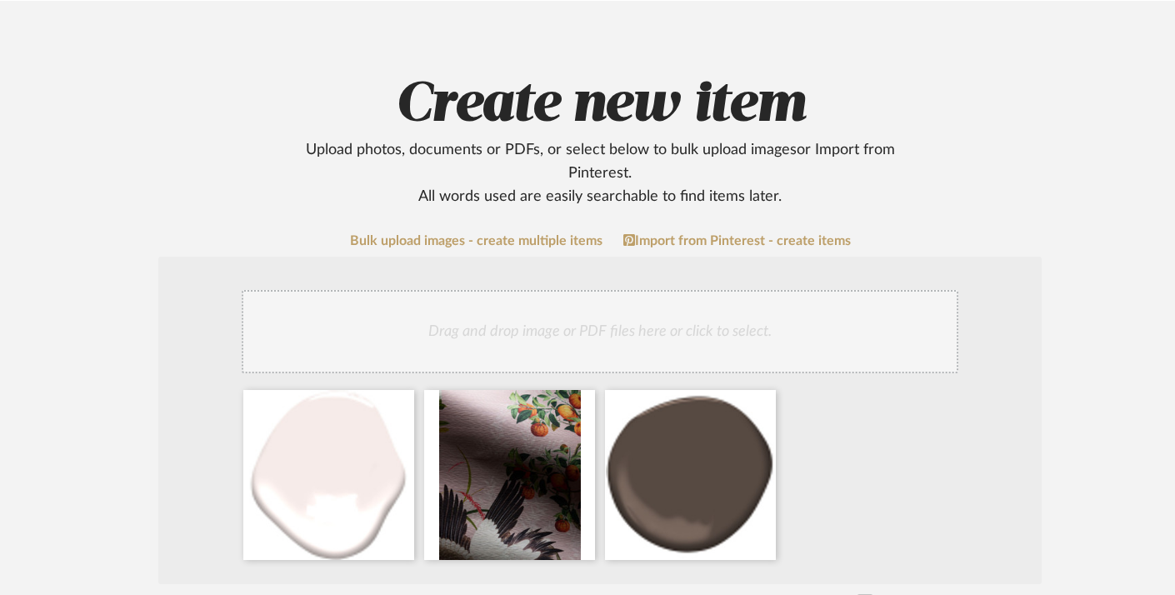
scroll to position [127, 0]
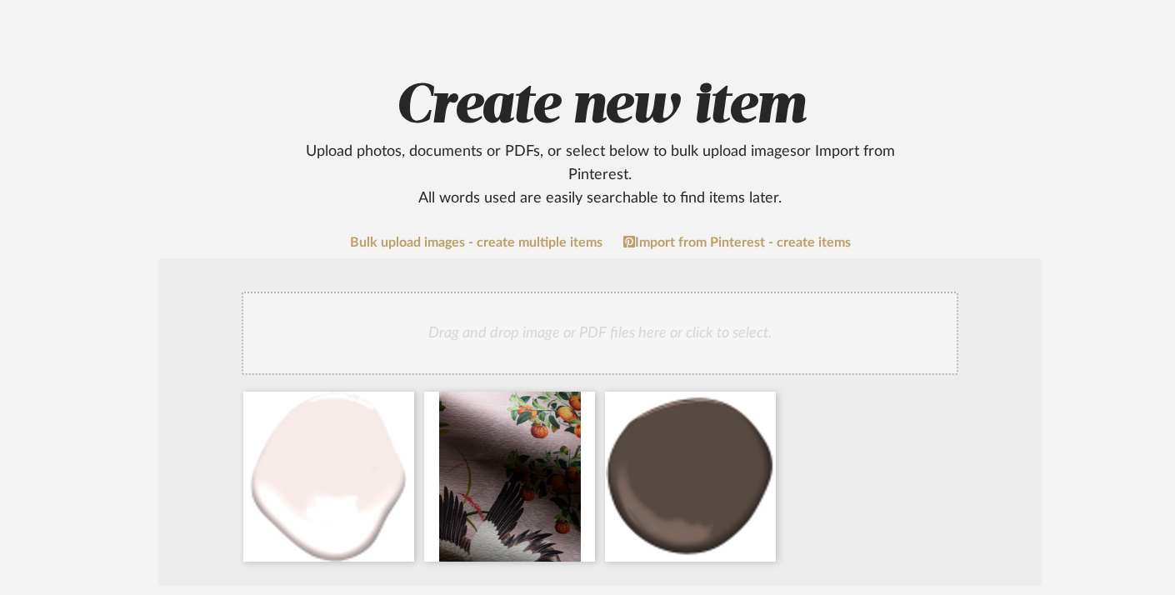
click at [602, 324] on div "Drag and drop image or PDF files here or click to select." at bounding box center [600, 333] width 717 height 83
click at [515, 337] on div "Drag and drop image or PDF files here or click to select." at bounding box center [600, 333] width 717 height 83
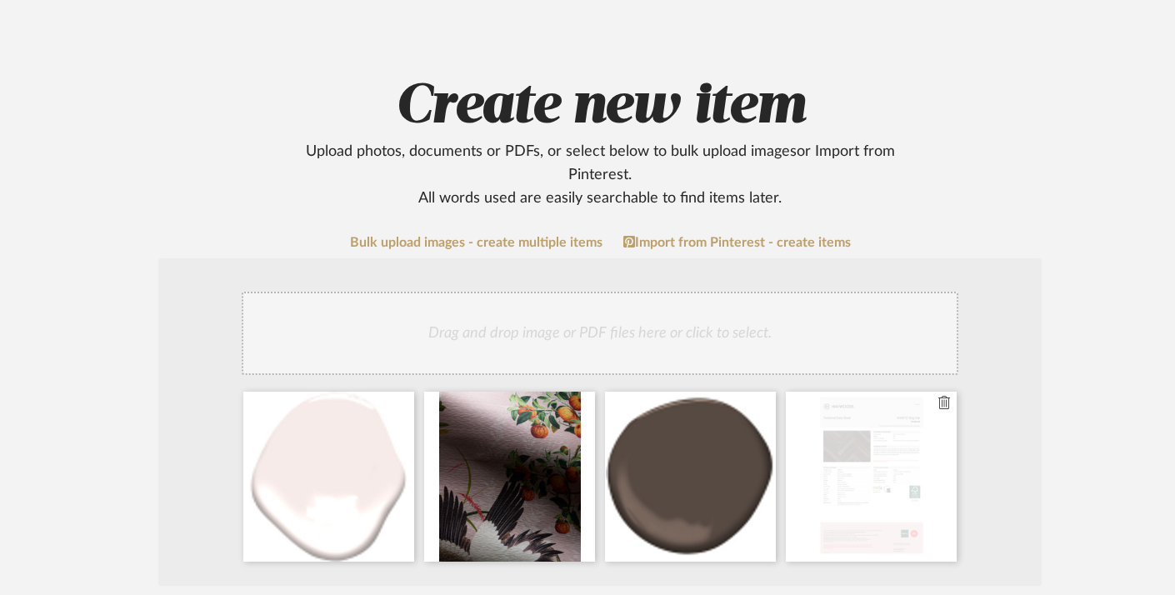
click at [946, 408] on icon at bounding box center [944, 402] width 12 height 13
